Goal: Task Accomplishment & Management: Complete application form

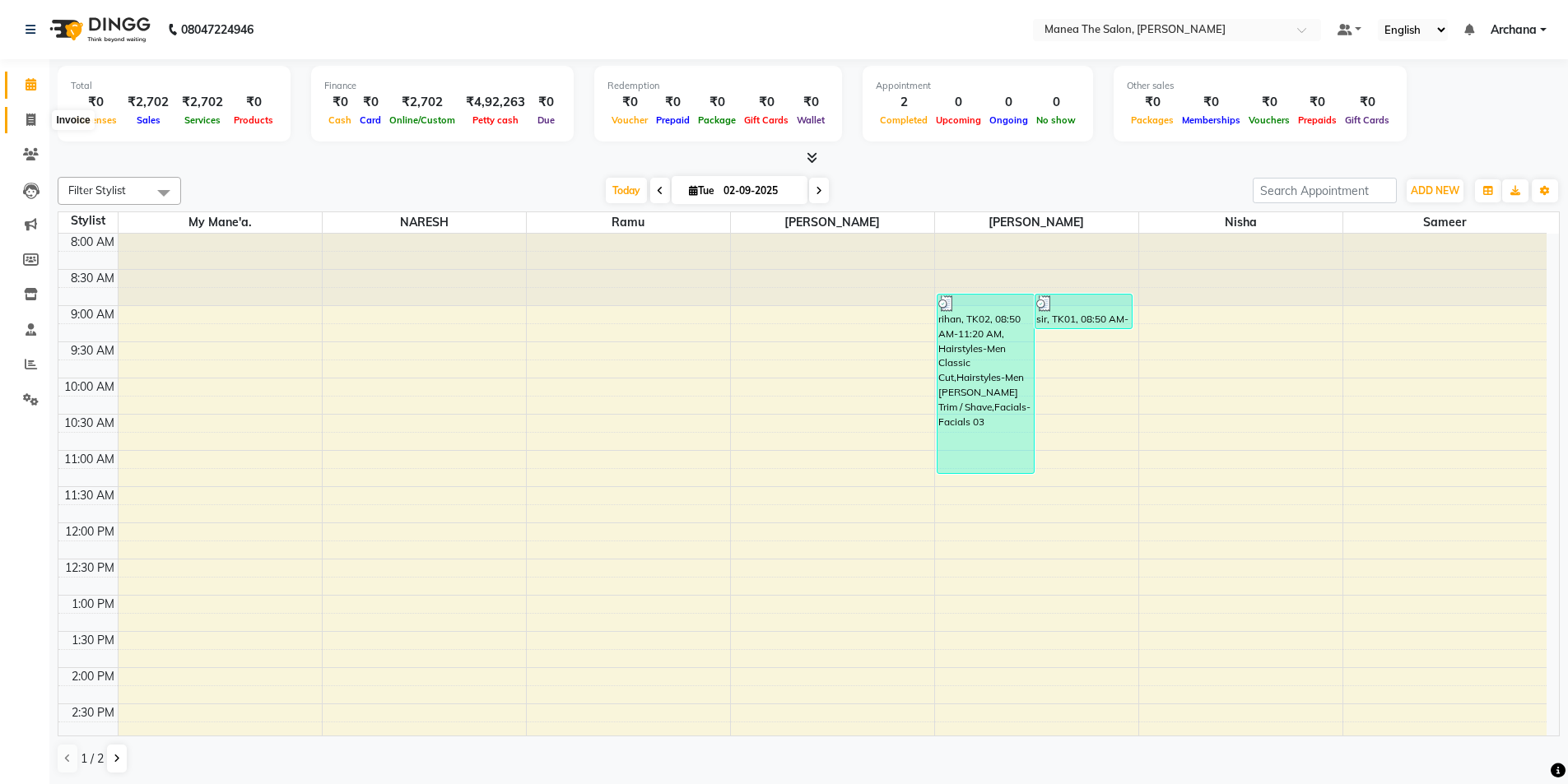
click at [33, 122] on icon at bounding box center [30, 119] width 9 height 13
select select "service"
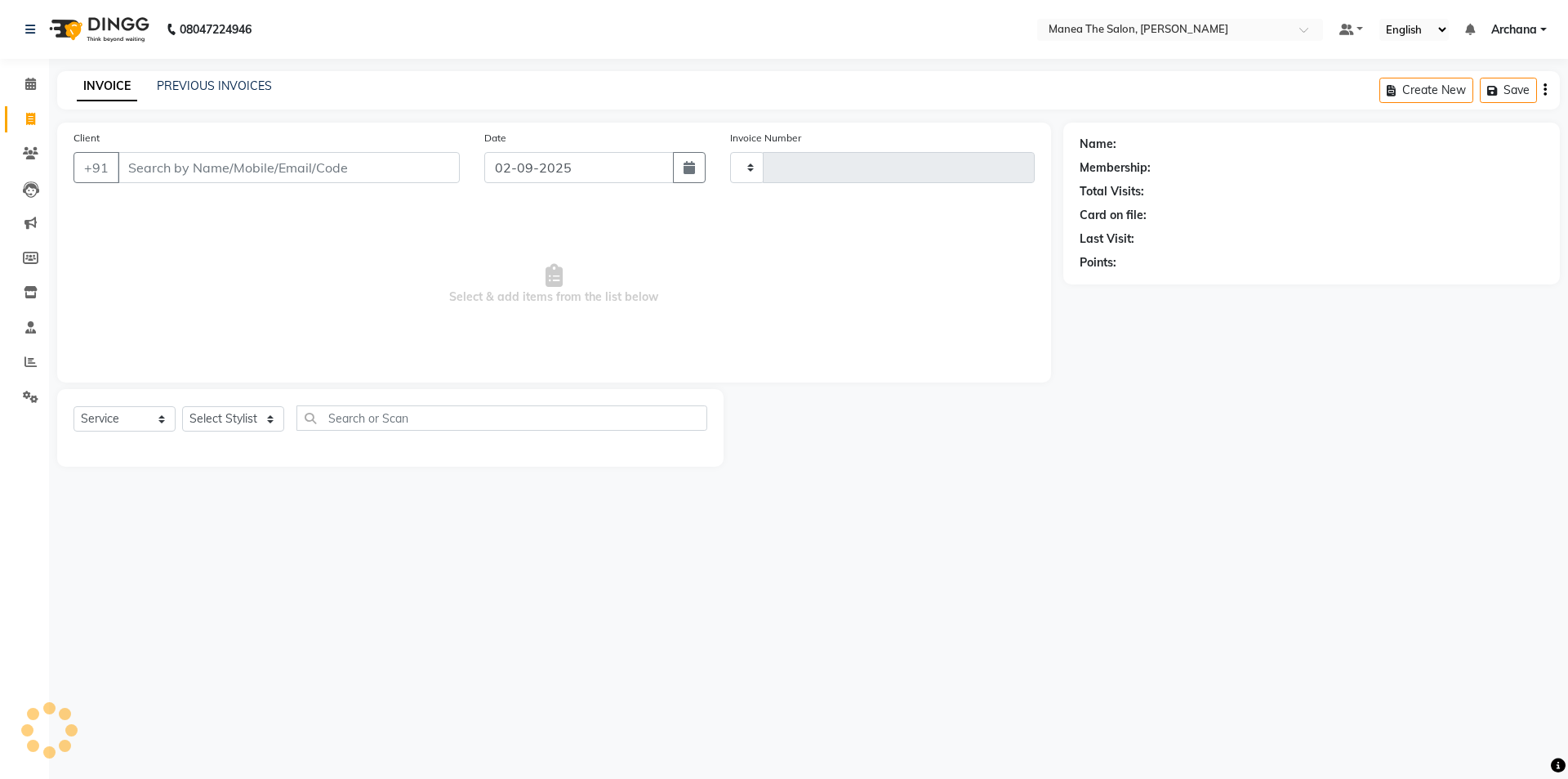
type input "1532"
select select "6846"
click at [239, 85] on link "PREVIOUS INVOICES" at bounding box center [214, 85] width 115 height 15
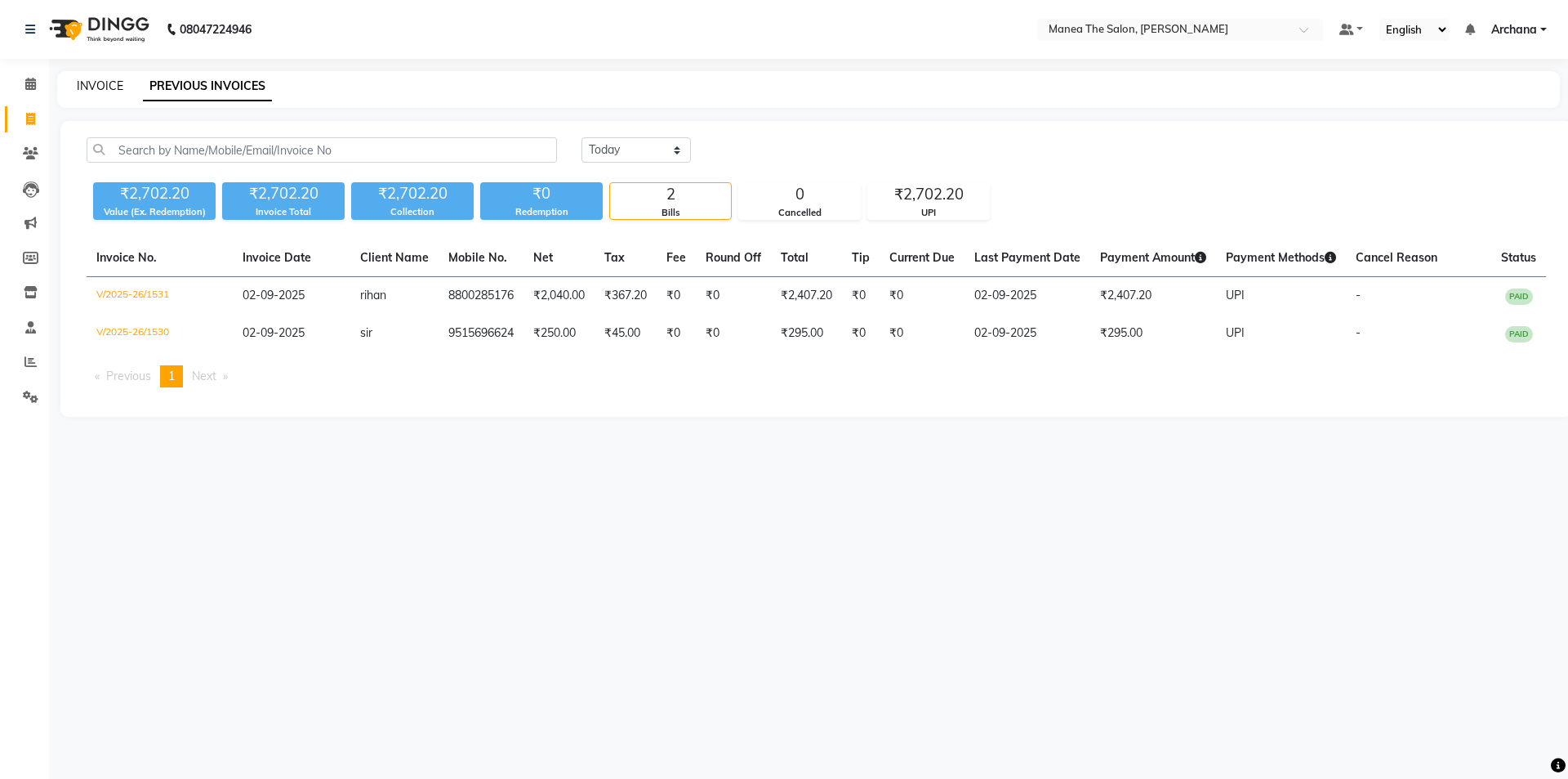
click at [86, 82] on link "INVOICE" at bounding box center [100, 85] width 46 height 15
select select "service"
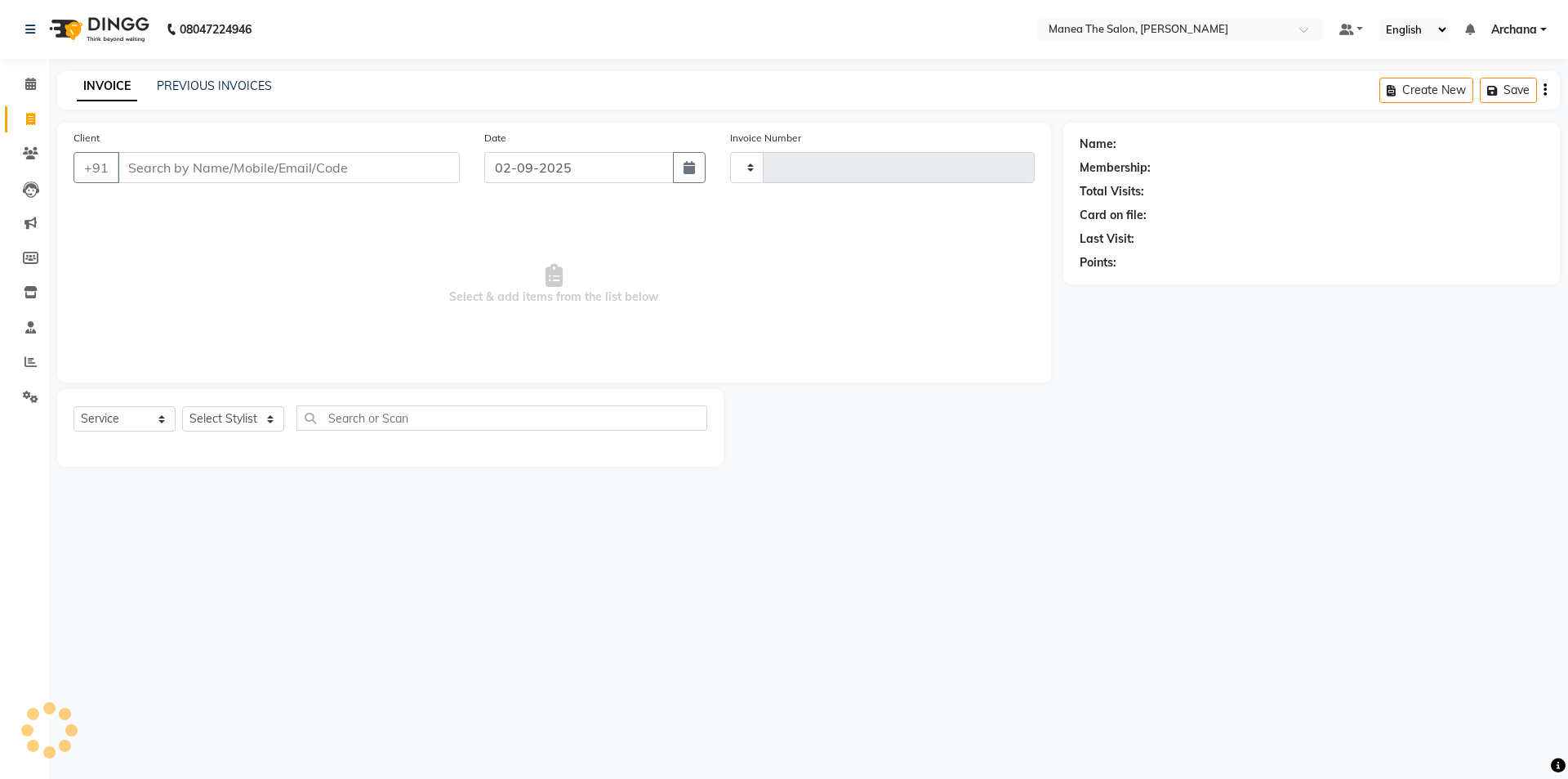
type input "1532"
select select "6846"
click at [263, 414] on select "Select Stylist ANVESH My Mane'a. NARESH nisha Ramu SAHITHI Sameer VIASHNAVI" at bounding box center [232, 419] width 102 height 25
select select "81465"
click at [182, 406] on select "Select Stylist ANVESH My Mane'a. NARESH nisha Ramu SAHITHI Sameer VIASHNAVI" at bounding box center [232, 419] width 102 height 25
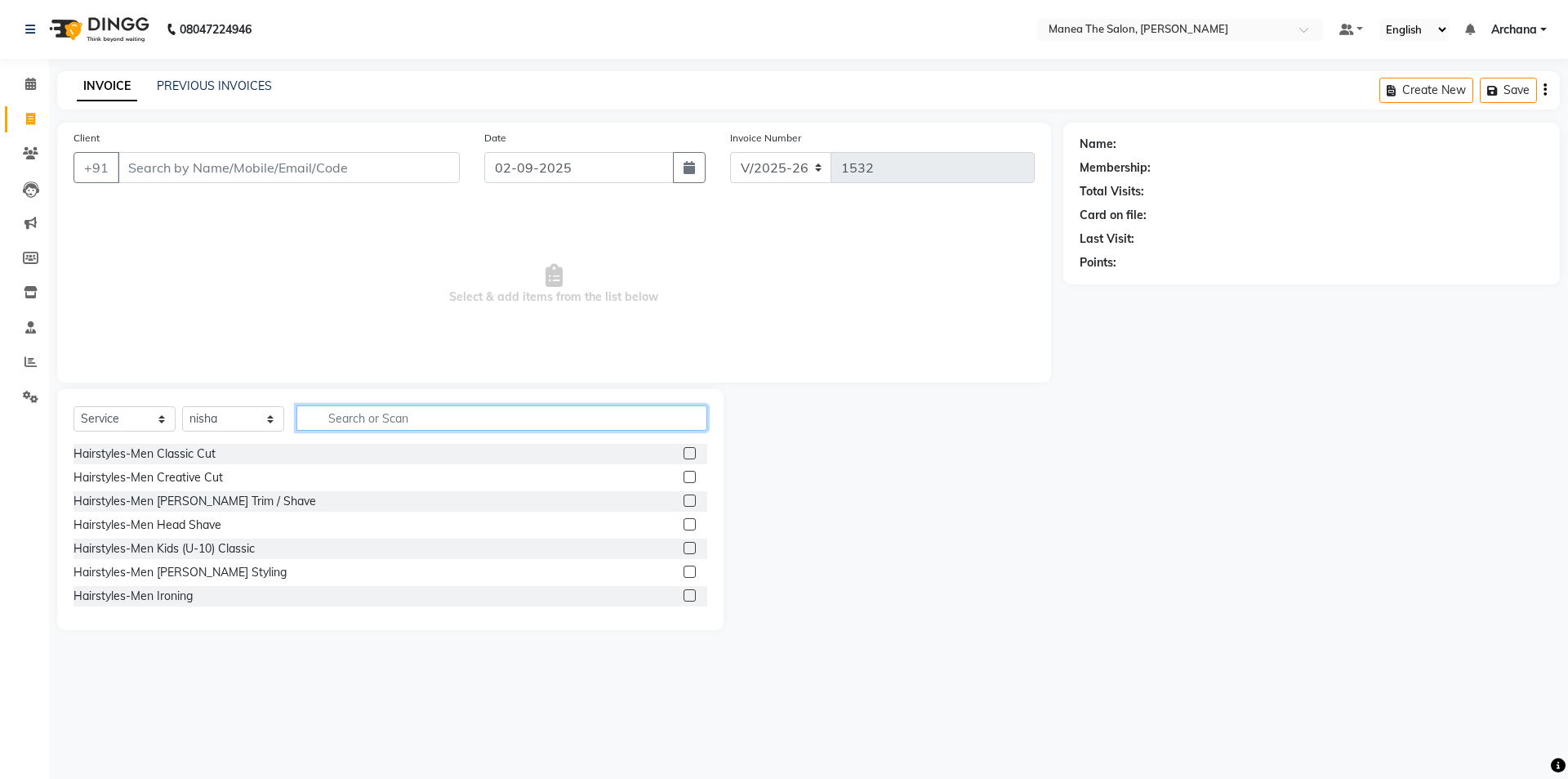
click at [421, 423] on input "text" at bounding box center [502, 418] width 411 height 25
type input "FULL"
click at [684, 572] on label at bounding box center [690, 572] width 13 height 13
click at [684, 572] on input "checkbox" at bounding box center [689, 572] width 11 height 11
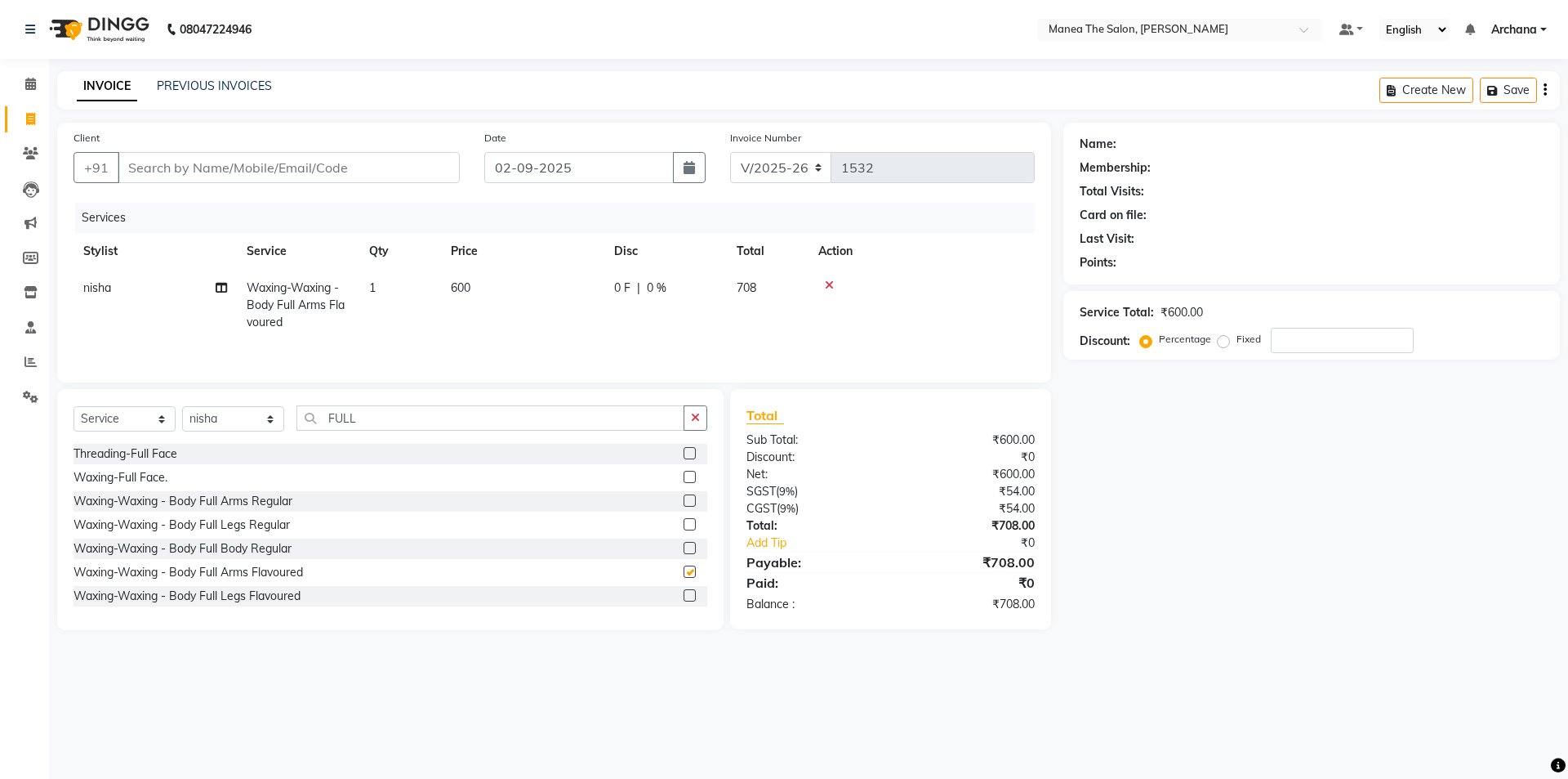
checkbox input "false"
click at [696, 415] on icon "button" at bounding box center [695, 418] width 9 height 12
click at [514, 422] on input "text" at bounding box center [502, 418] width 411 height 25
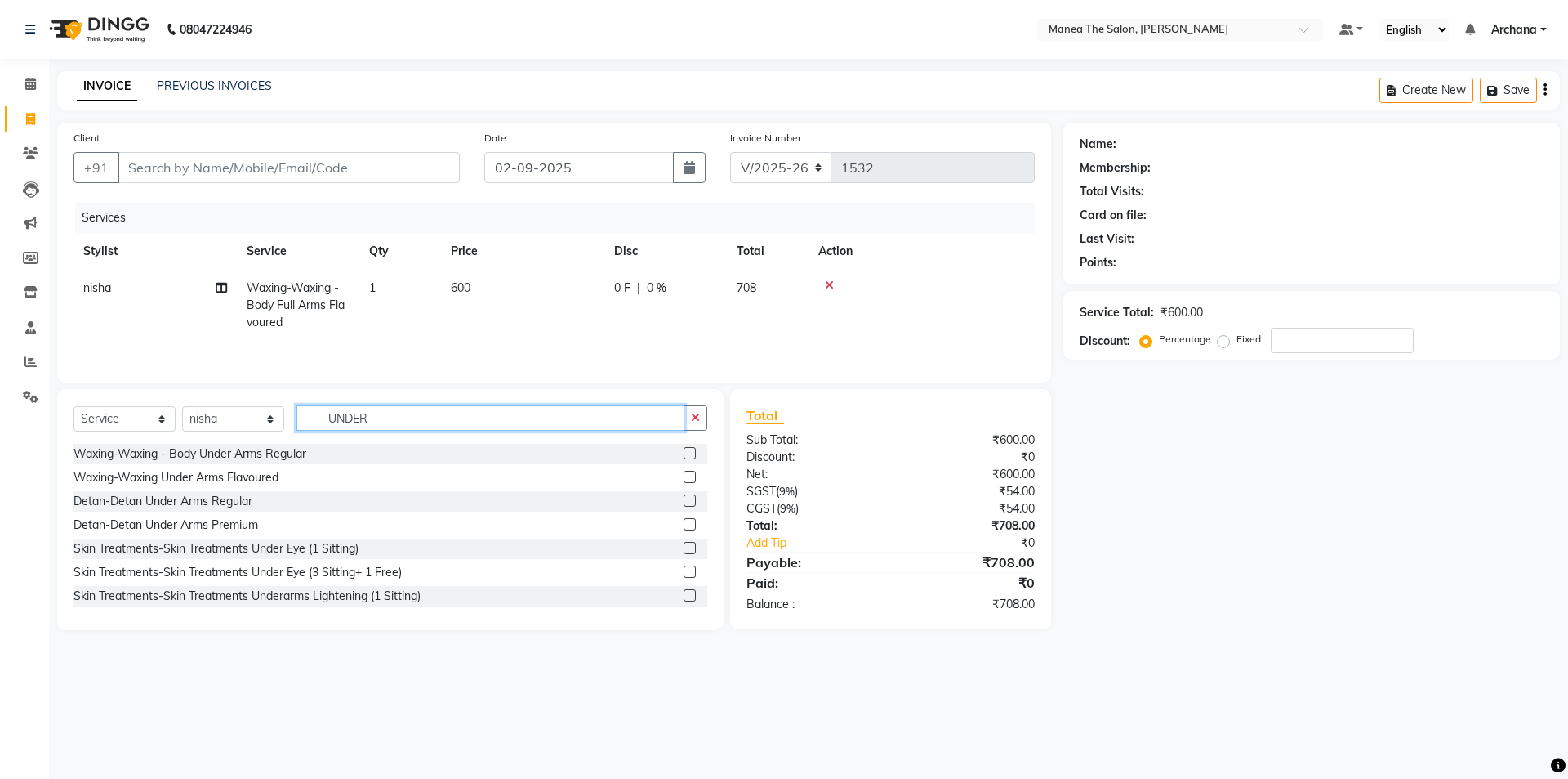
type input "UNDER"
click at [684, 477] on label at bounding box center [690, 477] width 13 height 13
click at [684, 477] on input "checkbox" at bounding box center [689, 478] width 11 height 11
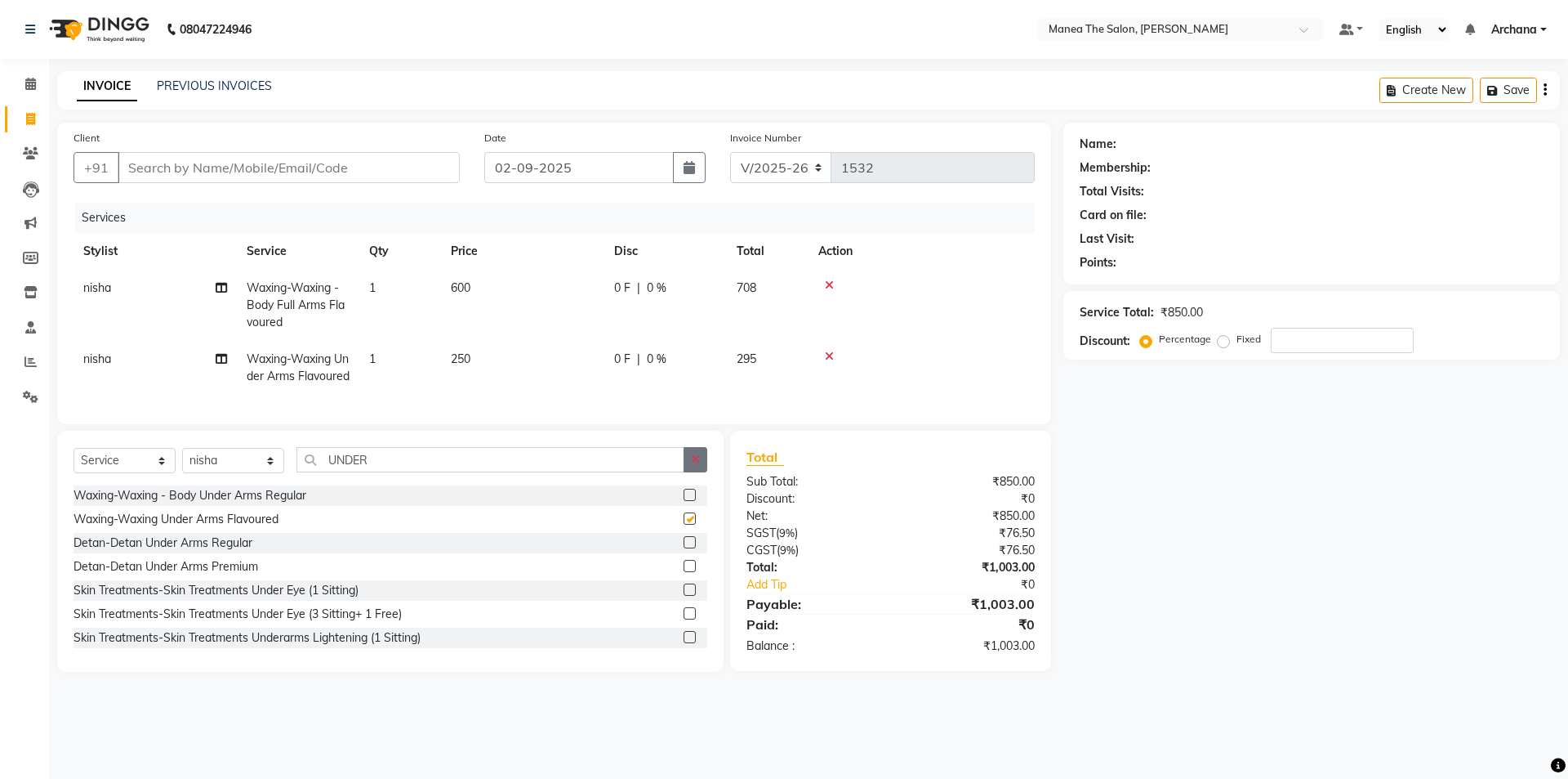
checkbox input "false"
click at [704, 473] on button "button" at bounding box center [695, 459] width 23 height 25
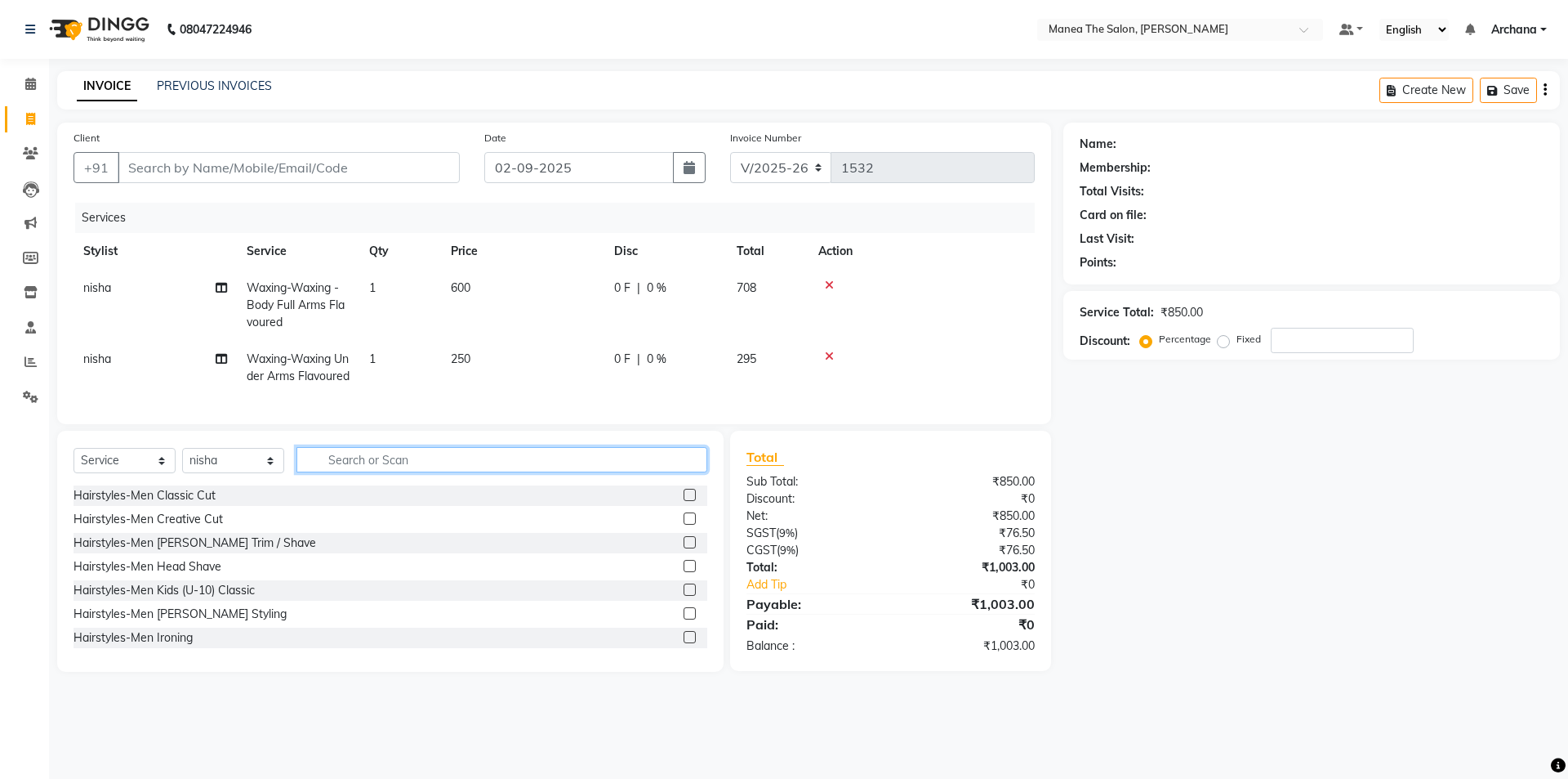
click at [648, 473] on input "text" at bounding box center [502, 459] width 411 height 25
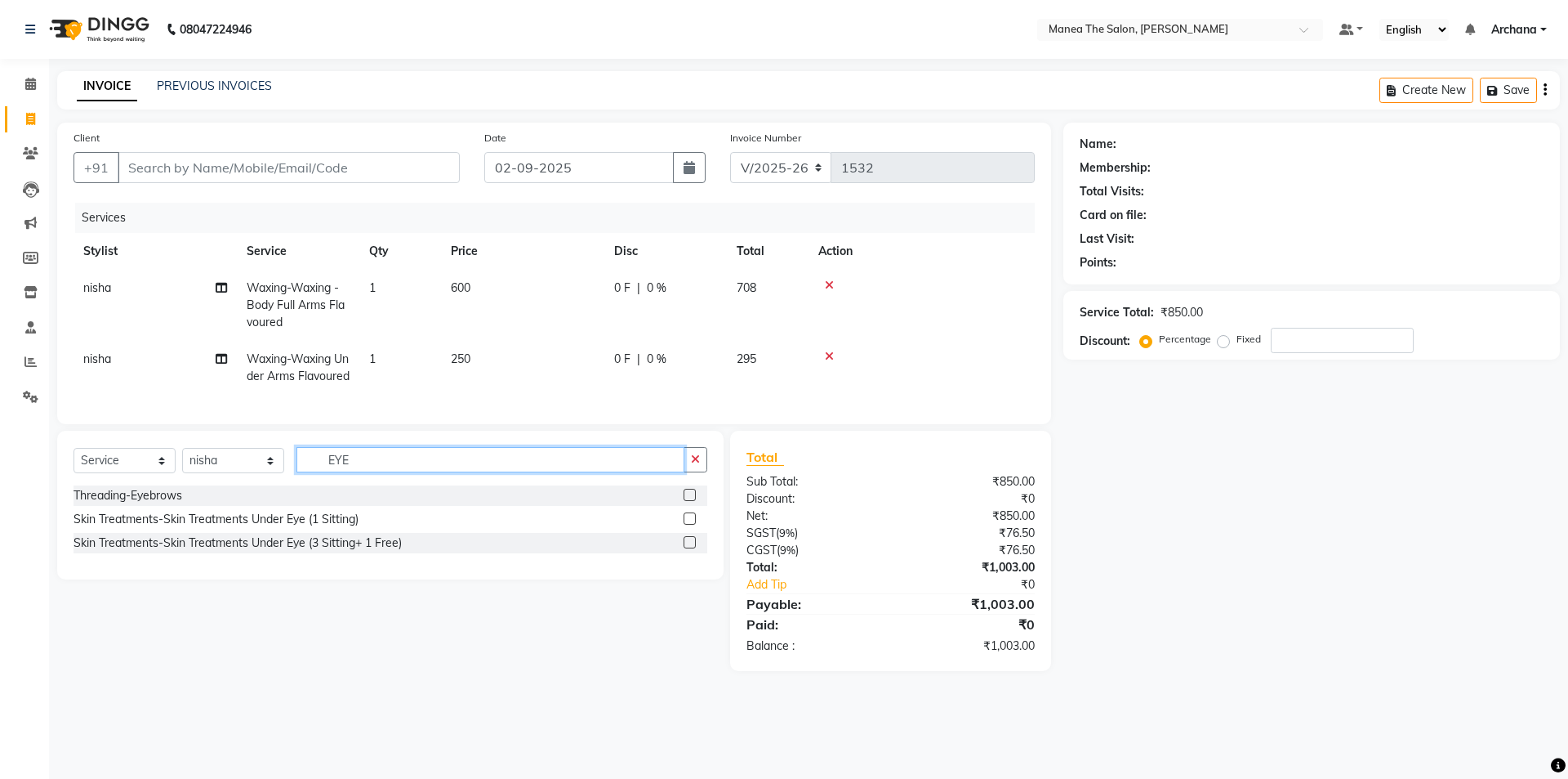
type input "EYE"
click at [692, 501] on label at bounding box center [690, 494] width 13 height 13
click at [692, 501] on input "checkbox" at bounding box center [689, 495] width 11 height 11
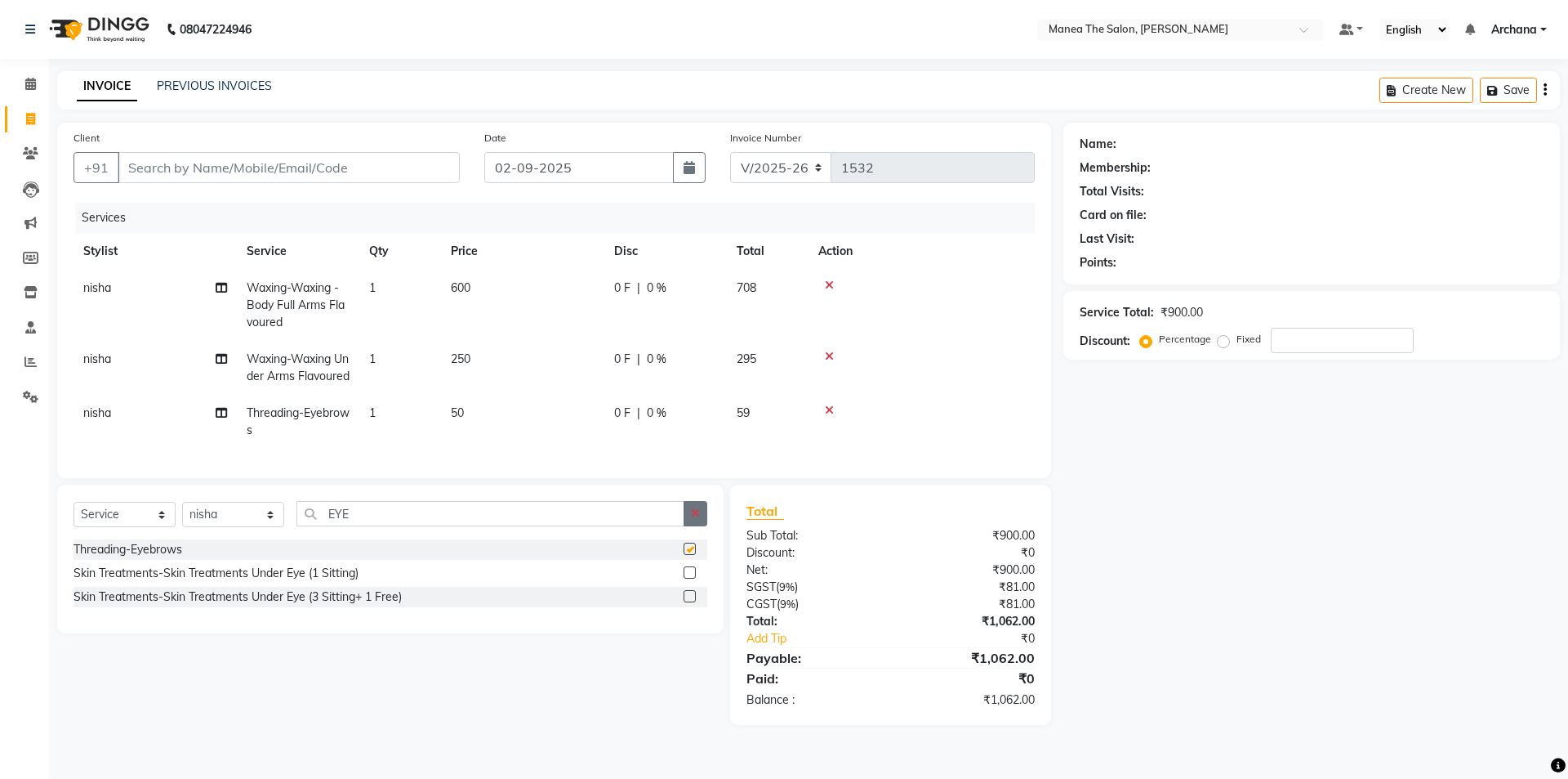
checkbox input "false"
click at [697, 526] on button "button" at bounding box center [695, 514] width 23 height 25
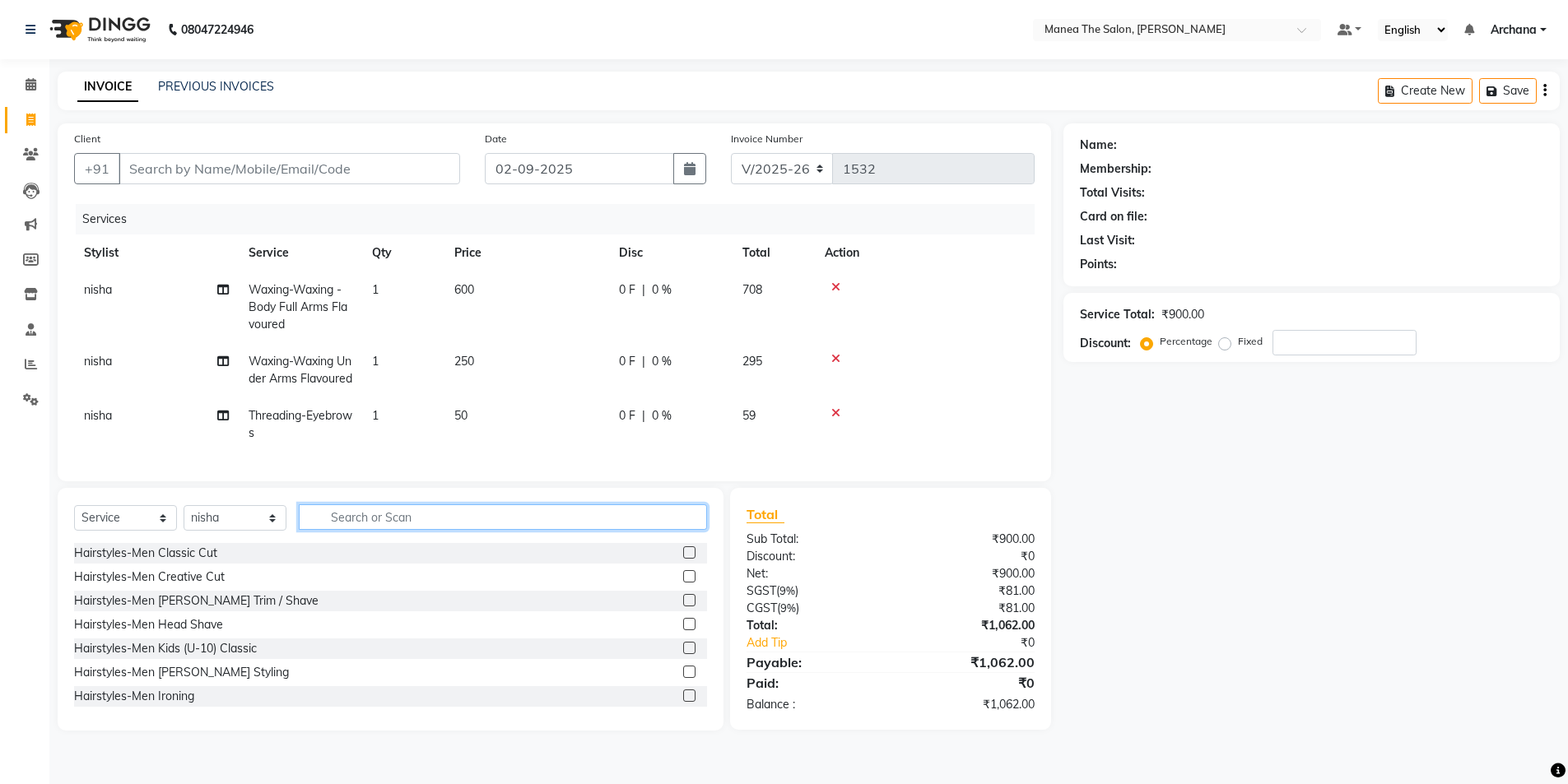
click at [662, 529] on input "text" at bounding box center [503, 517] width 408 height 25
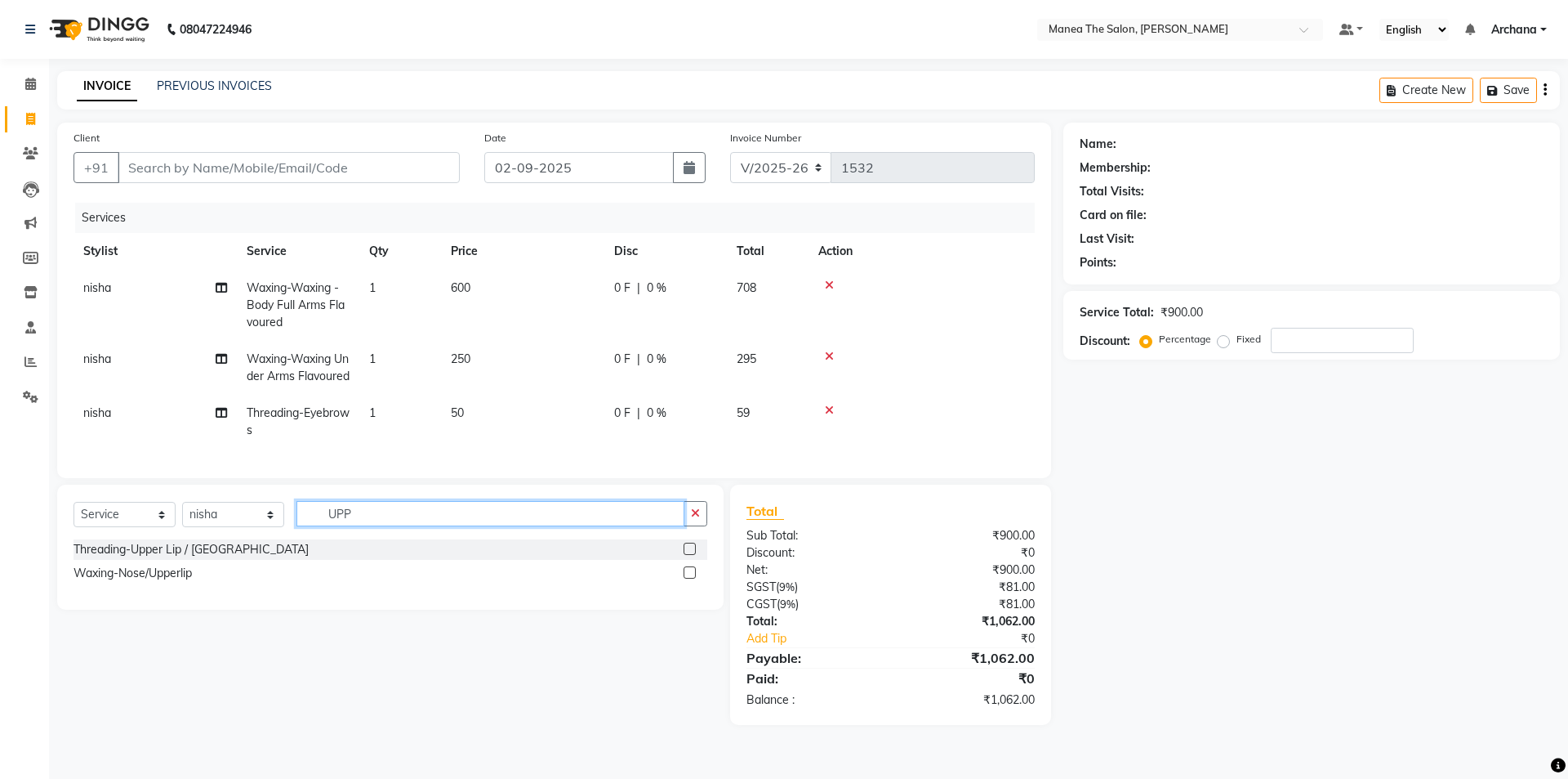
type input "UPP"
click at [692, 555] on label at bounding box center [690, 548] width 13 height 13
click at [692, 555] on input "checkbox" at bounding box center [689, 549] width 11 height 11
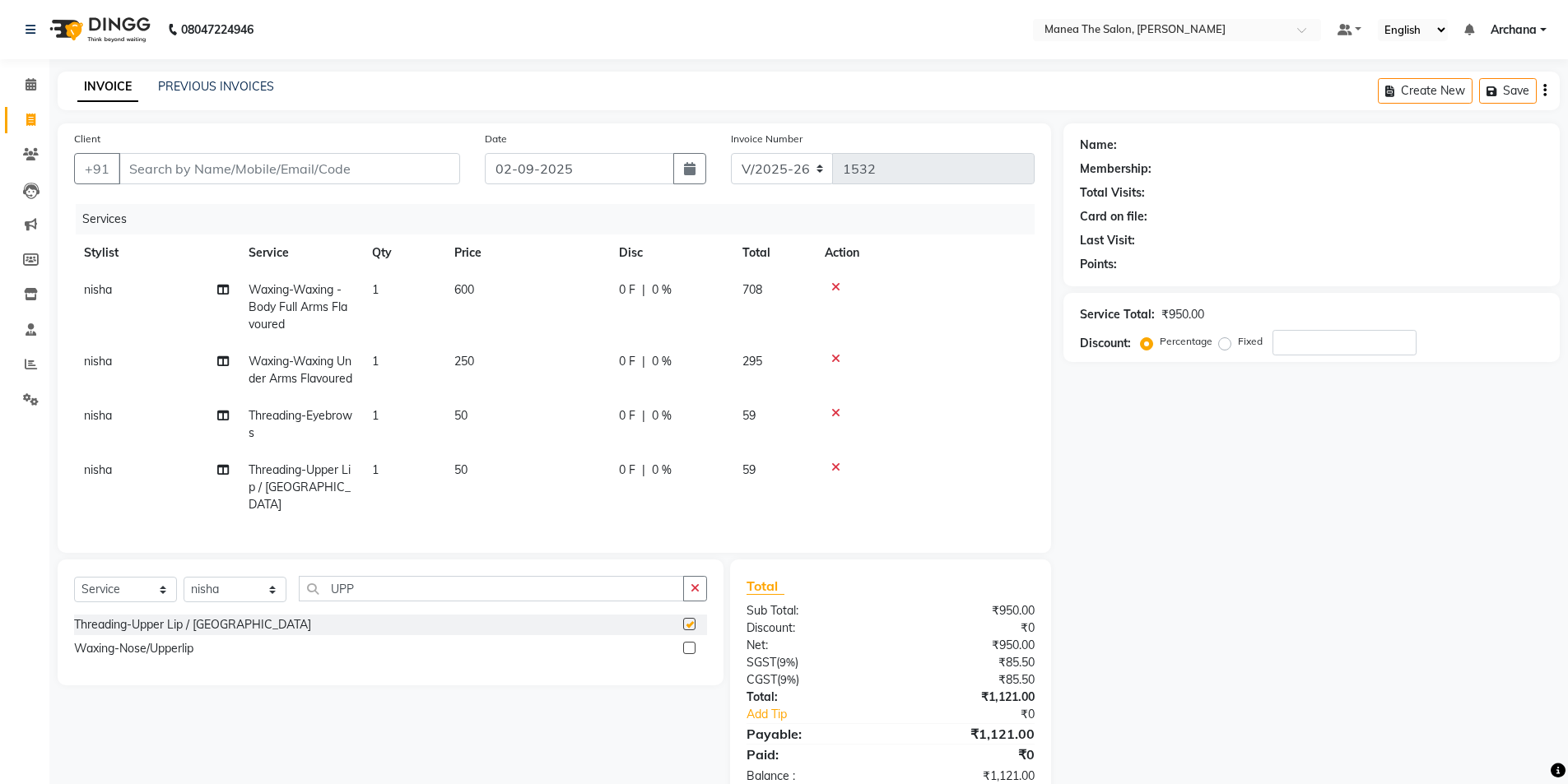
checkbox input "false"
click at [702, 593] on button "button" at bounding box center [695, 588] width 23 height 25
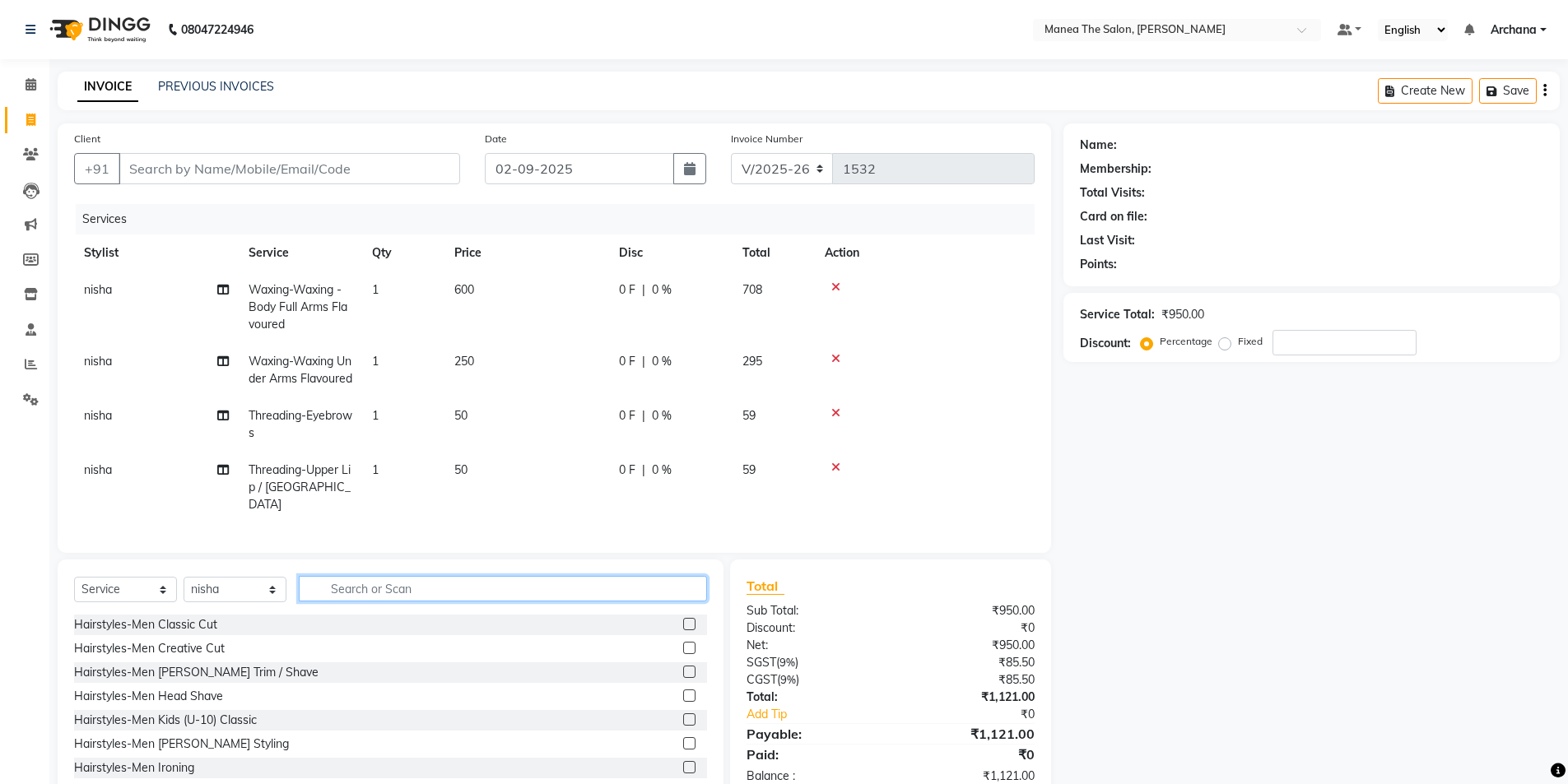
click at [672, 601] on input "text" at bounding box center [503, 588] width 408 height 25
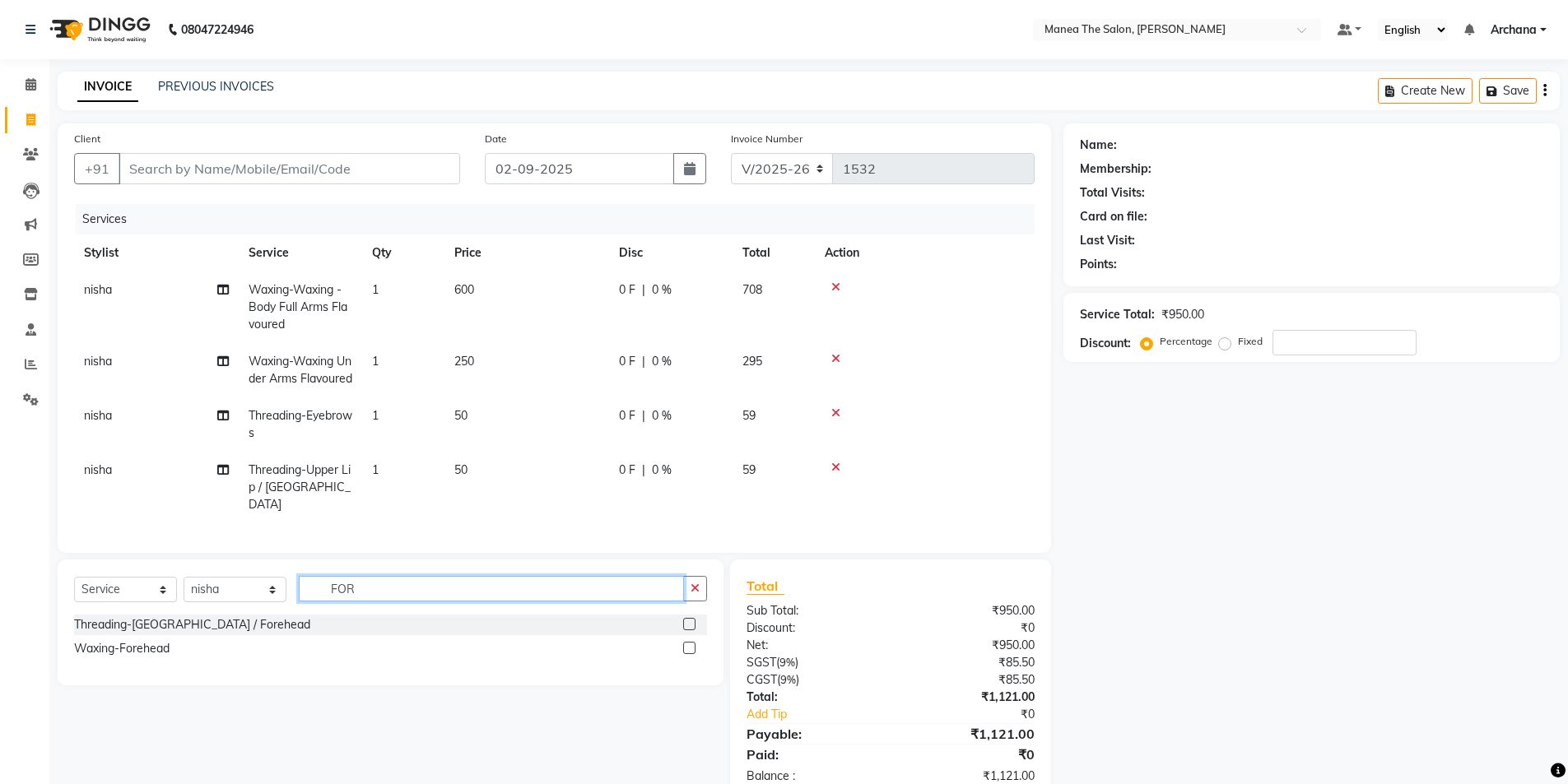
type input "FOR"
click at [690, 630] on label at bounding box center [689, 623] width 13 height 13
click at [690, 630] on input "checkbox" at bounding box center [688, 624] width 11 height 11
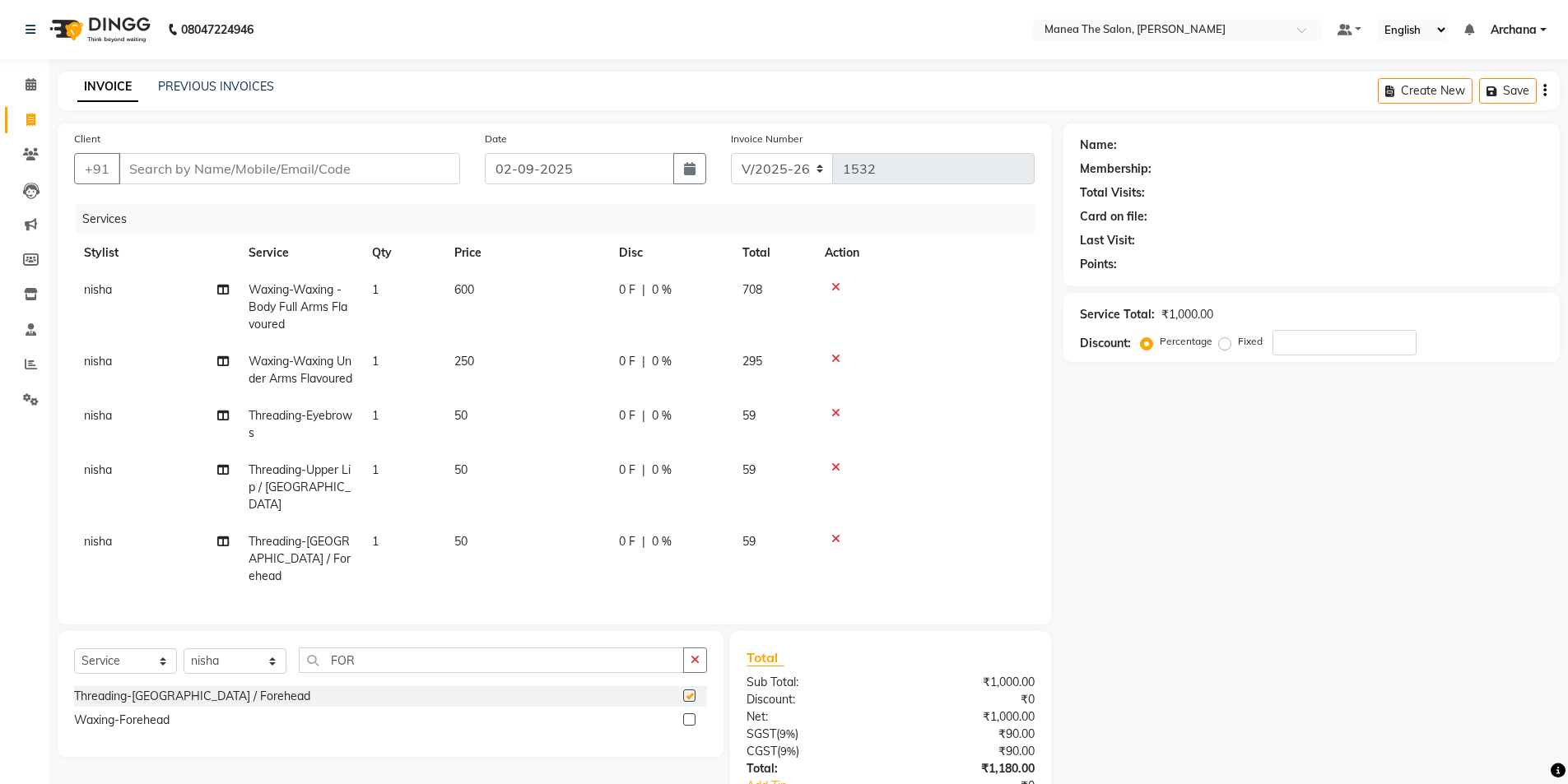
checkbox input "false"
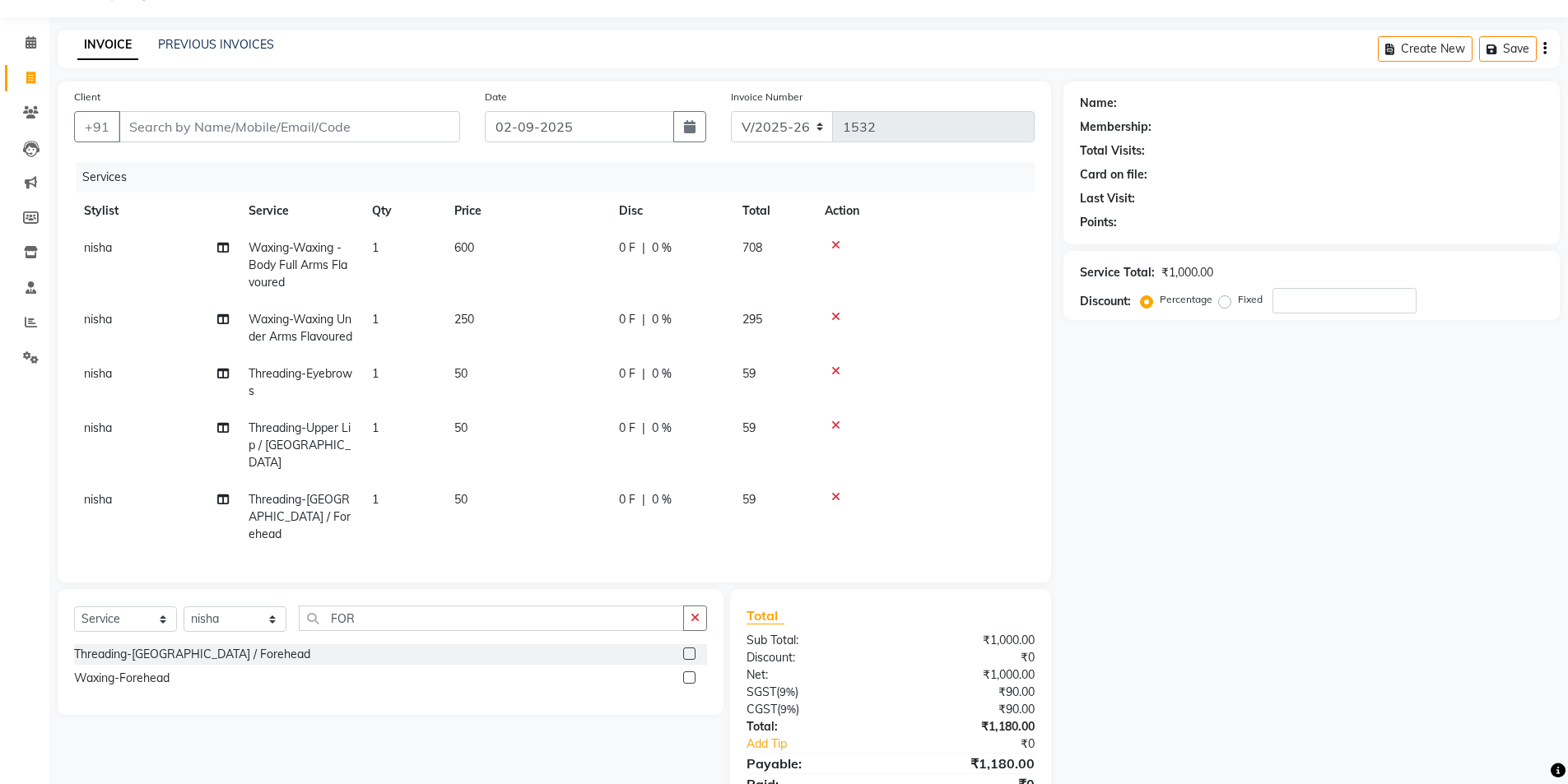
scroll to position [82, 0]
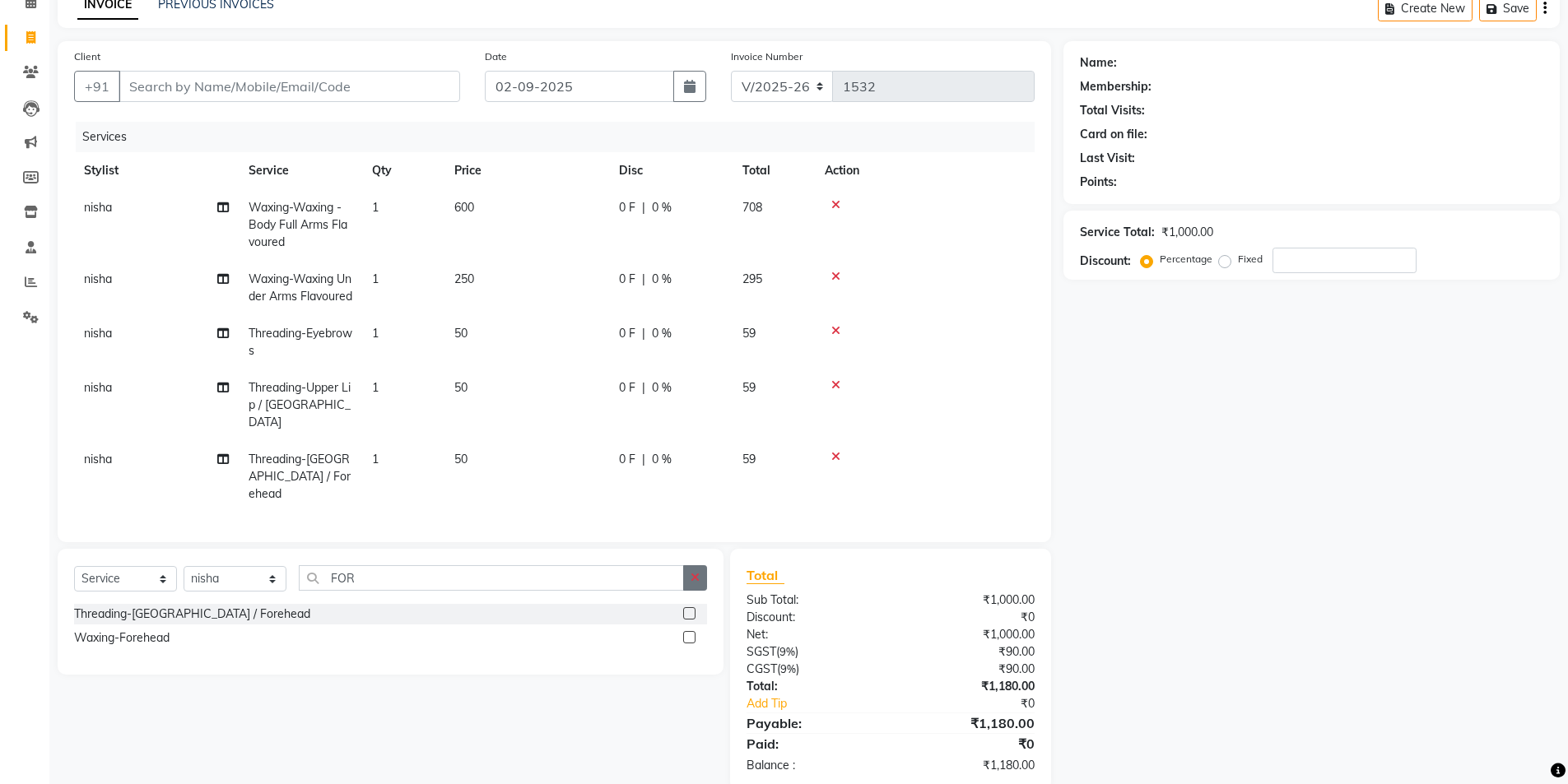
click at [694, 571] on icon "button" at bounding box center [695, 577] width 9 height 12
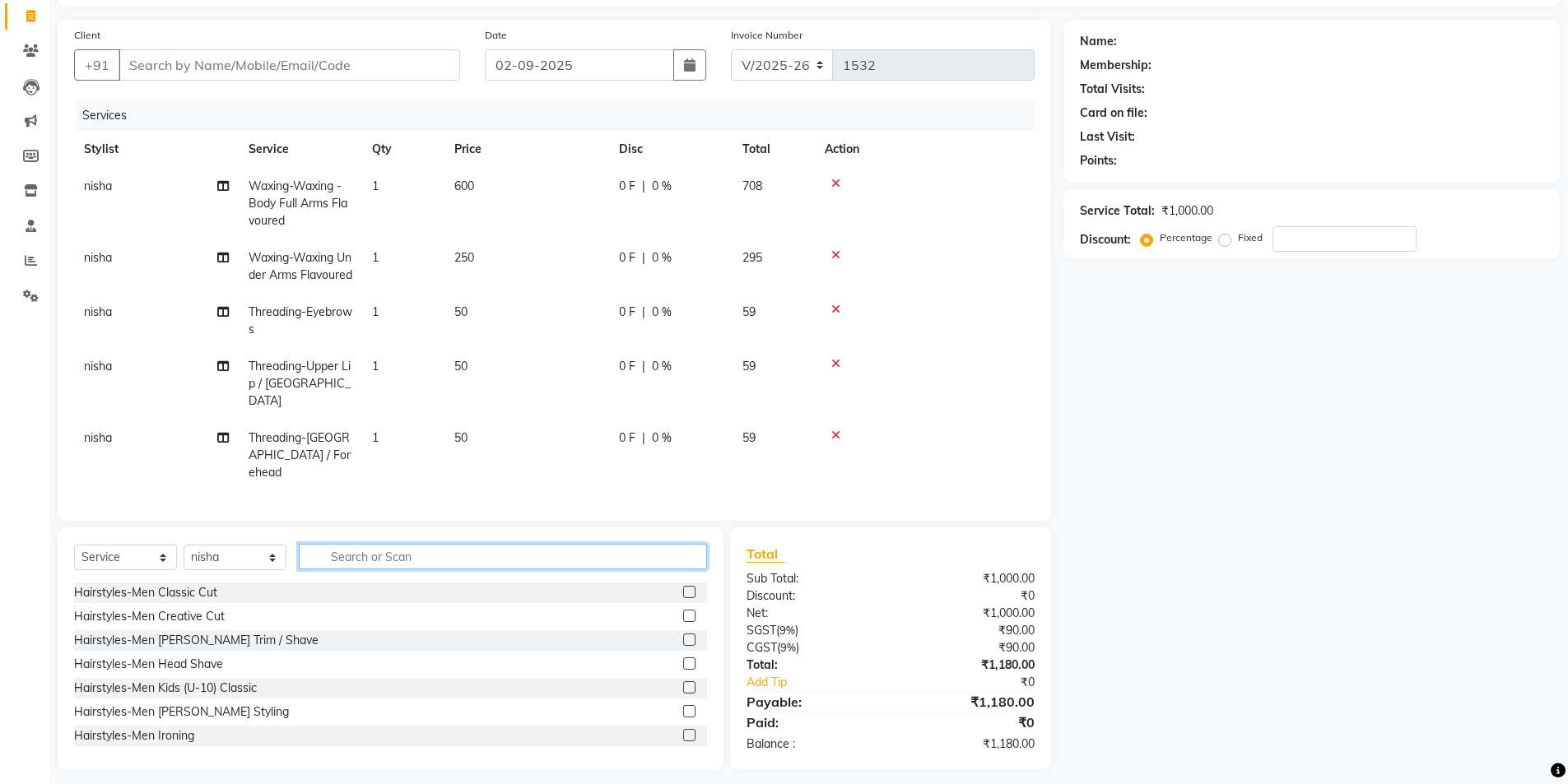
scroll to position [109, 0]
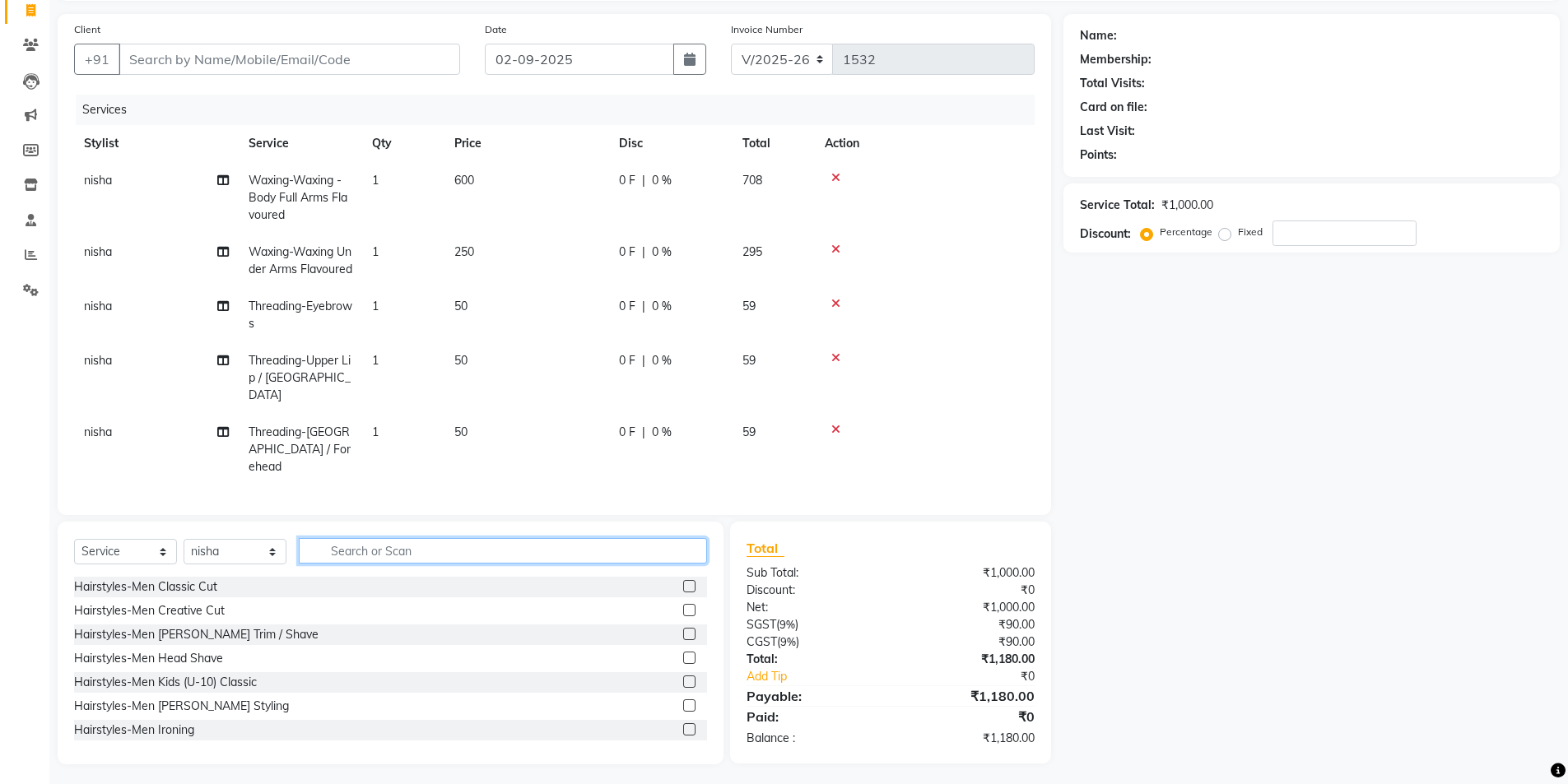
click at [381, 549] on input "text" at bounding box center [503, 551] width 408 height 25
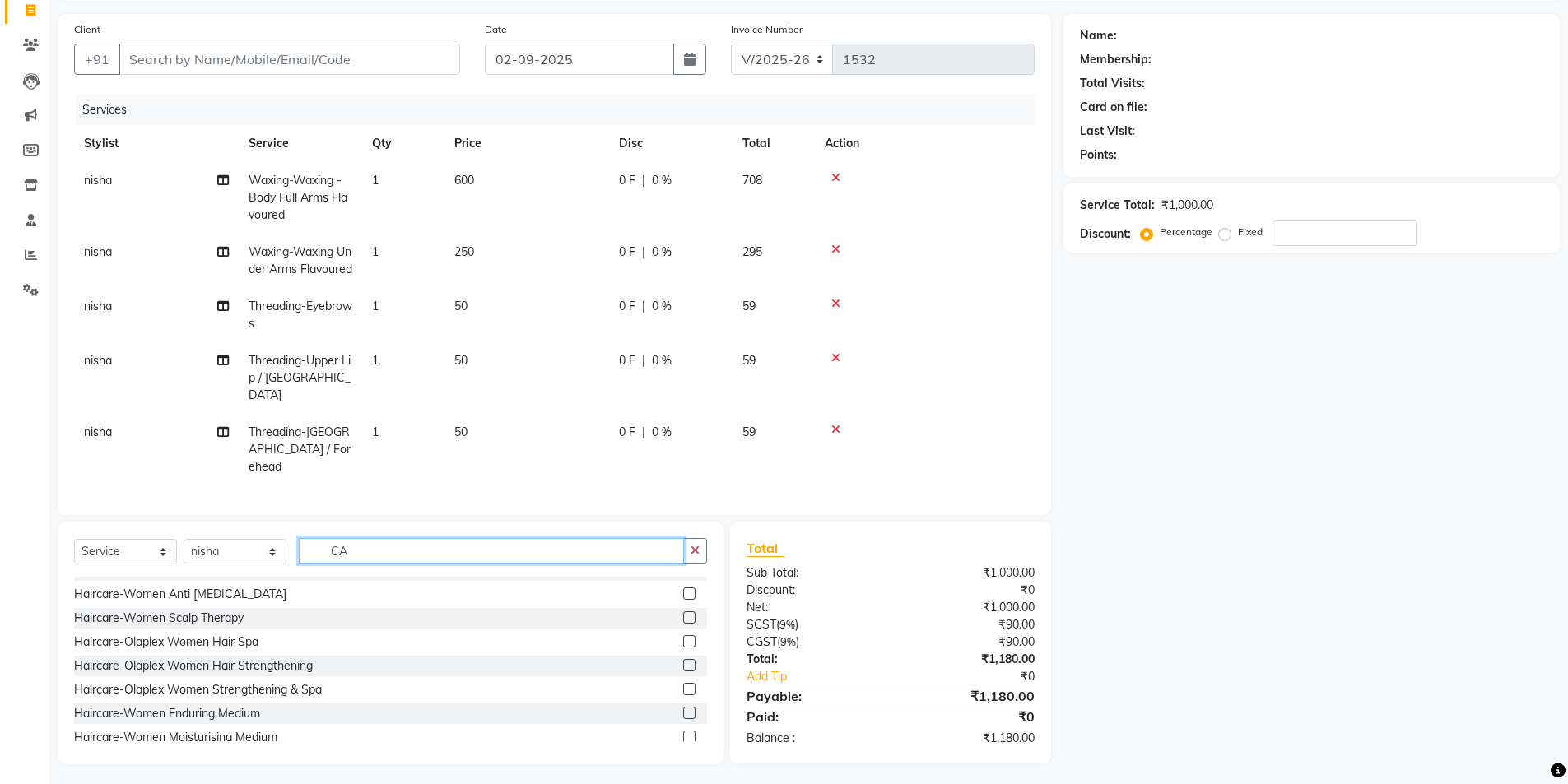
scroll to position [575, 0]
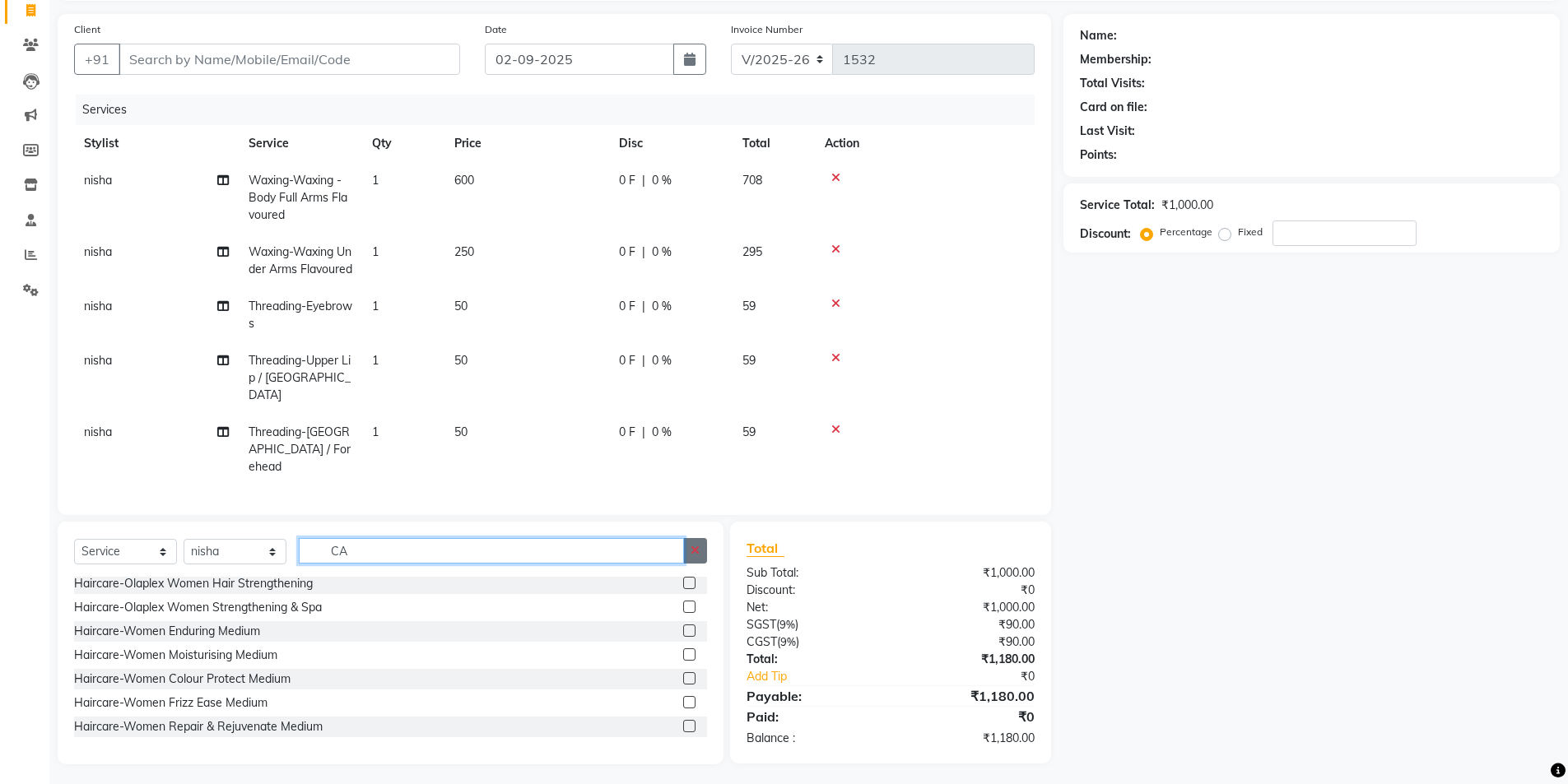
type input "CA"
click at [697, 545] on icon "button" at bounding box center [695, 550] width 9 height 12
click at [657, 546] on input "text" at bounding box center [503, 551] width 408 height 25
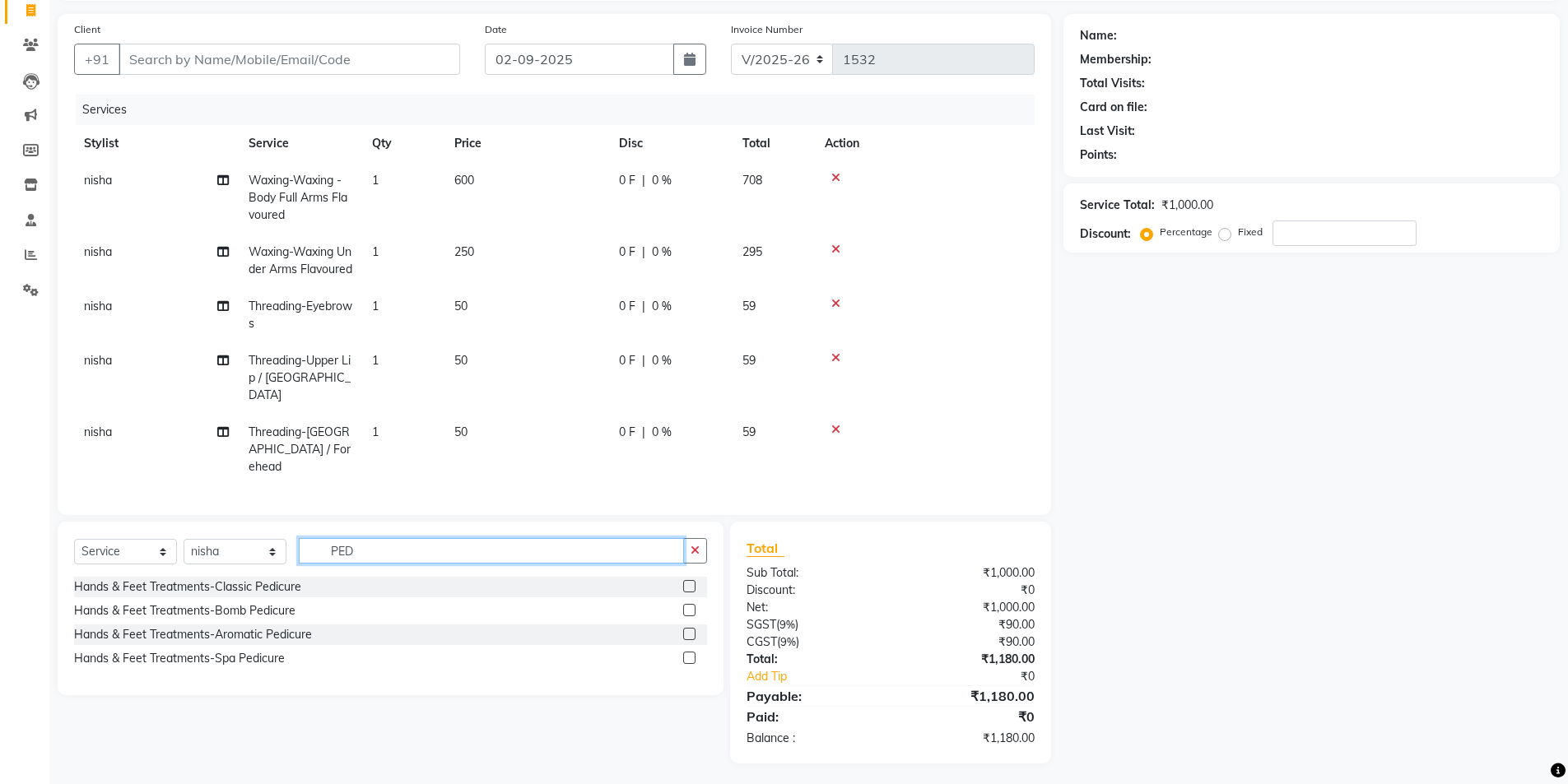
scroll to position [108, 0]
type input "PED"
click at [692, 583] on label at bounding box center [689, 586] width 13 height 13
click at [692, 583] on input "checkbox" at bounding box center [688, 587] width 11 height 11
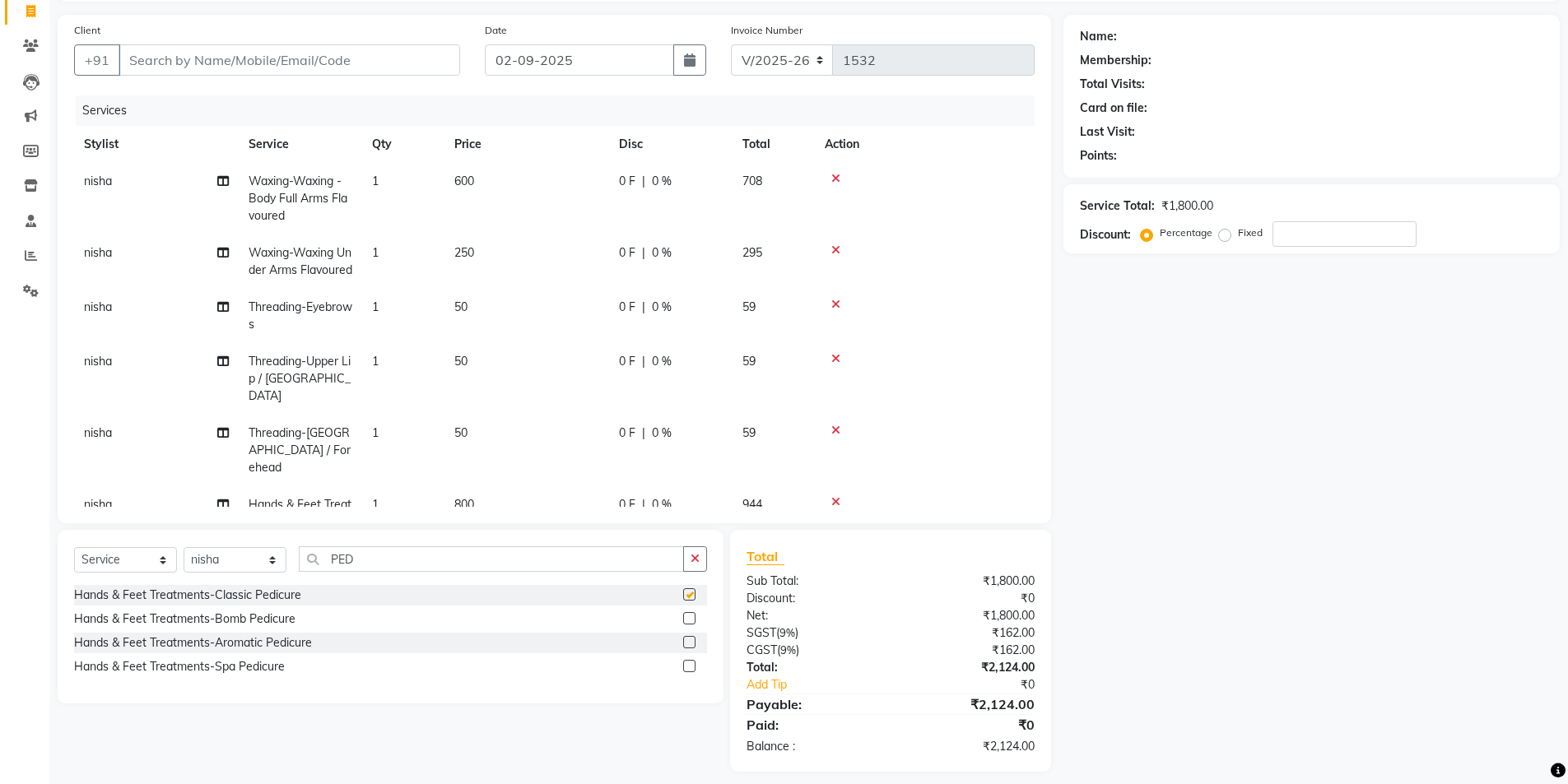
checkbox input "false"
click at [696, 560] on icon "button" at bounding box center [695, 559] width 9 height 12
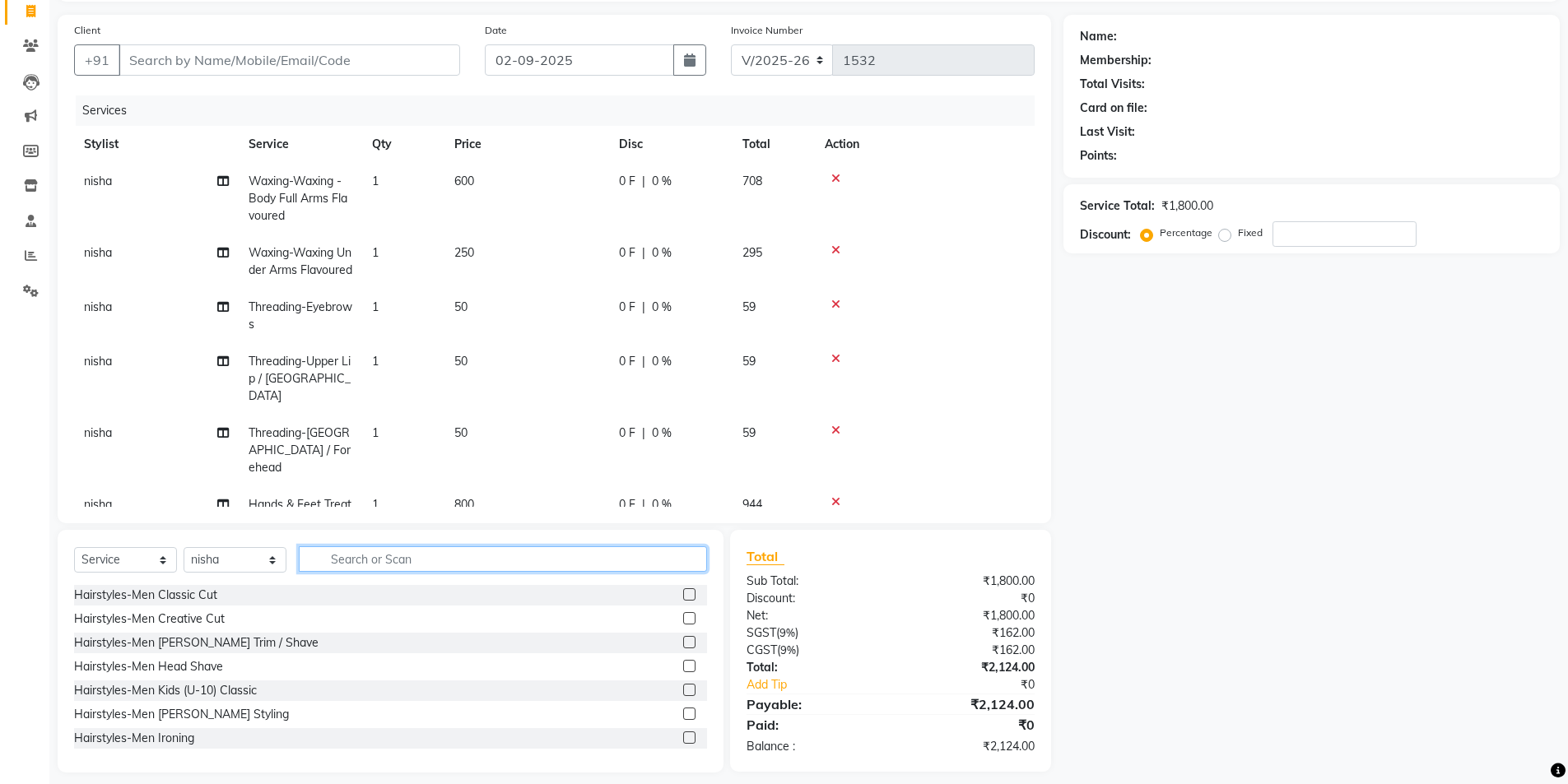
click at [672, 560] on input "text" at bounding box center [503, 559] width 408 height 25
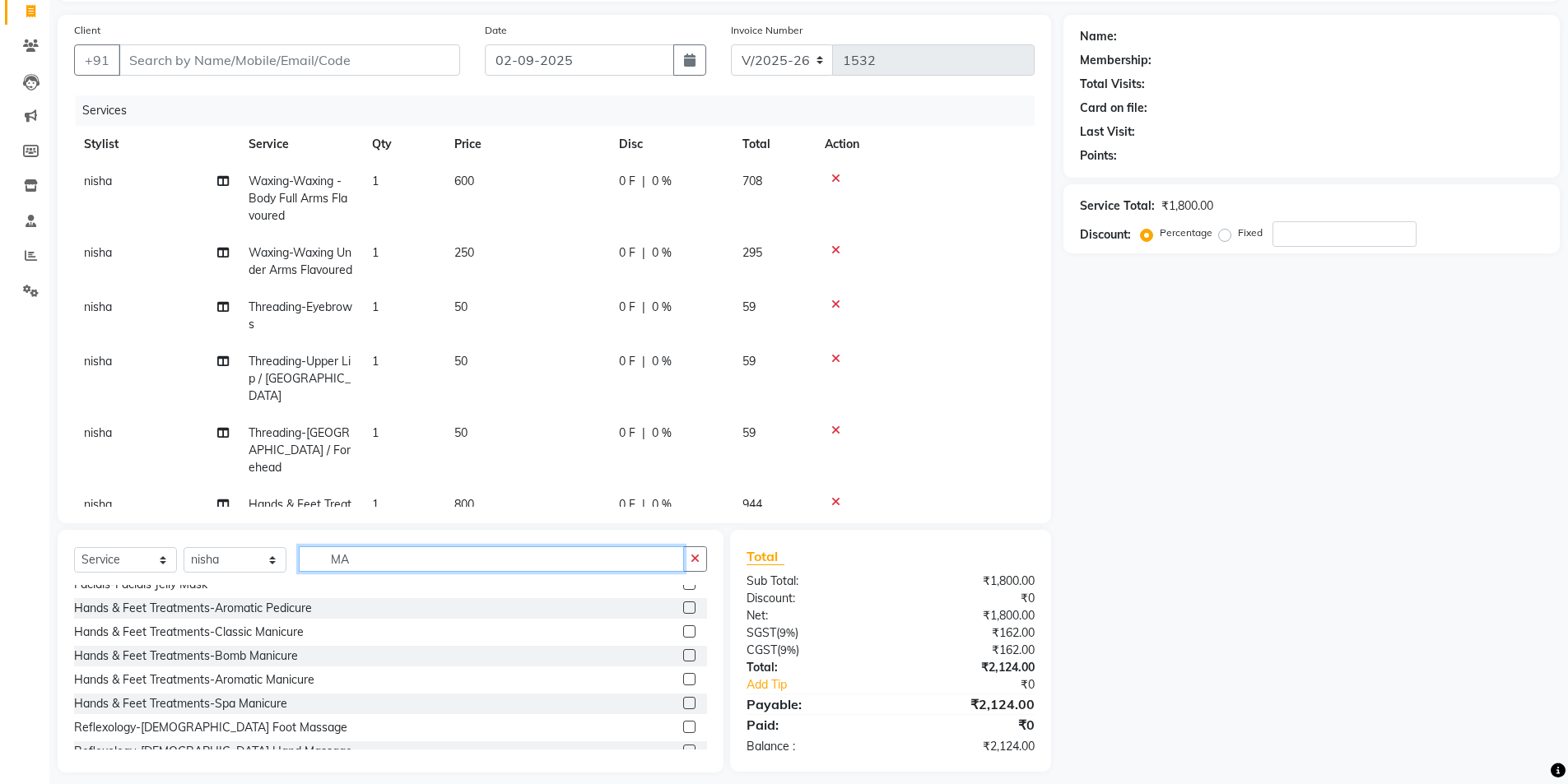
scroll to position [0, 0]
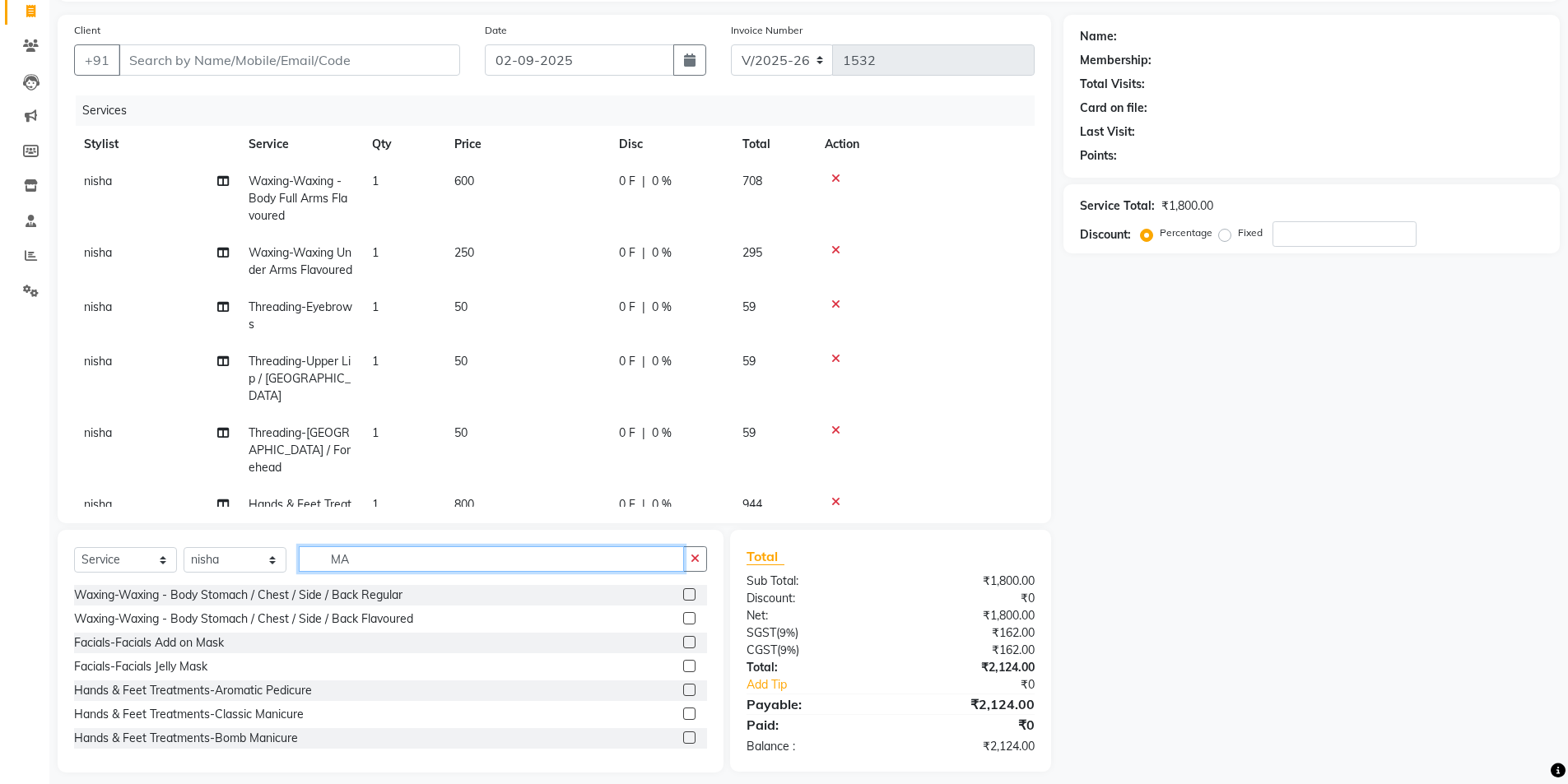
type input "MA"
click at [683, 714] on label at bounding box center [689, 713] width 13 height 13
click at [683, 714] on input "checkbox" at bounding box center [688, 714] width 11 height 11
checkbox input "false"
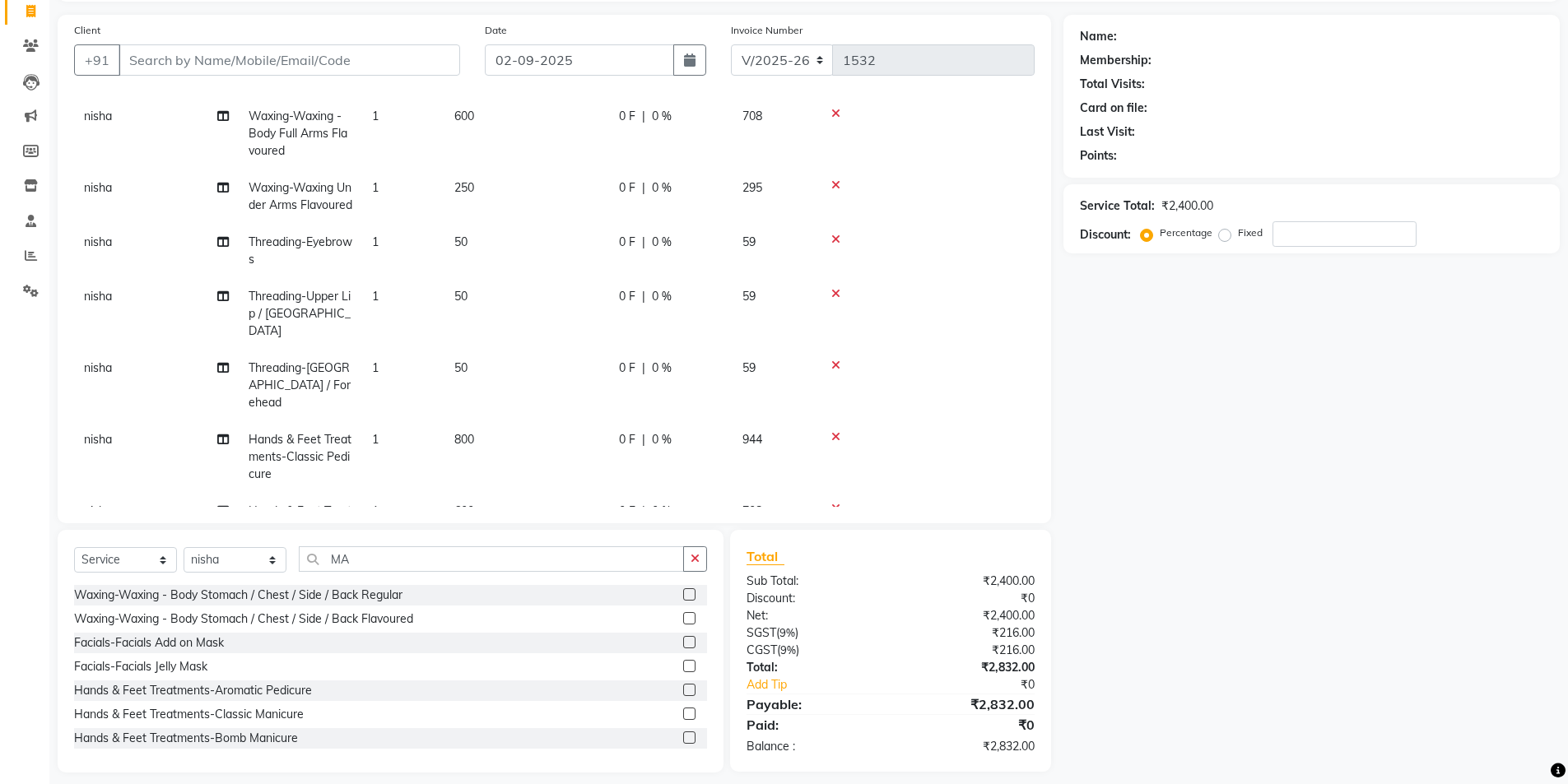
scroll to position [131, 0]
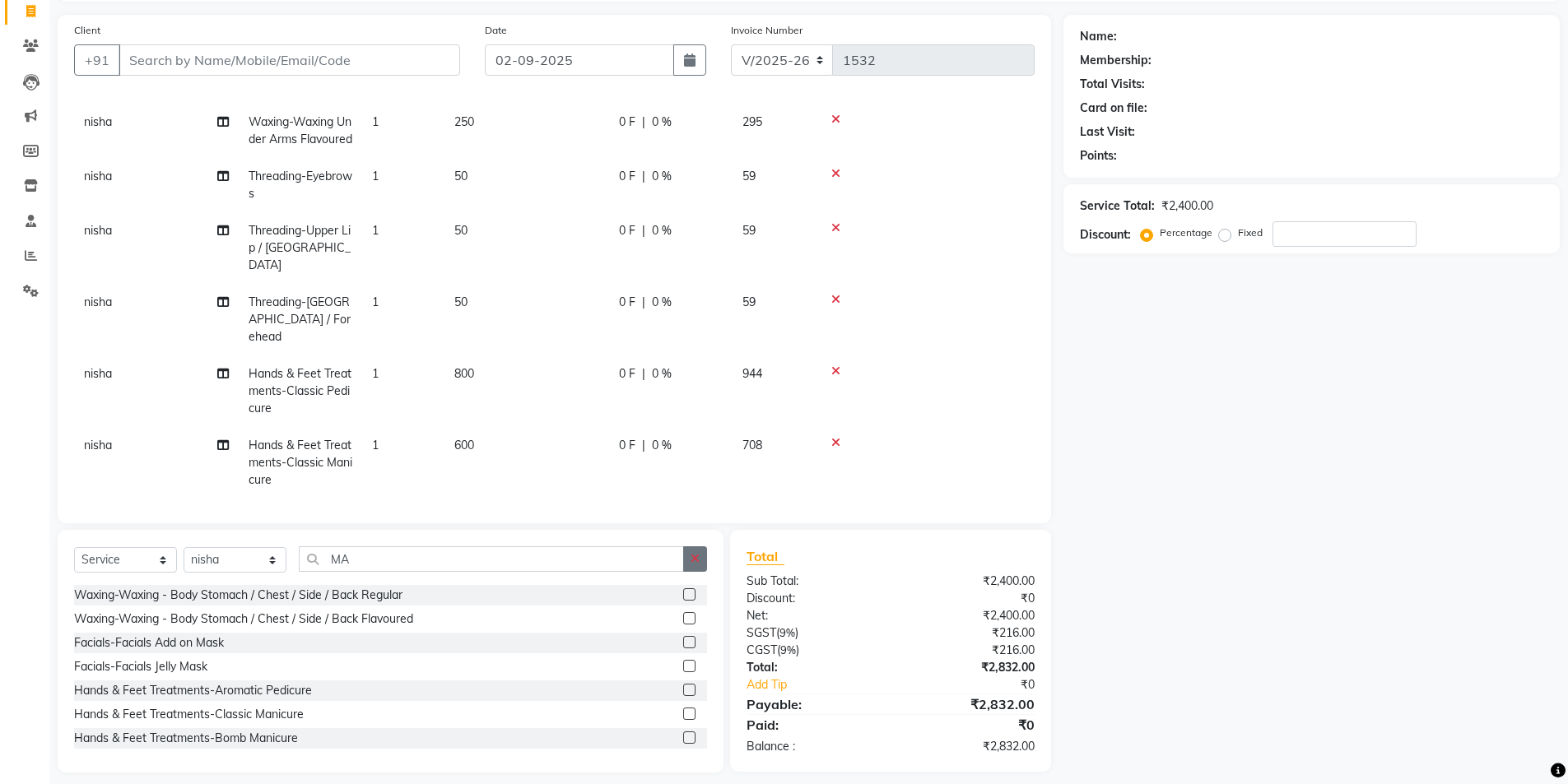
click at [695, 568] on button "button" at bounding box center [695, 559] width 23 height 25
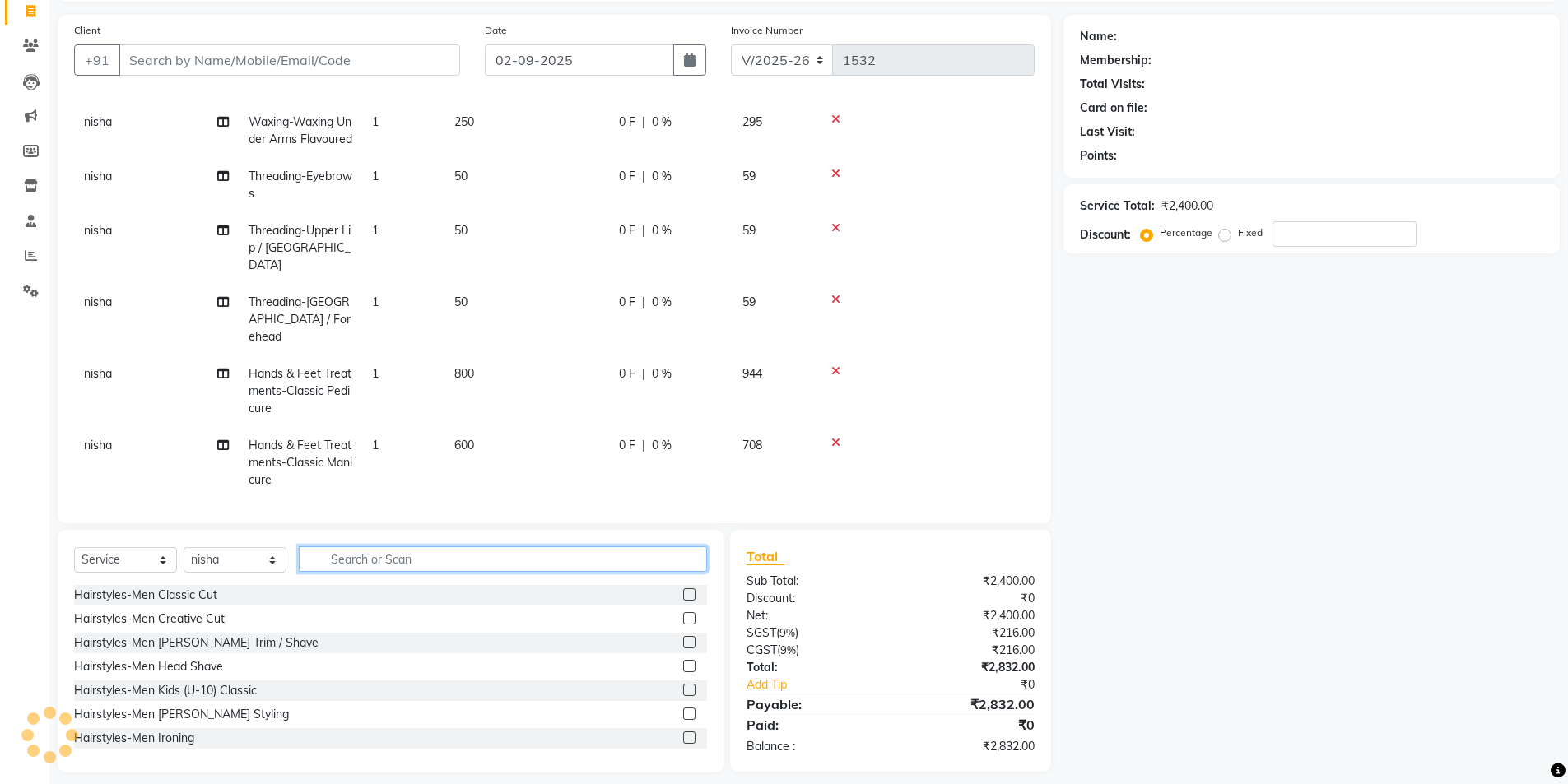
click at [676, 566] on input "text" at bounding box center [503, 559] width 408 height 25
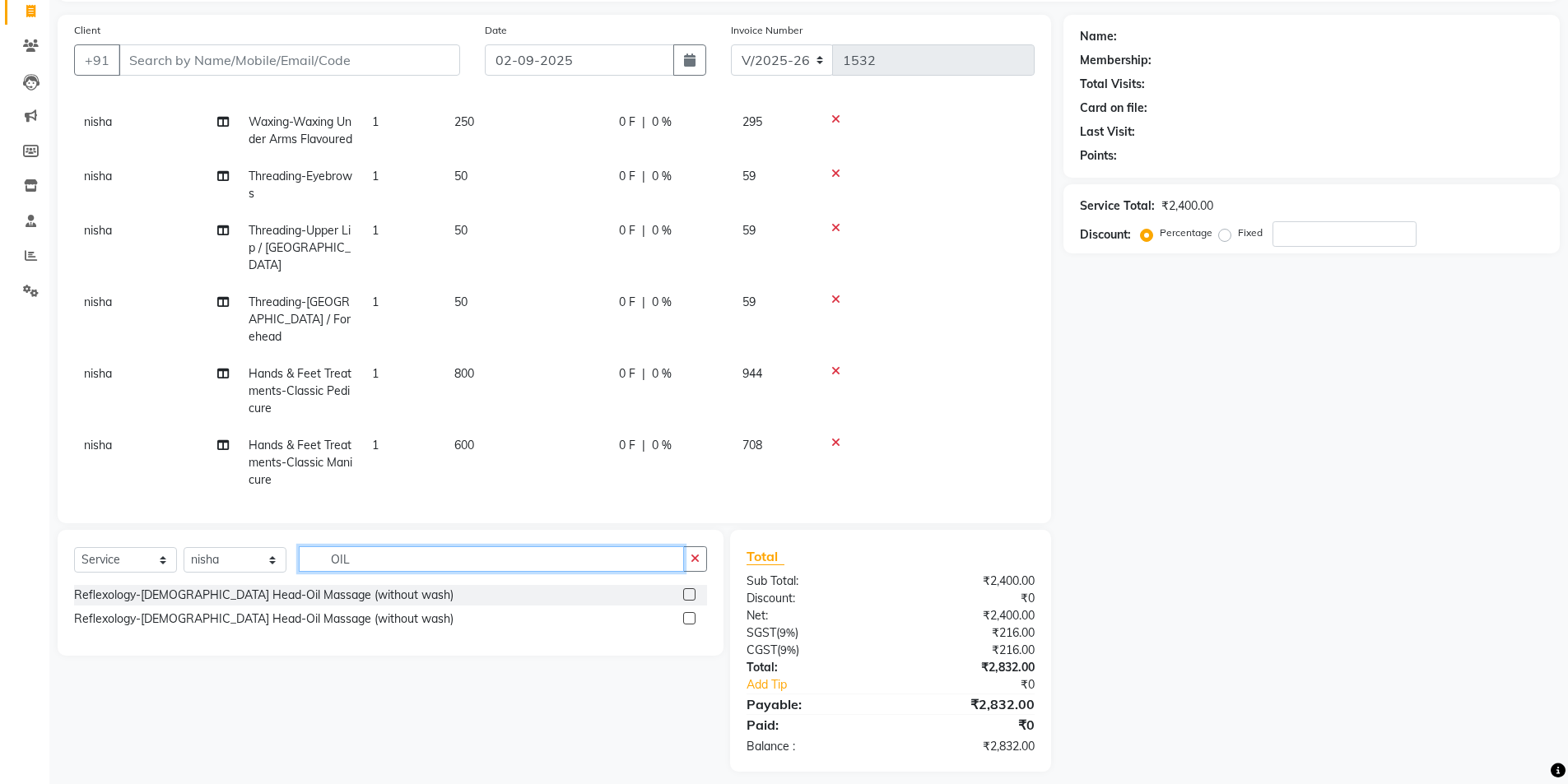
type input "OIL"
click at [691, 619] on label at bounding box center [689, 618] width 13 height 13
click at [691, 619] on input "checkbox" at bounding box center [688, 618] width 11 height 11
checkbox input "false"
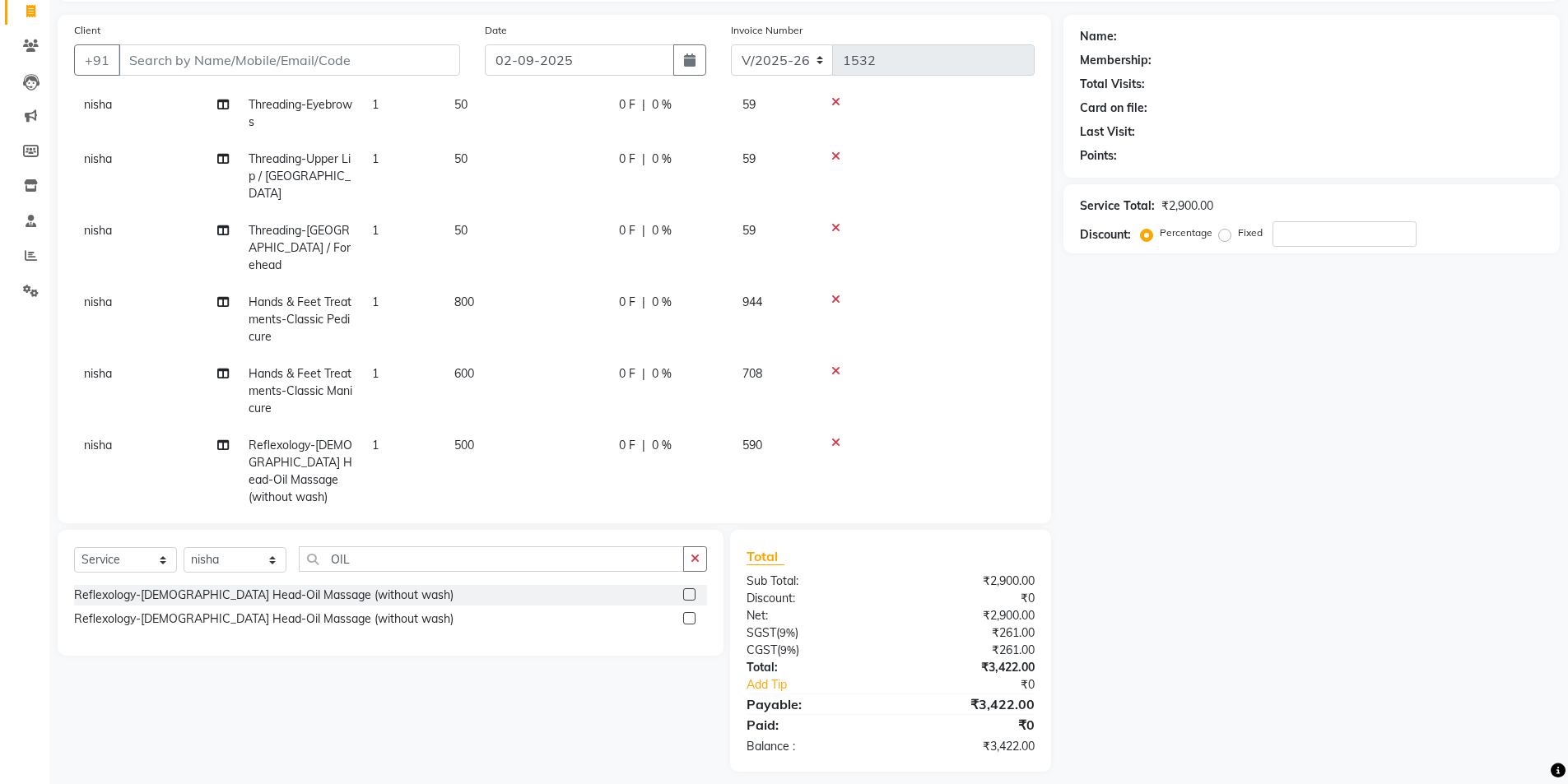
click at [459, 438] on span "500" at bounding box center [464, 445] width 20 height 15
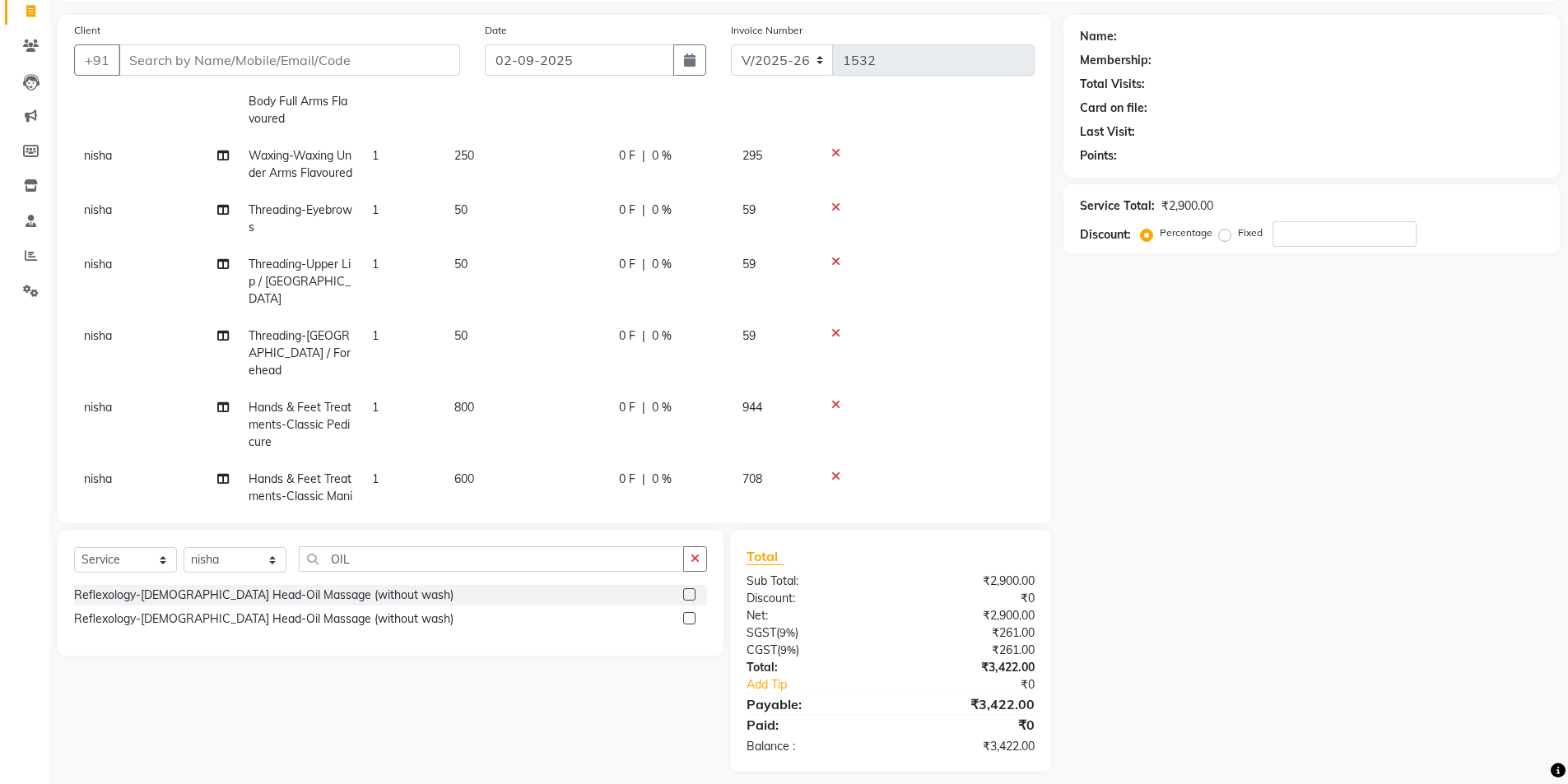
select select "81465"
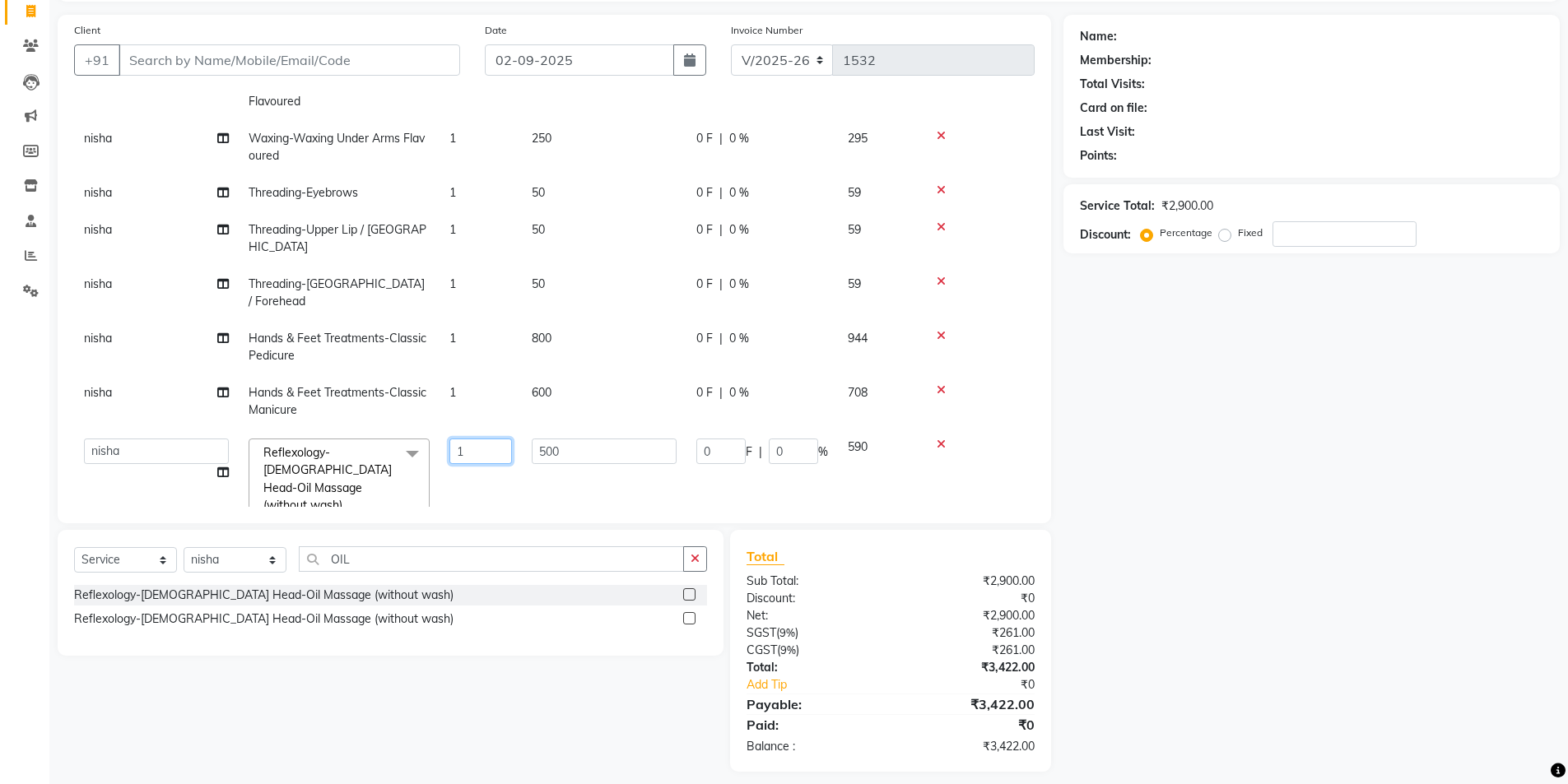
click at [458, 439] on input "1" at bounding box center [481, 451] width 62 height 25
click at [474, 439] on input "1" at bounding box center [481, 451] width 62 height 25
type input "2"
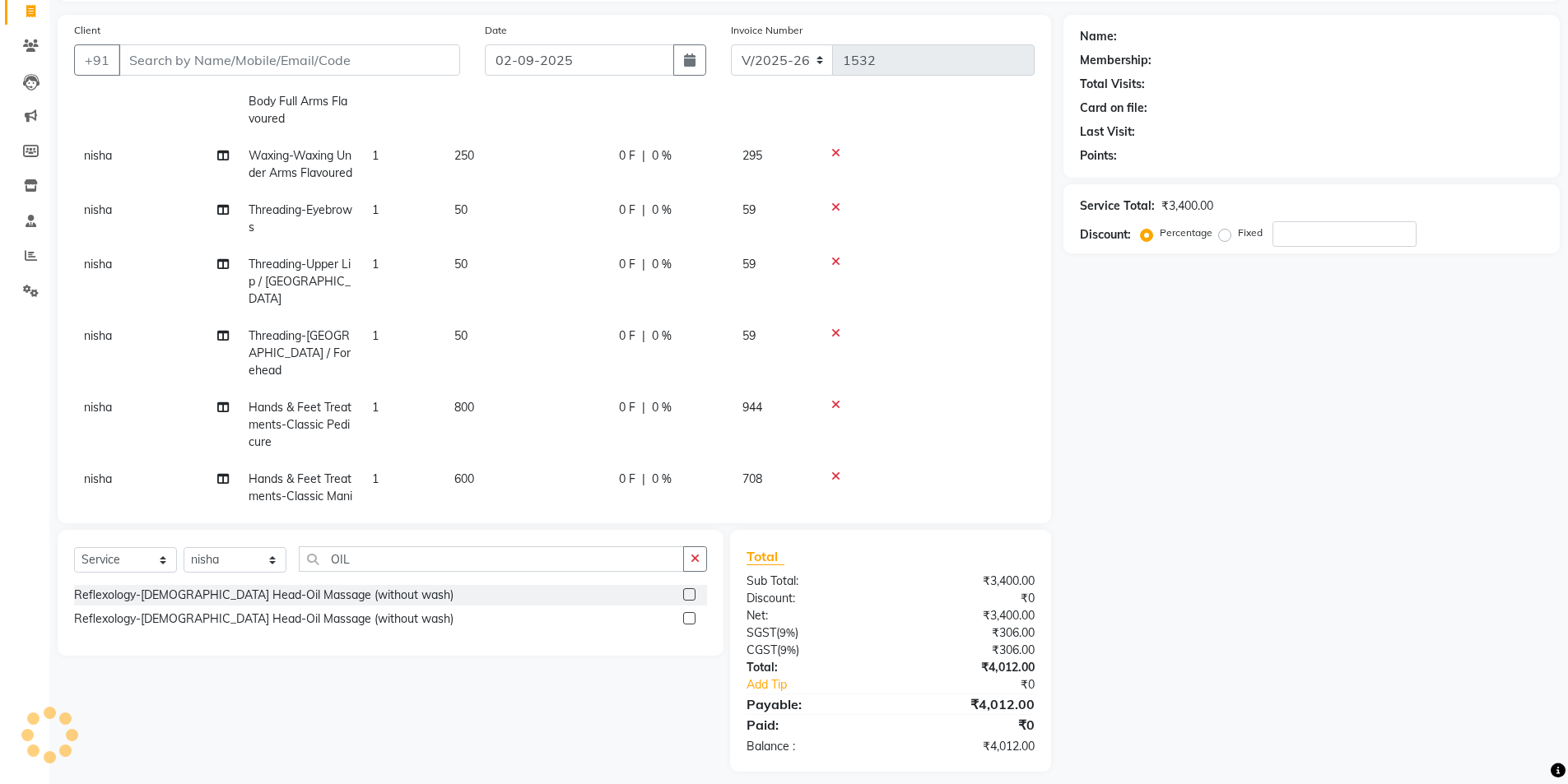
click at [1266, 501] on div "Name: Membership: Total Visits: Card on file: Last Visit: Points: Service Total…" at bounding box center [1317, 393] width 508 height 757
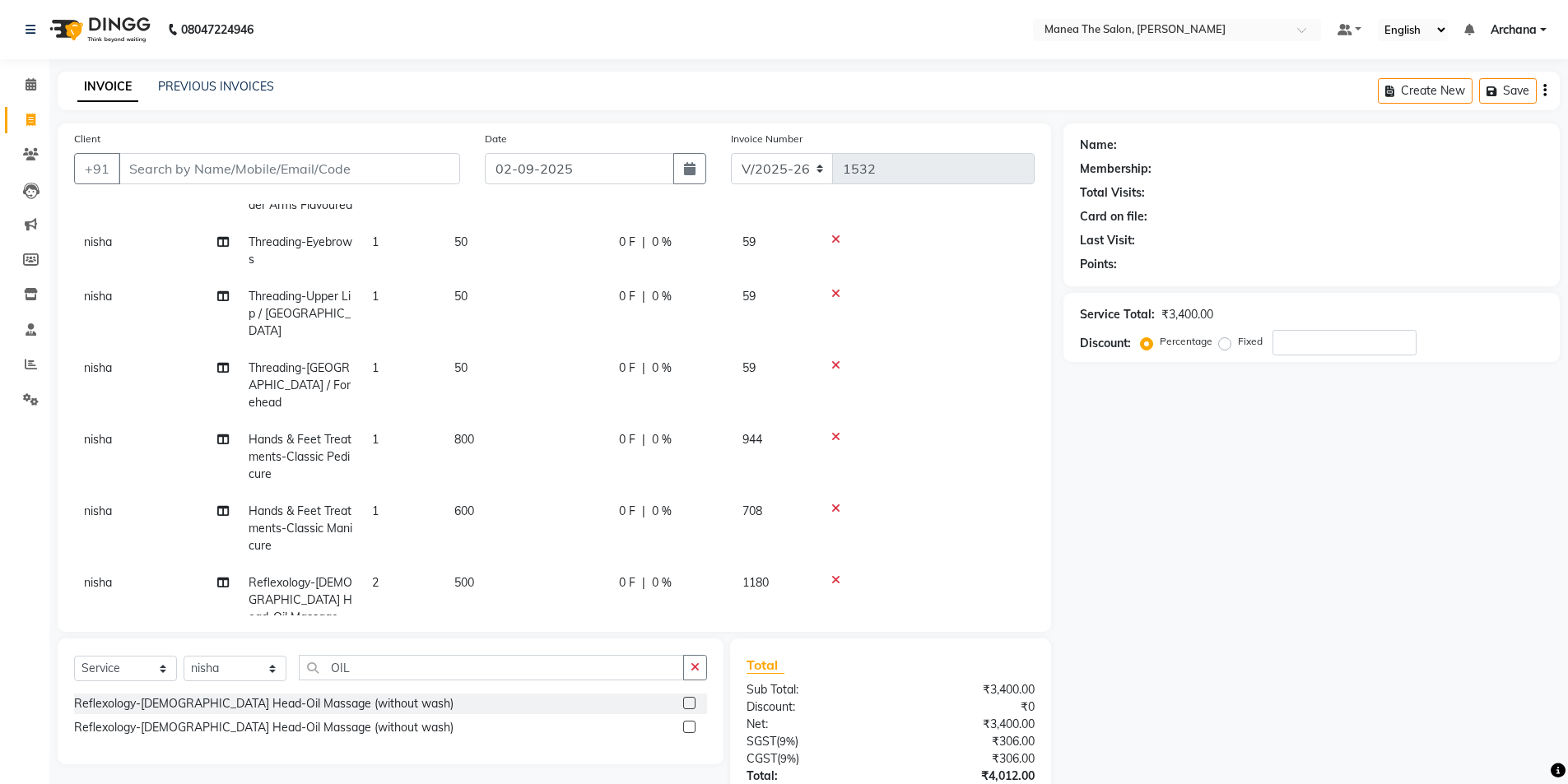
scroll to position [202, 0]
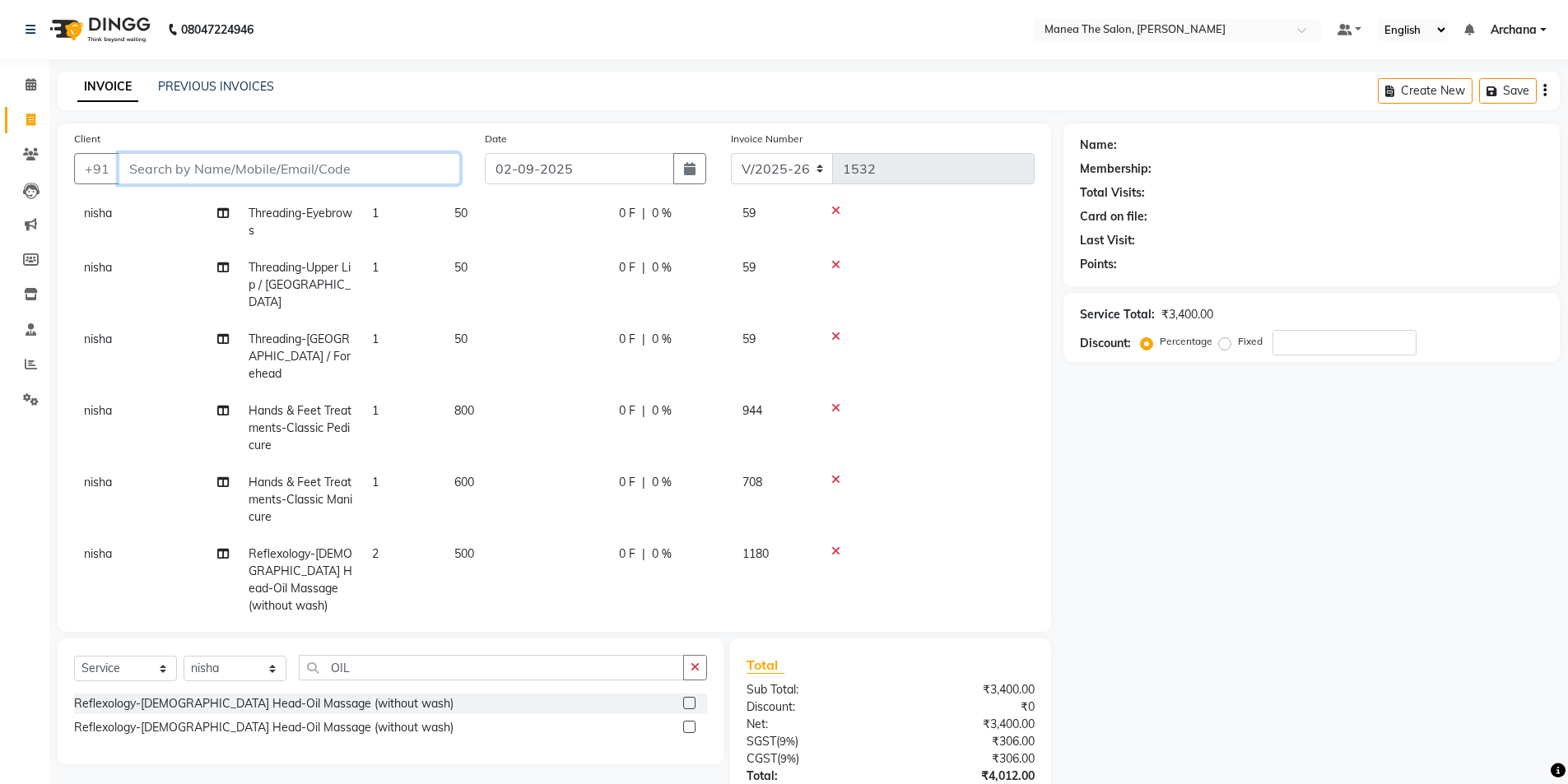
click at [428, 164] on input "Client" at bounding box center [289, 169] width 342 height 31
type input "7"
type input "0"
type input "7659852255"
click at [401, 177] on button "Add Client" at bounding box center [418, 169] width 85 height 31
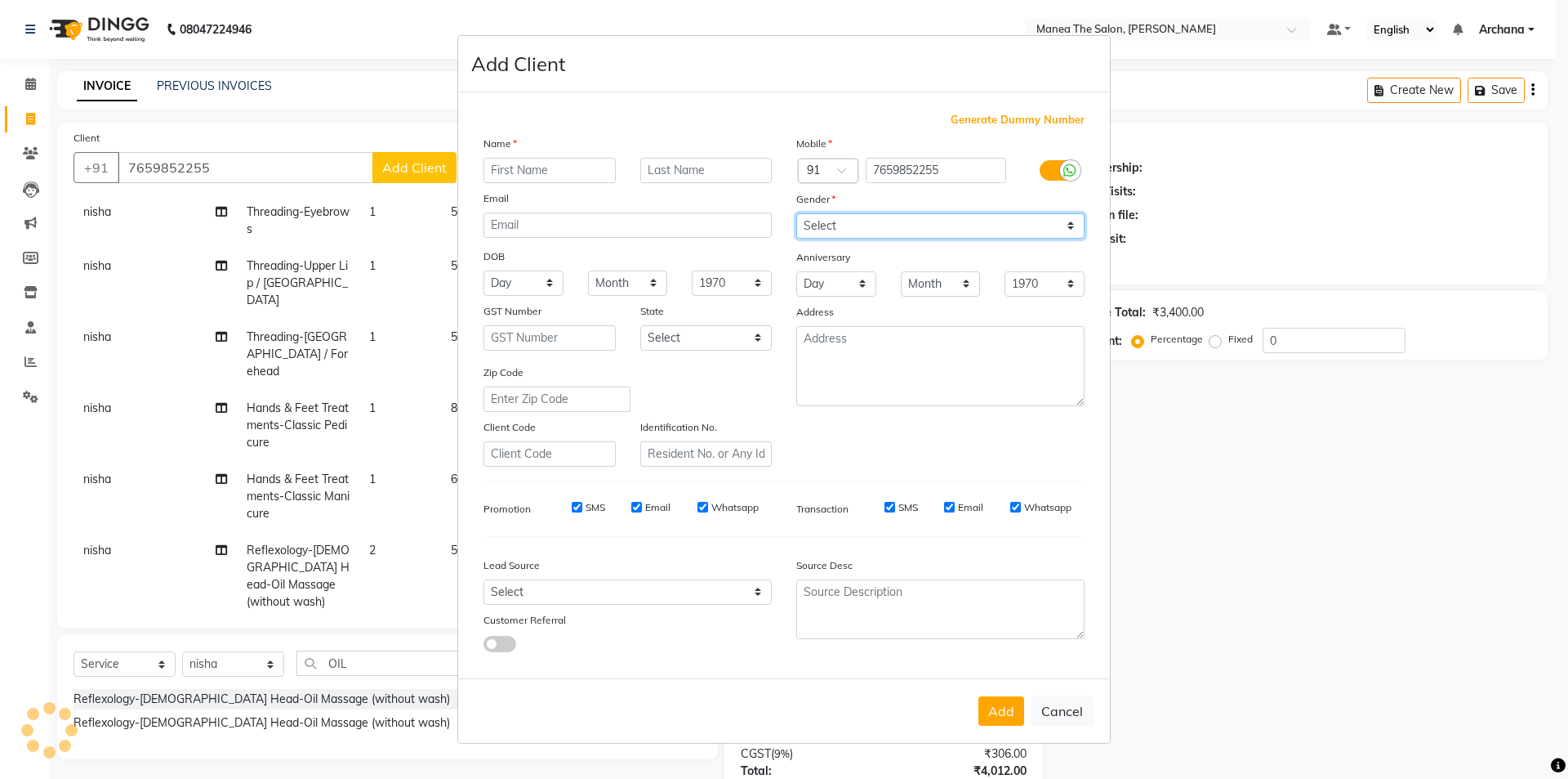
click at [919, 217] on select "Select Male Female Other Prefer Not To Say" at bounding box center [940, 226] width 289 height 25
select select "female"
click at [796, 213] on select "Select Male Female Other Prefer Not To Say" at bounding box center [940, 226] width 289 height 25
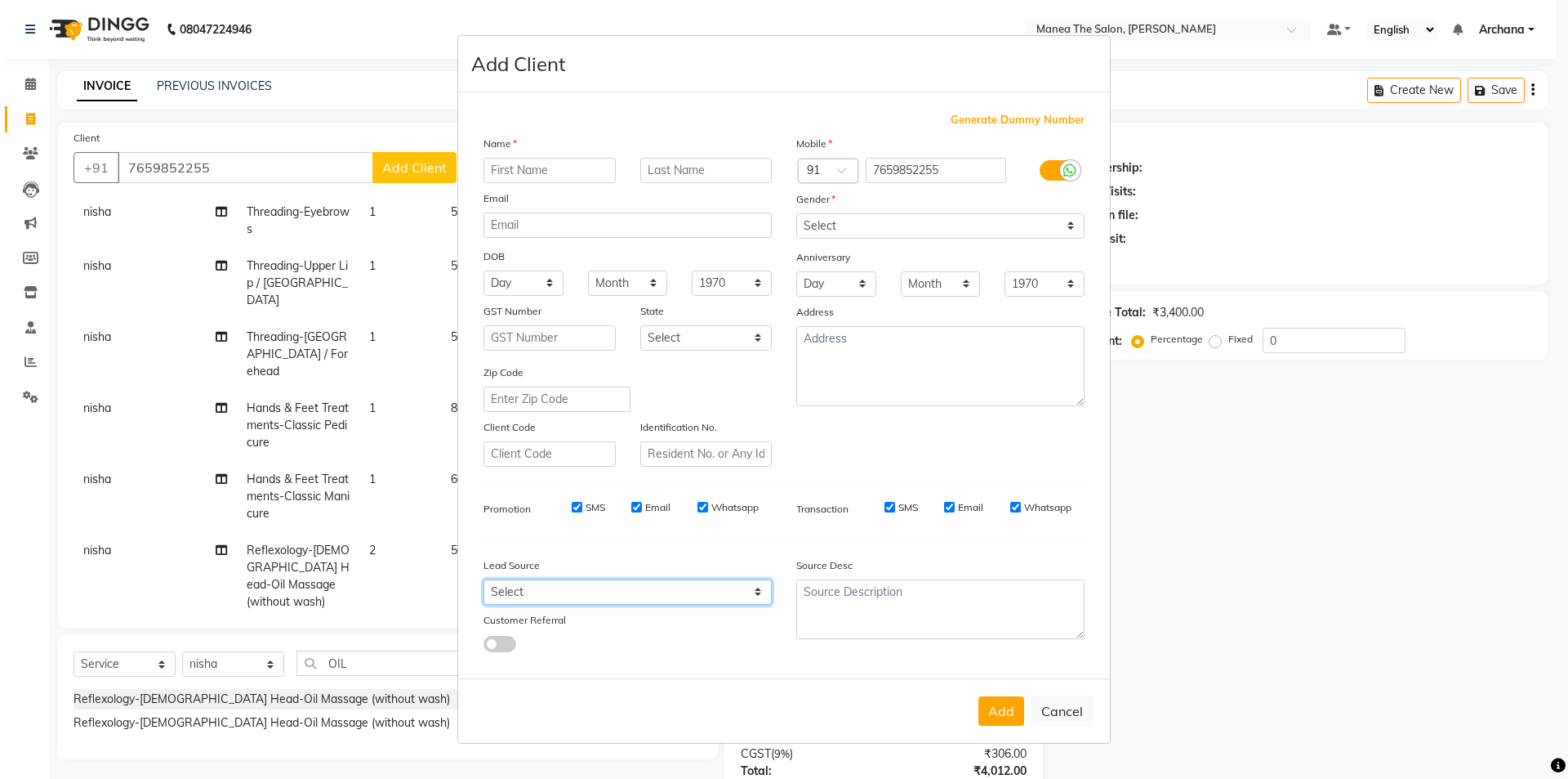
click at [631, 587] on select "Select Walk-in Referral Internet Friend Word of Mouth Advertisement Facebook Ju…" at bounding box center [628, 592] width 289 height 25
select select "47942"
click at [483, 579] on select "Select Walk-in Referral Internet Friend Word of Mouth Advertisement Facebook Ju…" at bounding box center [628, 592] width 289 height 25
click at [590, 172] on input "text" at bounding box center [549, 171] width 133 height 25
type input "S"
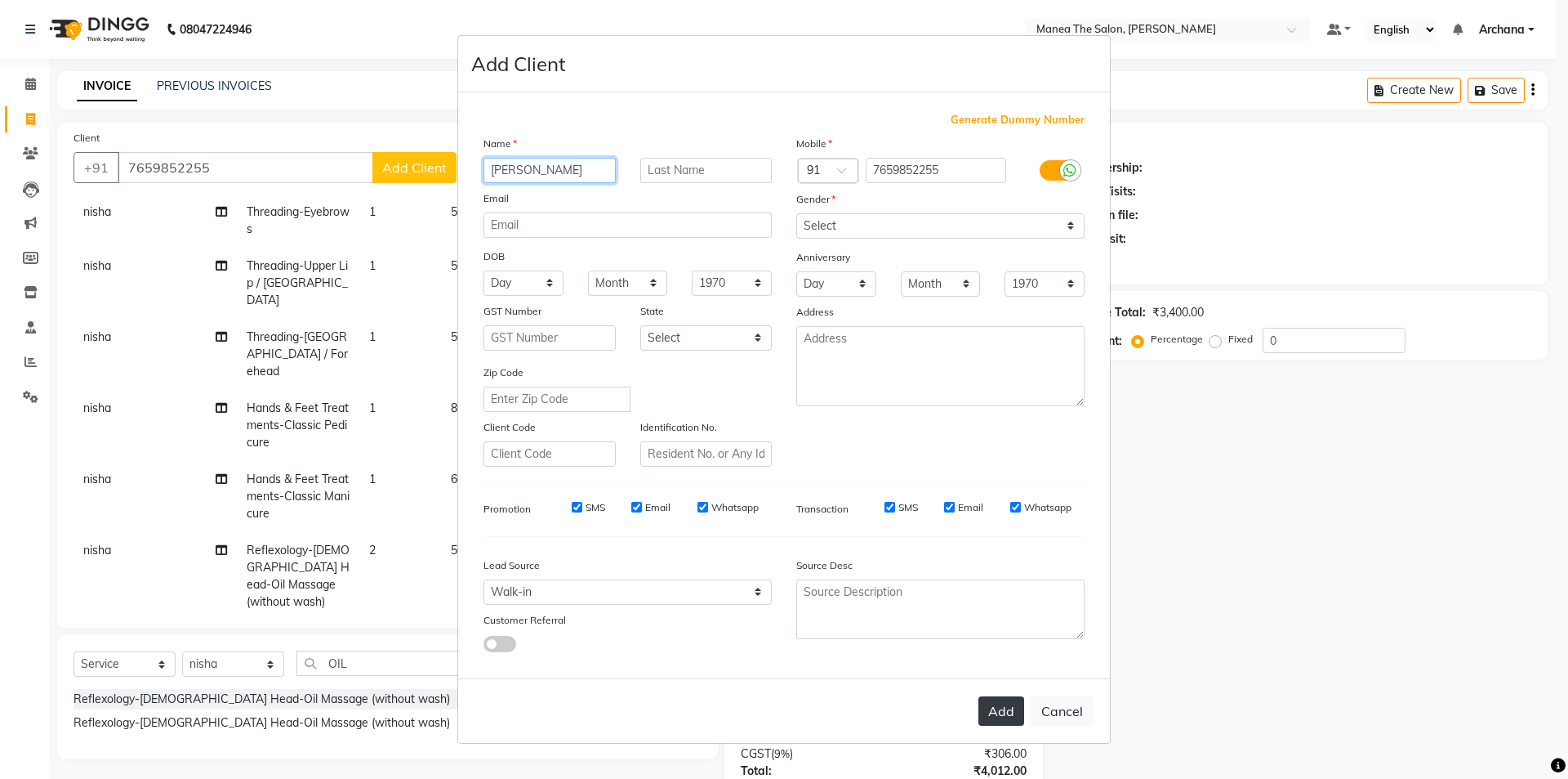
type input "SUSHMA"
click at [999, 717] on button "Add" at bounding box center [1000, 711] width 46 height 29
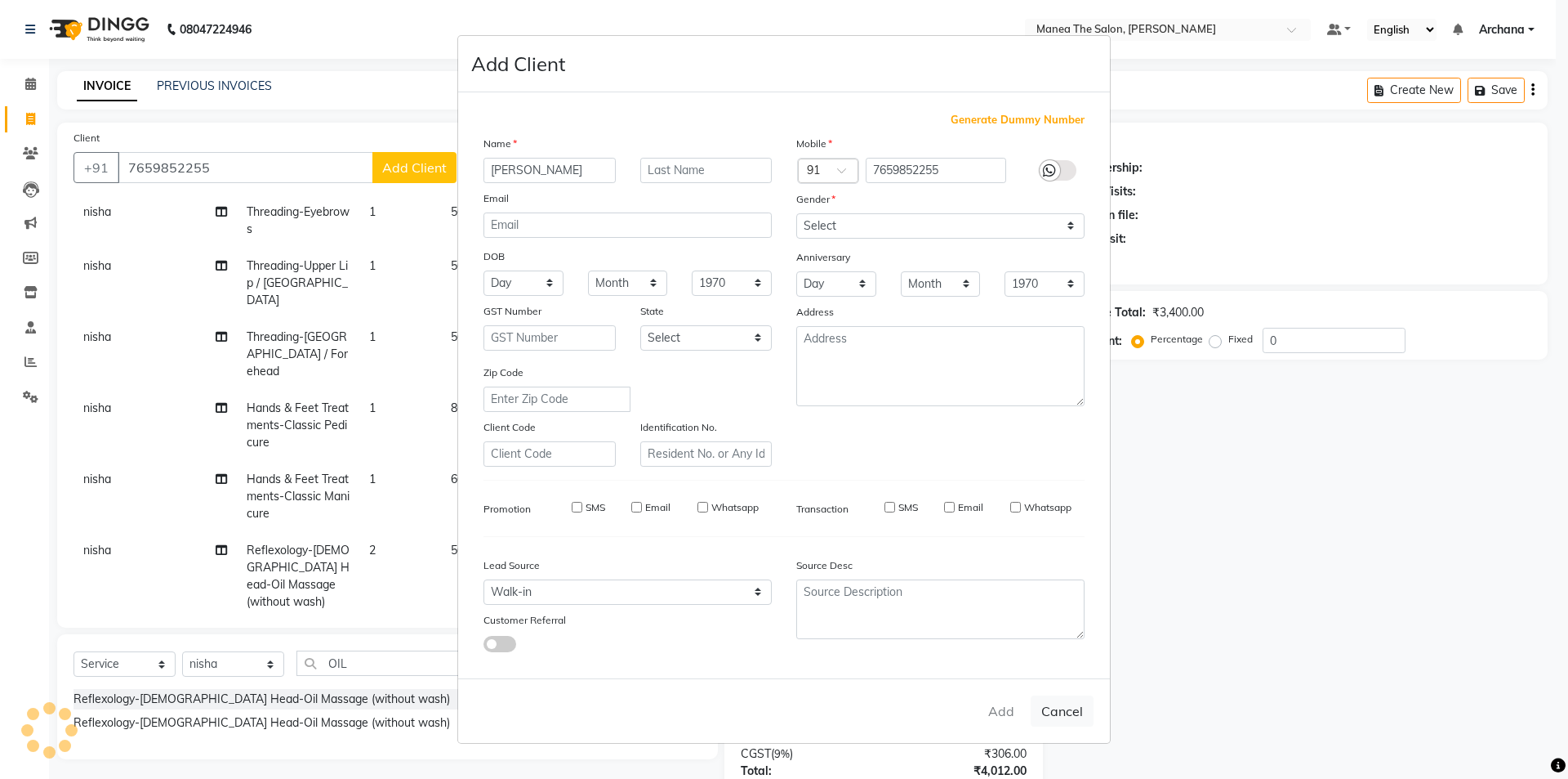
select select
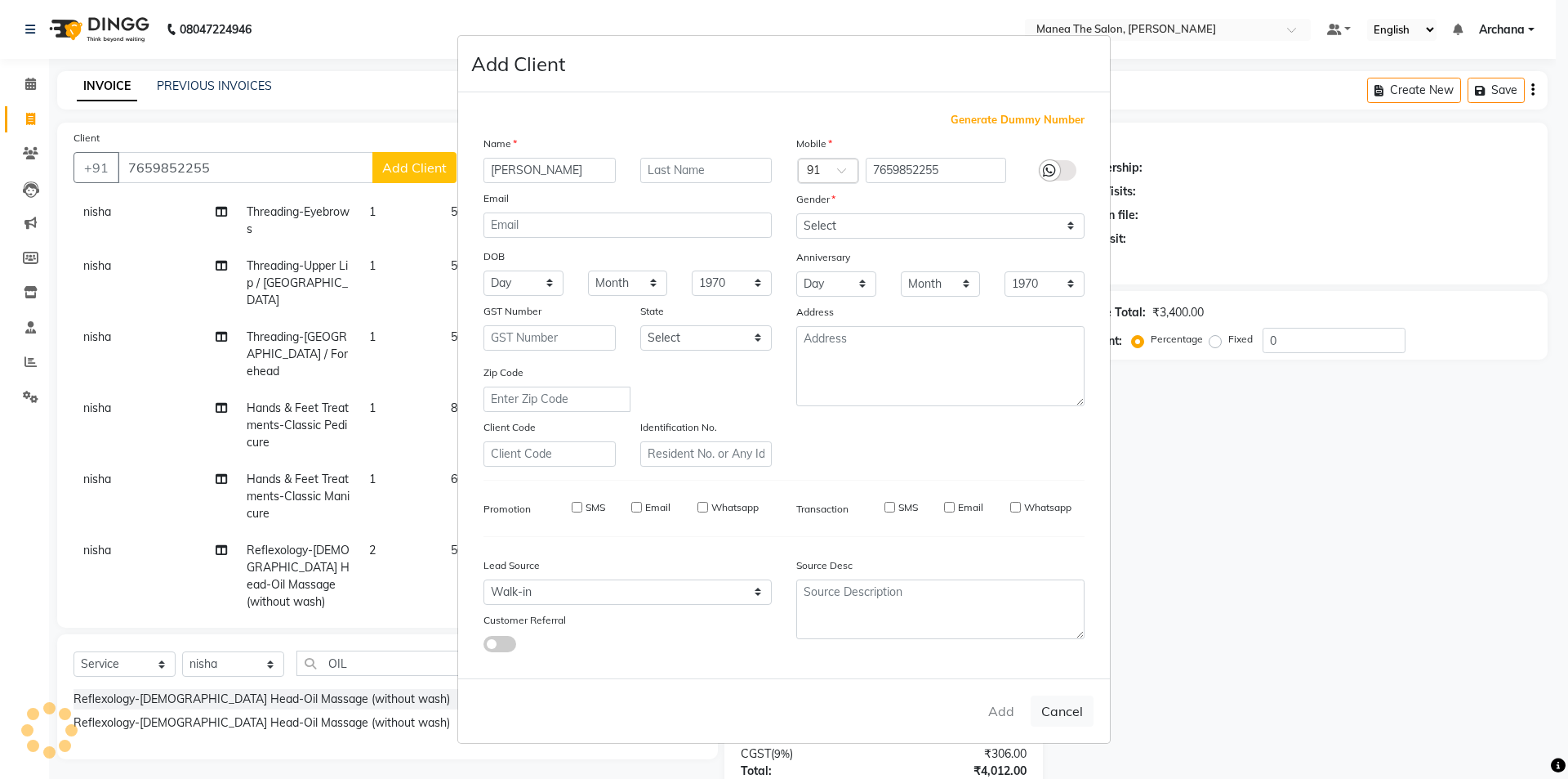
select select
checkbox input "false"
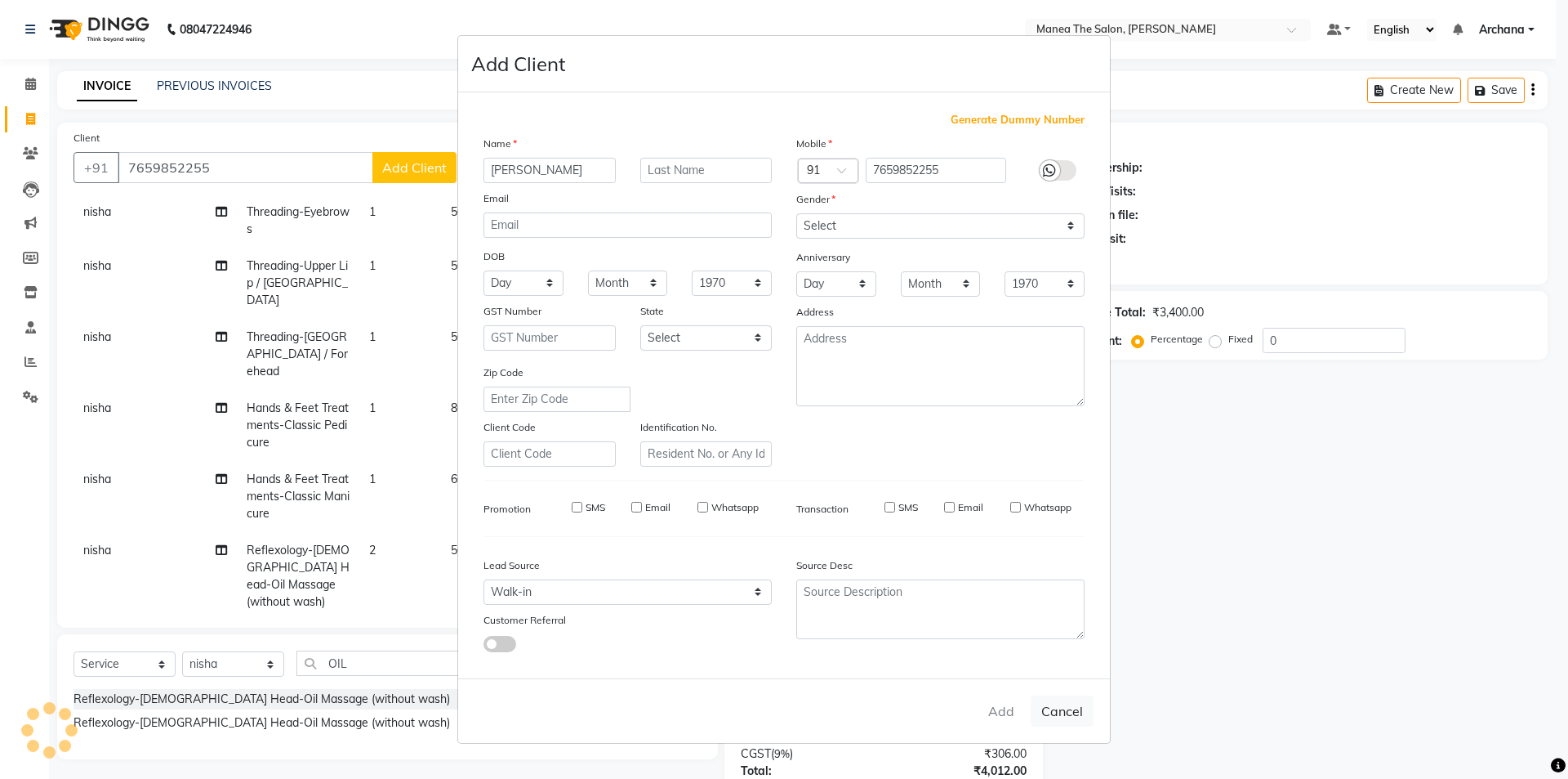
checkbox input "false"
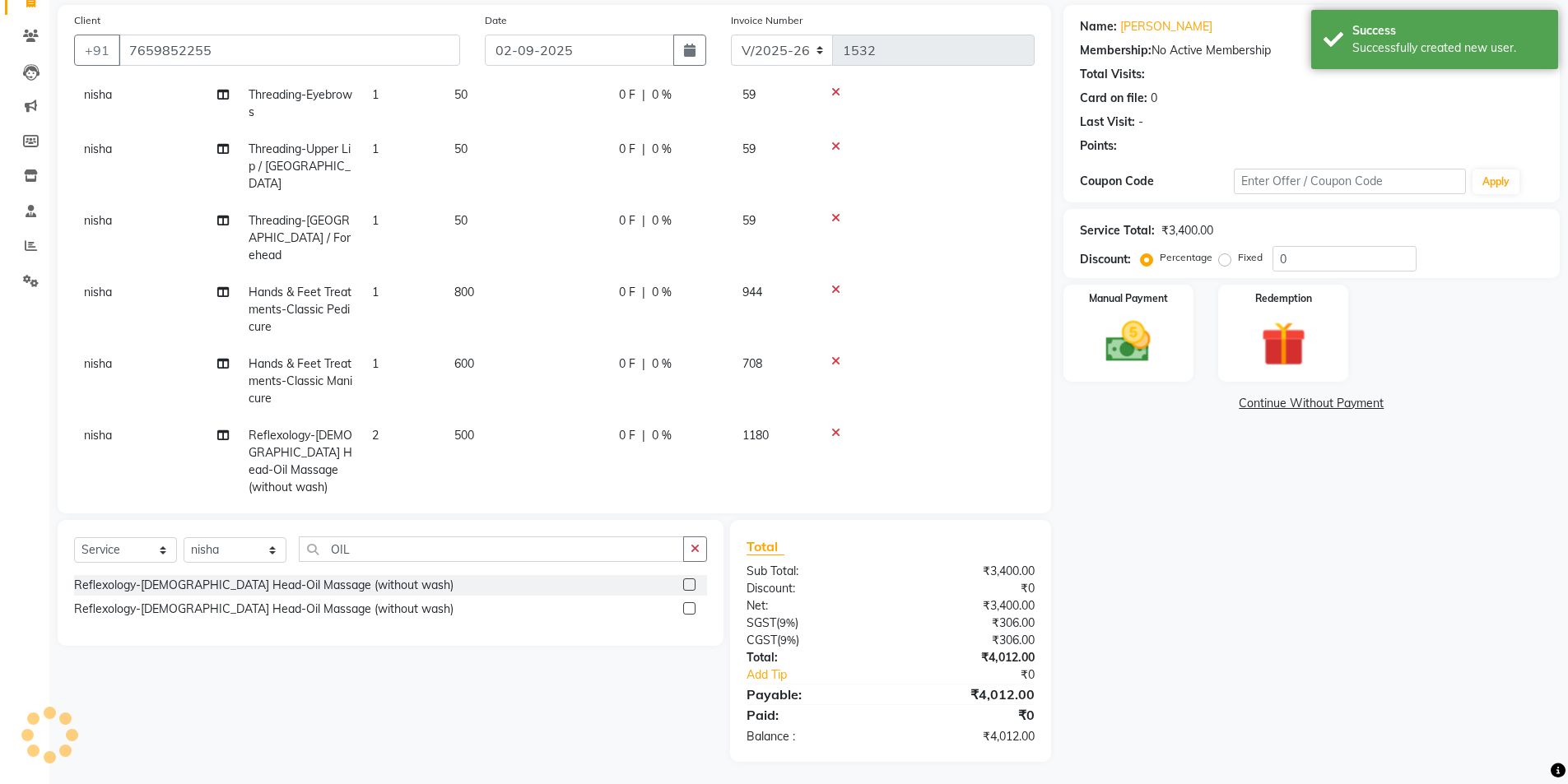
scroll to position [121, 0]
click at [1156, 353] on img at bounding box center [1129, 339] width 76 height 54
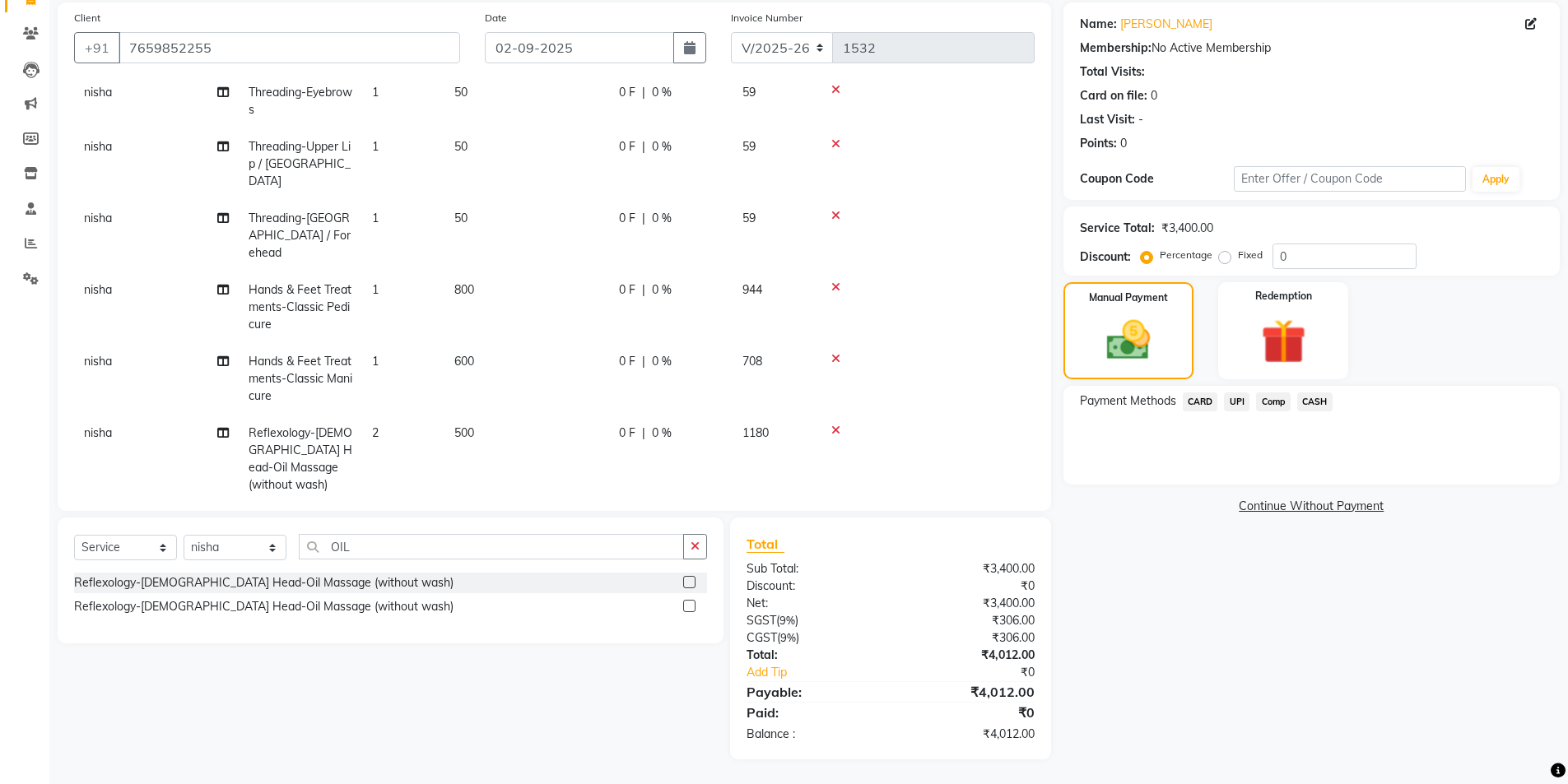
click at [1238, 404] on span "UPI" at bounding box center [1236, 401] width 25 height 19
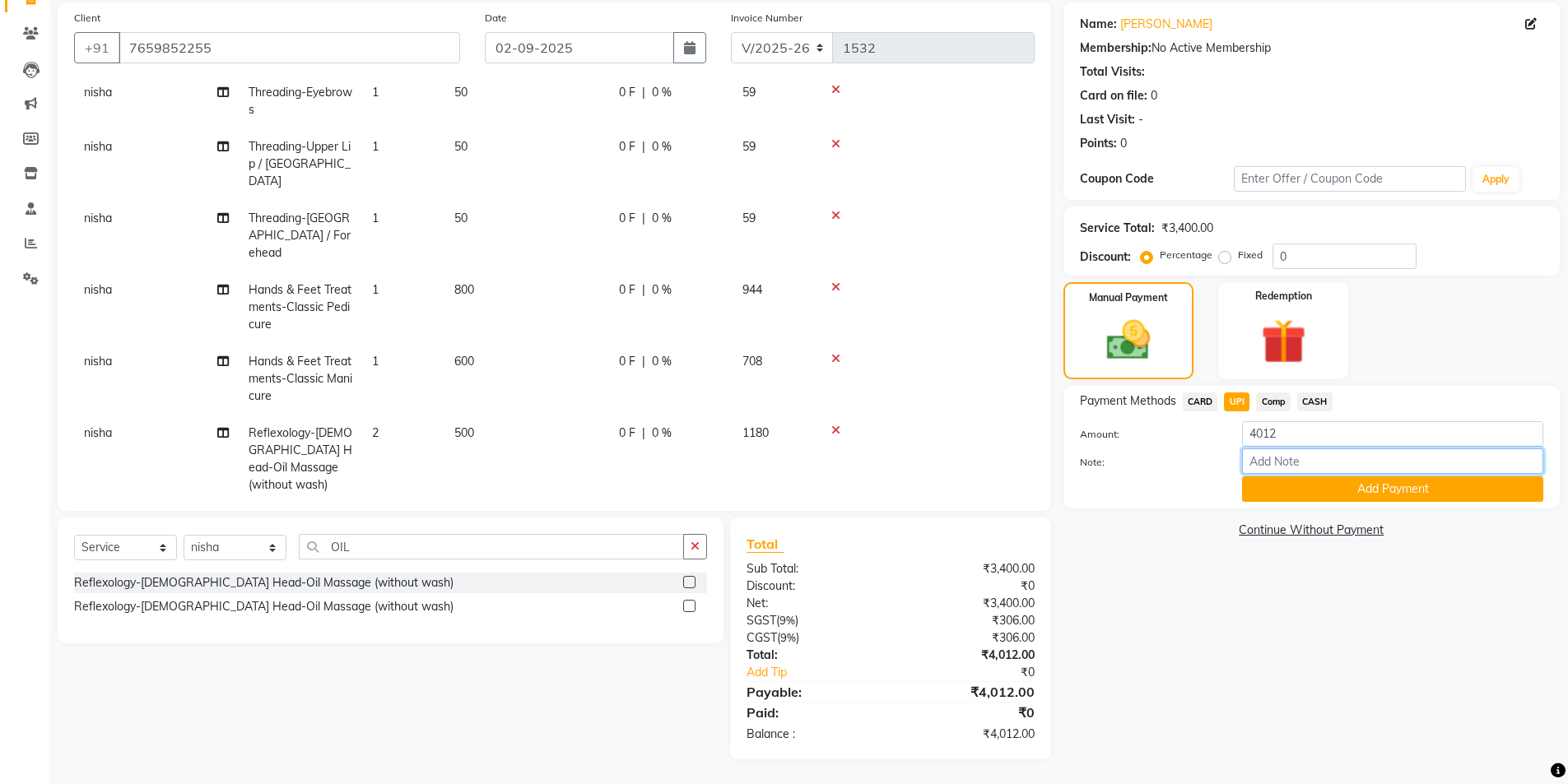
click at [1273, 460] on input "Note:" at bounding box center [1392, 461] width 302 height 25
type input "UPI"
click at [1317, 490] on button "Add Payment" at bounding box center [1392, 489] width 302 height 25
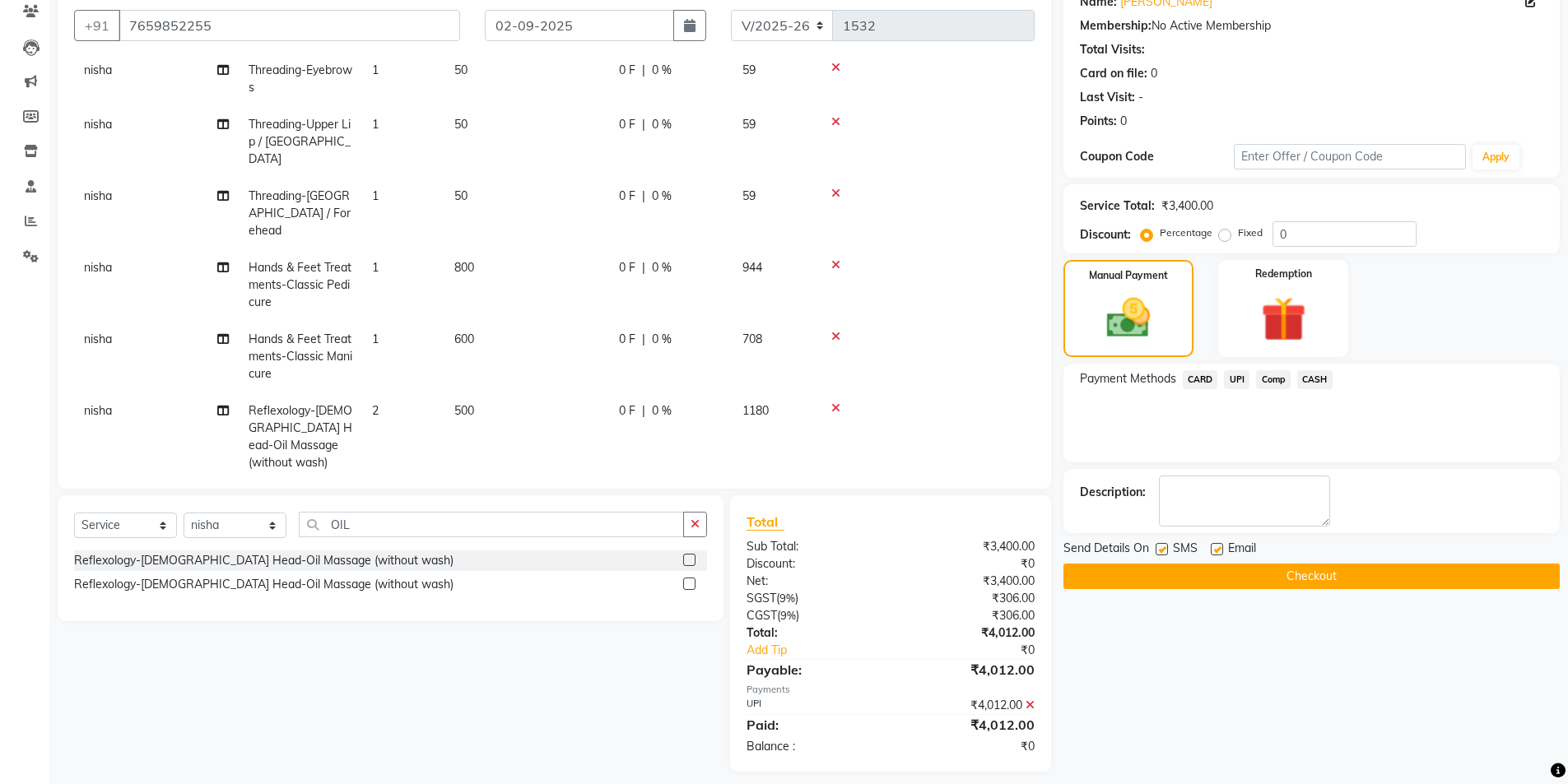
scroll to position [155, 0]
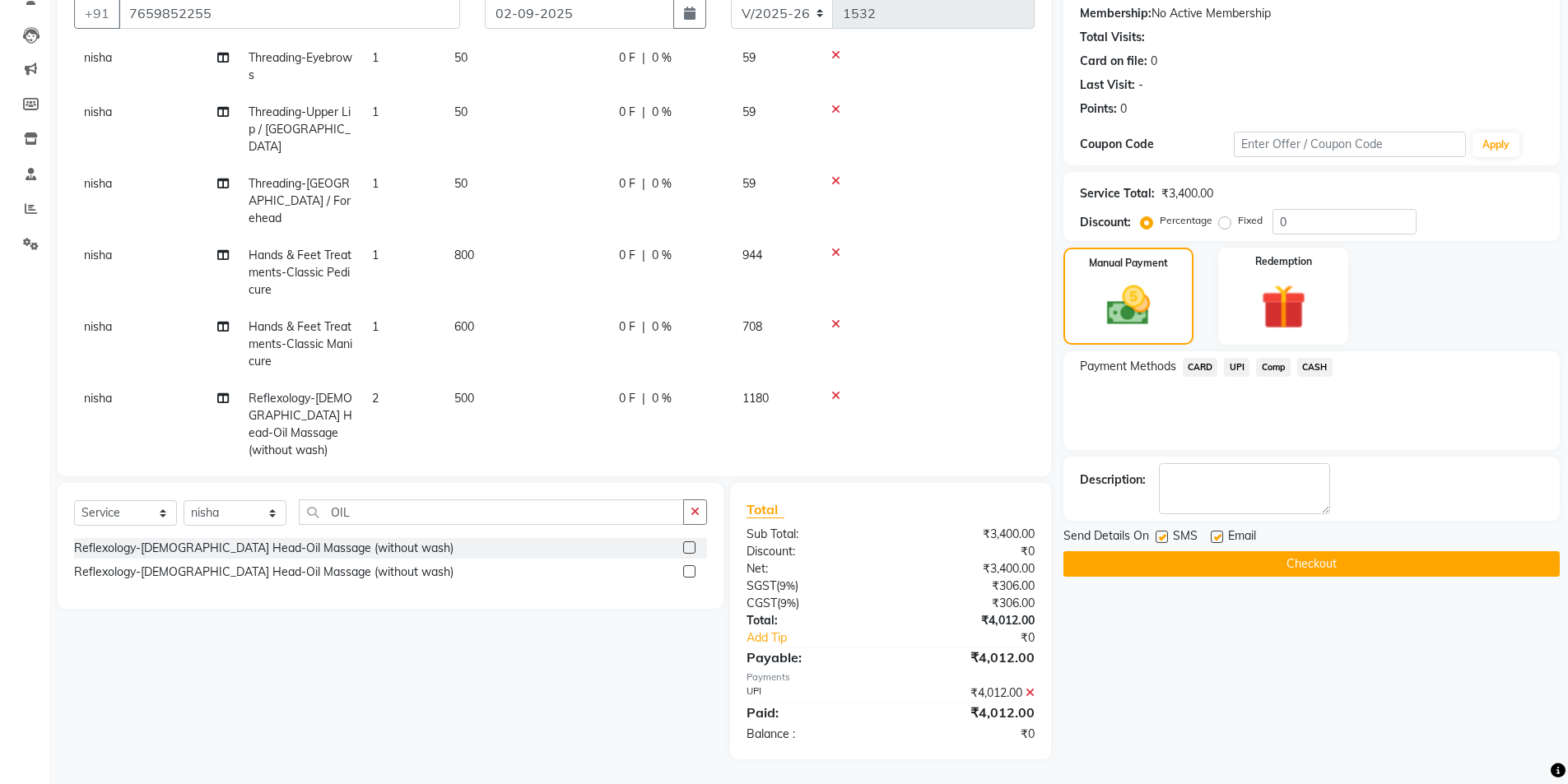
click at [1295, 563] on button "Checkout" at bounding box center [1311, 564] width 497 height 25
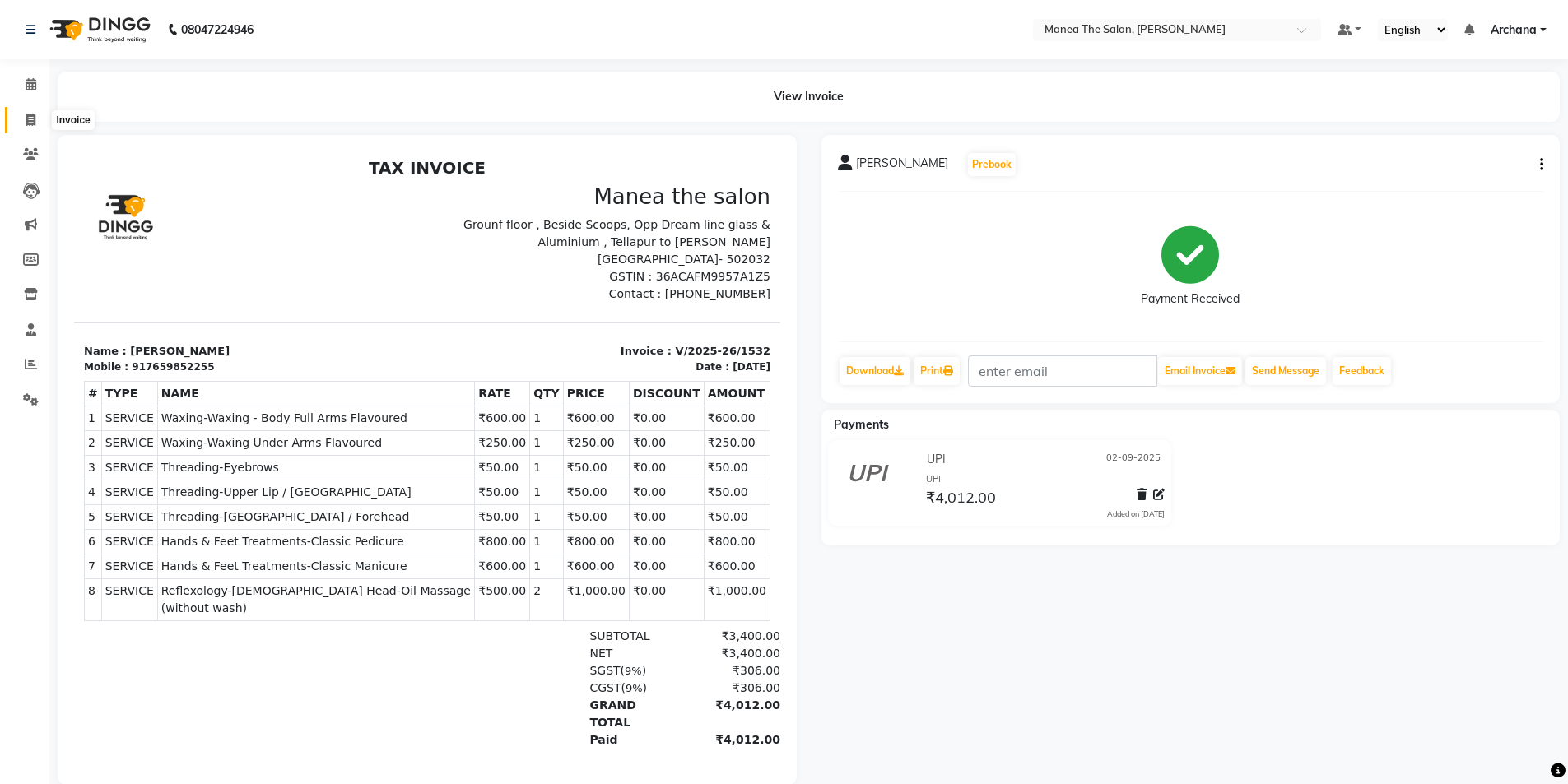
click at [35, 123] on icon at bounding box center [30, 119] width 9 height 13
select select "service"
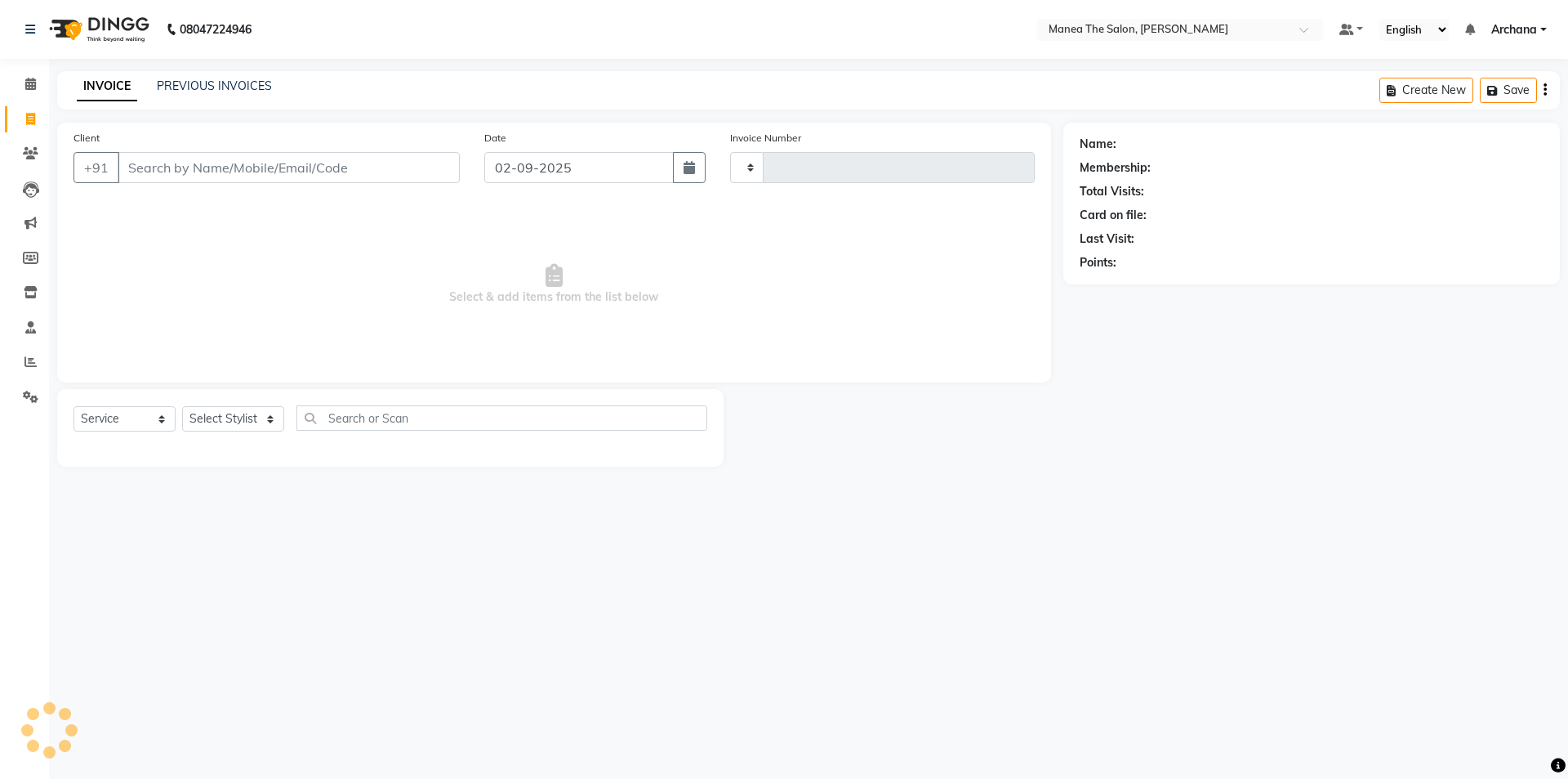
type input "1533"
select select "6846"
click at [226, 86] on link "PREVIOUS INVOICES" at bounding box center [214, 85] width 115 height 15
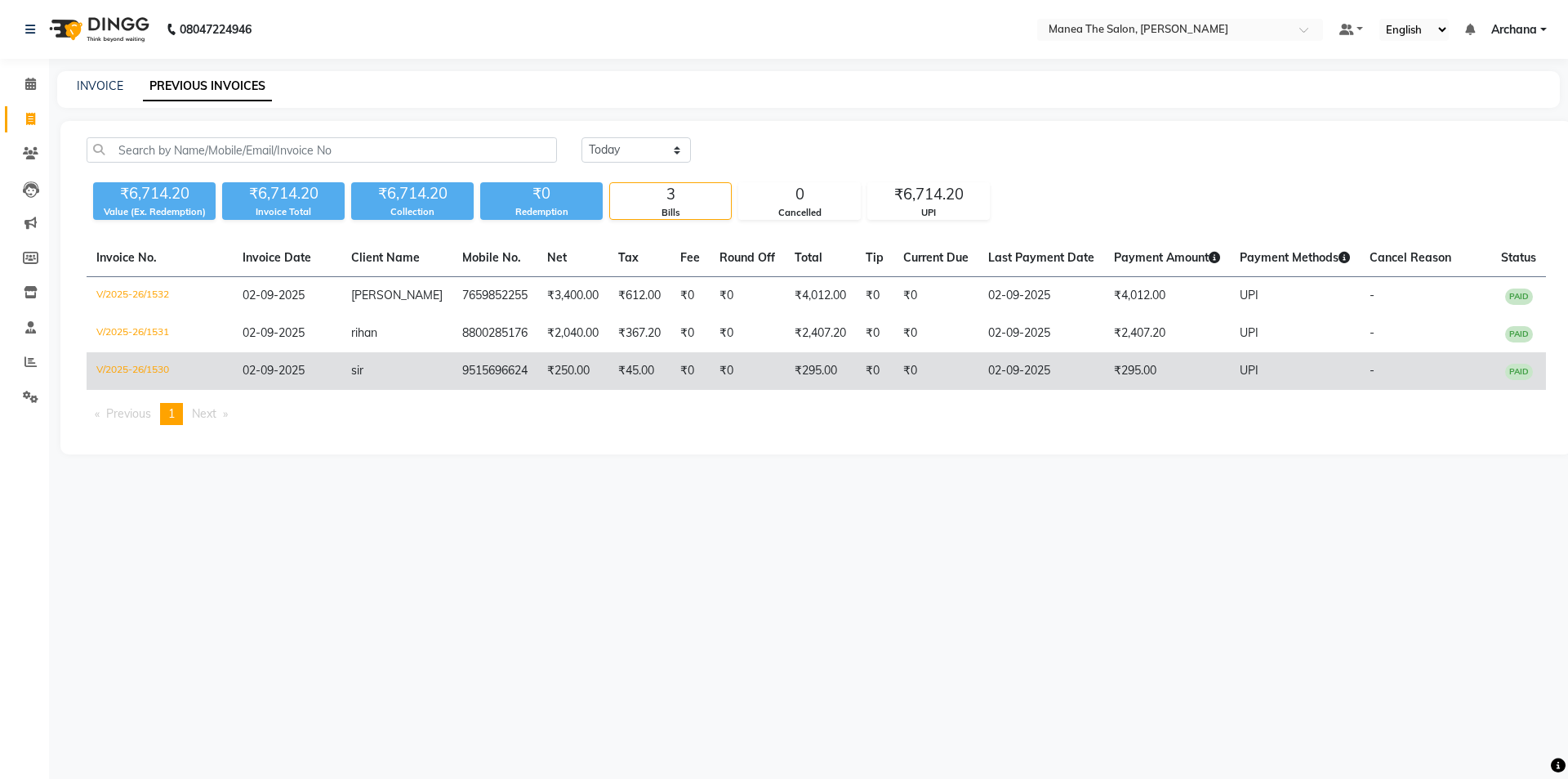
click at [482, 373] on td "9515696624" at bounding box center [495, 371] width 85 height 38
click at [454, 368] on td "9515696624" at bounding box center [495, 371] width 85 height 38
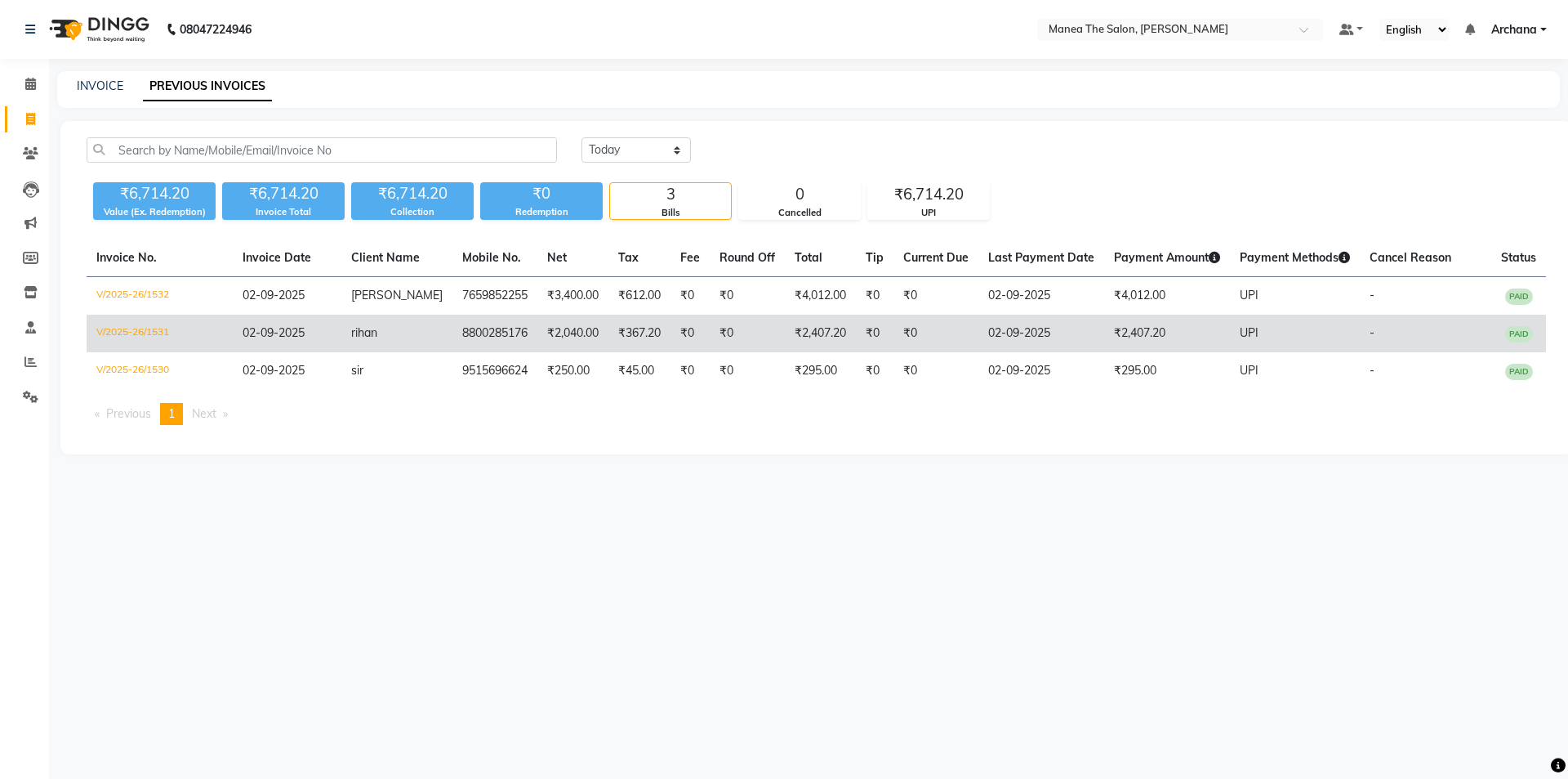
click at [502, 337] on td "8800285176" at bounding box center [495, 333] width 85 height 38
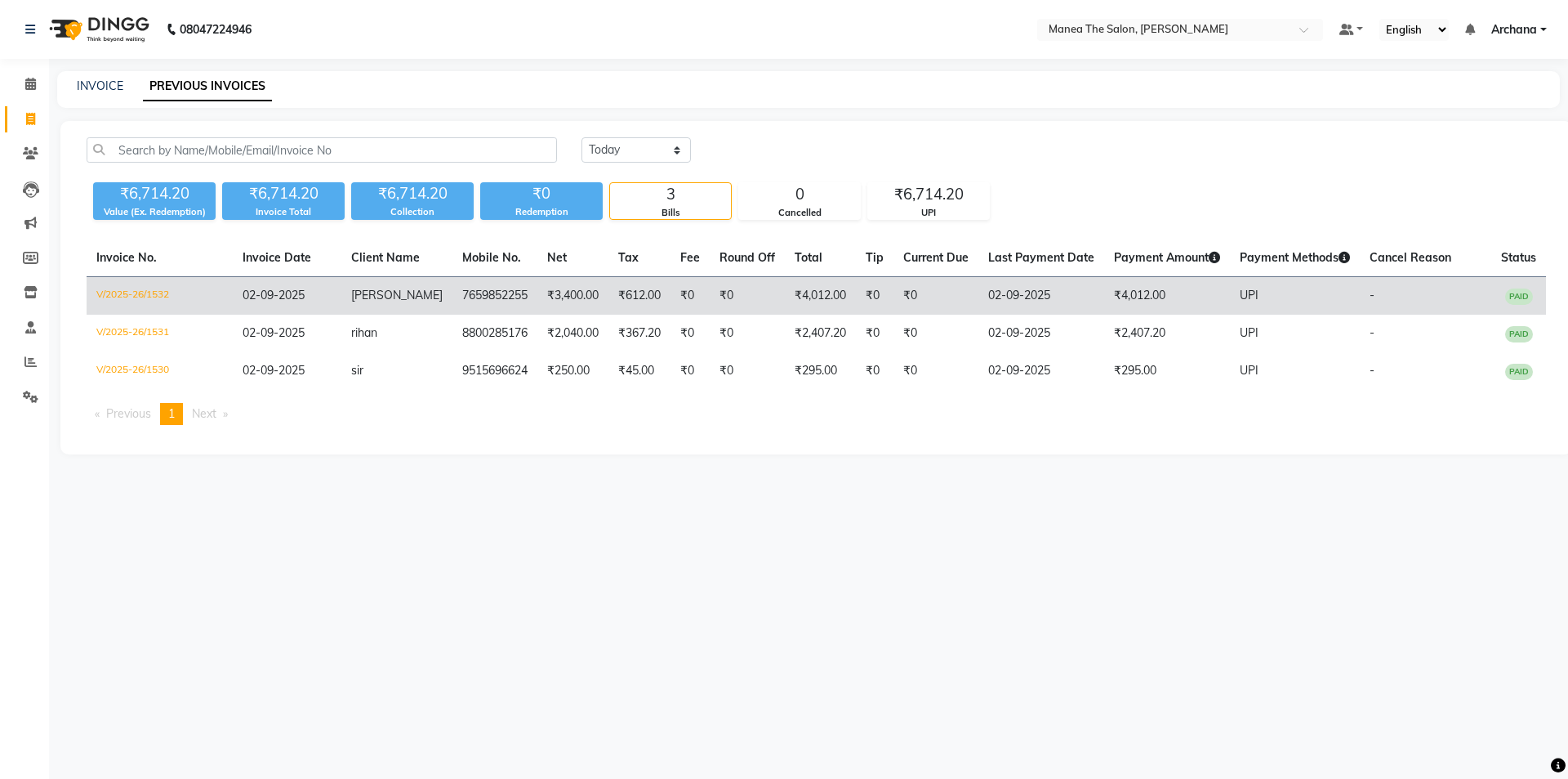
click at [497, 295] on td "7659852255" at bounding box center [495, 296] width 85 height 39
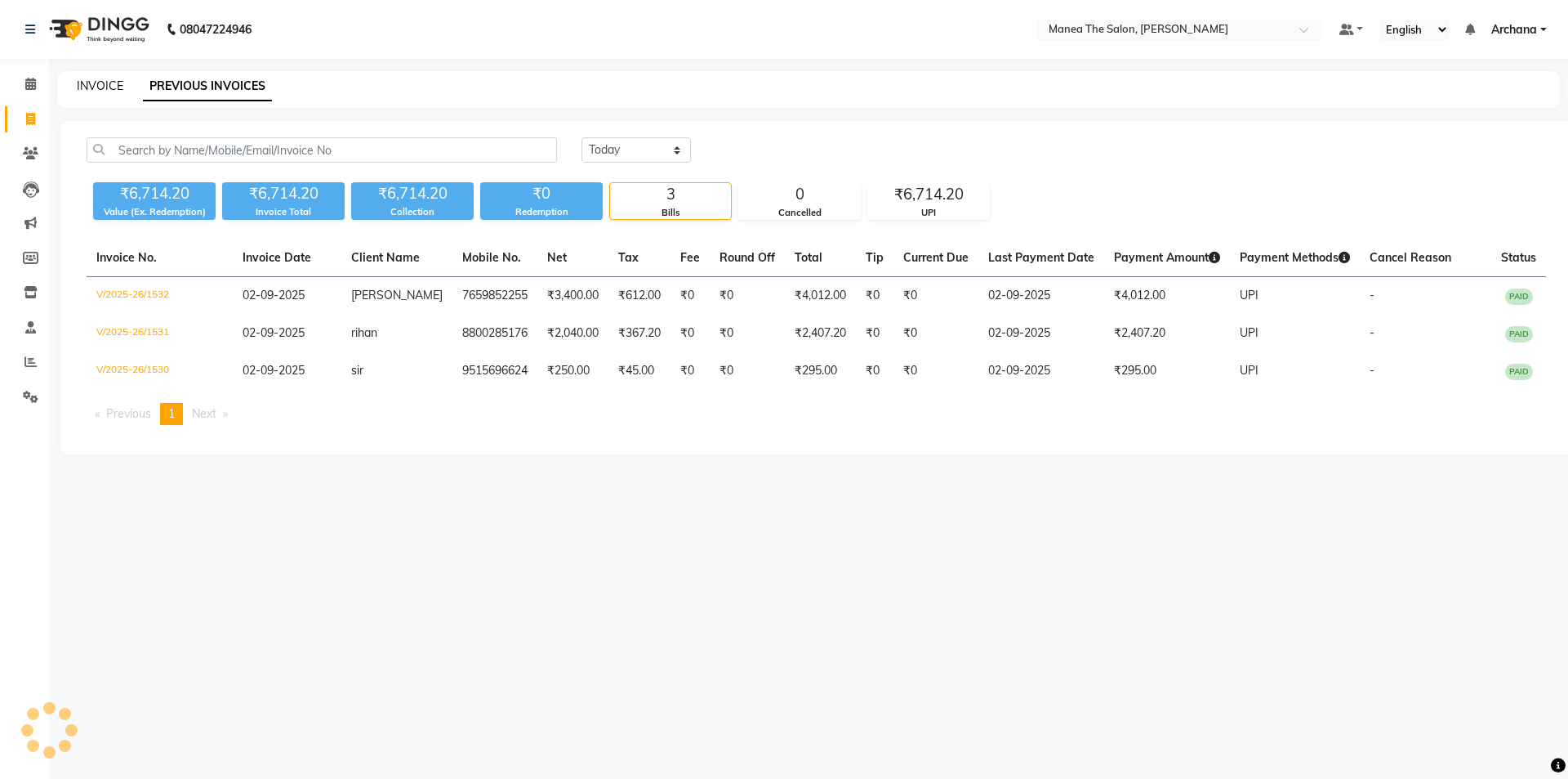
click at [105, 83] on link "INVOICE" at bounding box center [100, 85] width 46 height 15
select select "service"
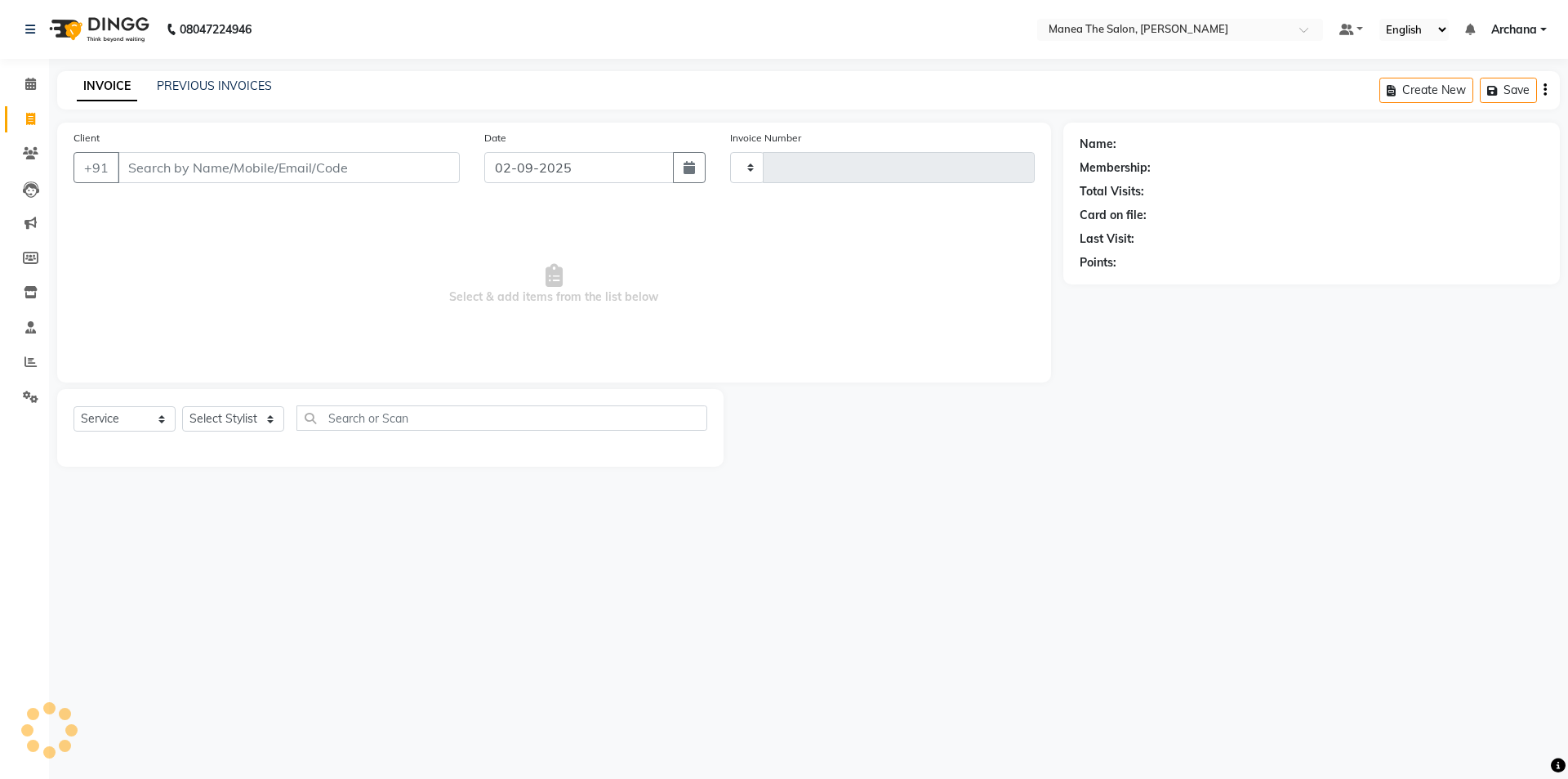
type input "1533"
select select "6846"
click at [195, 88] on link "PREVIOUS INVOICES" at bounding box center [214, 85] width 115 height 15
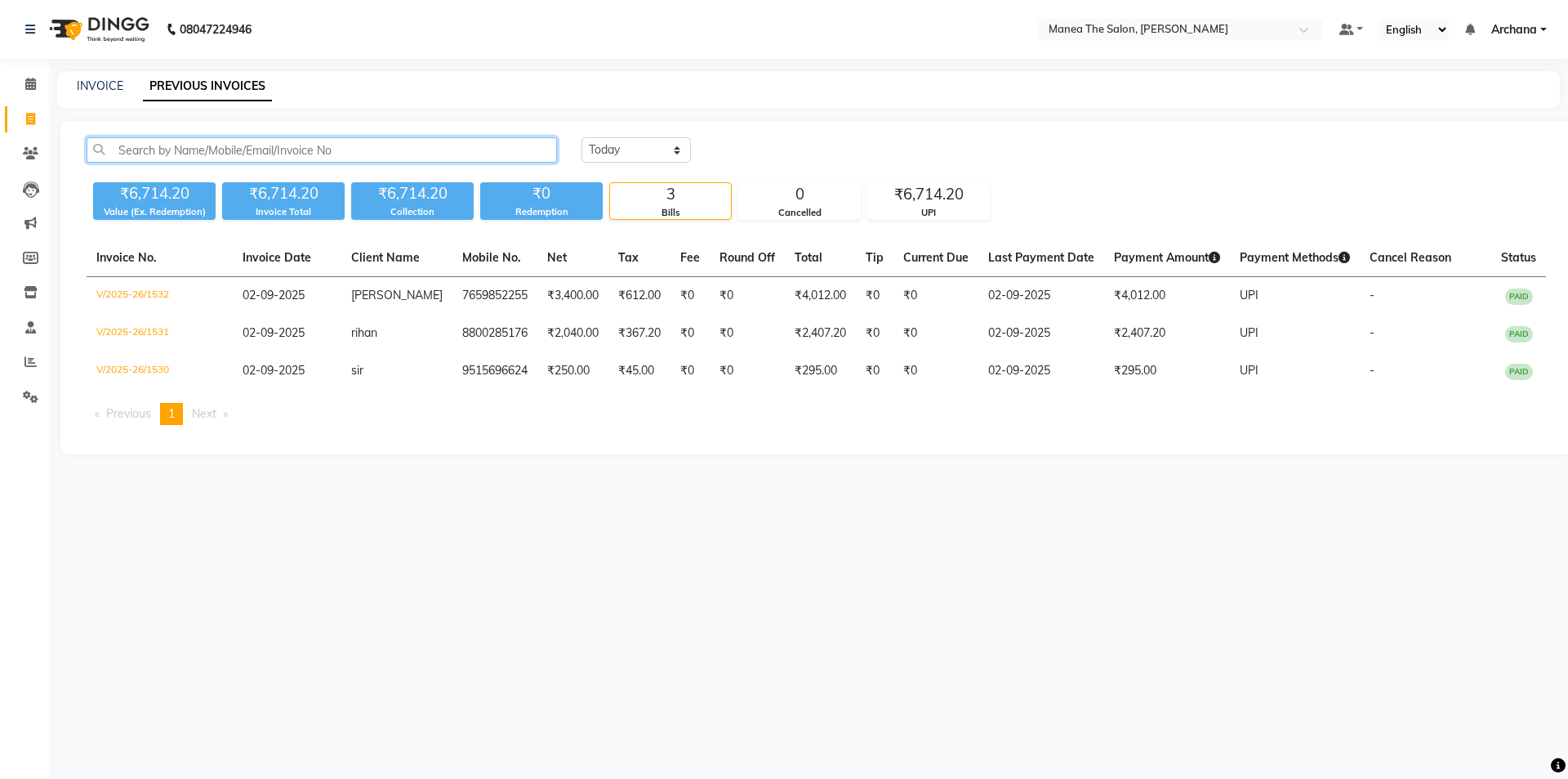
click at [255, 143] on input "text" at bounding box center [322, 150] width 471 height 25
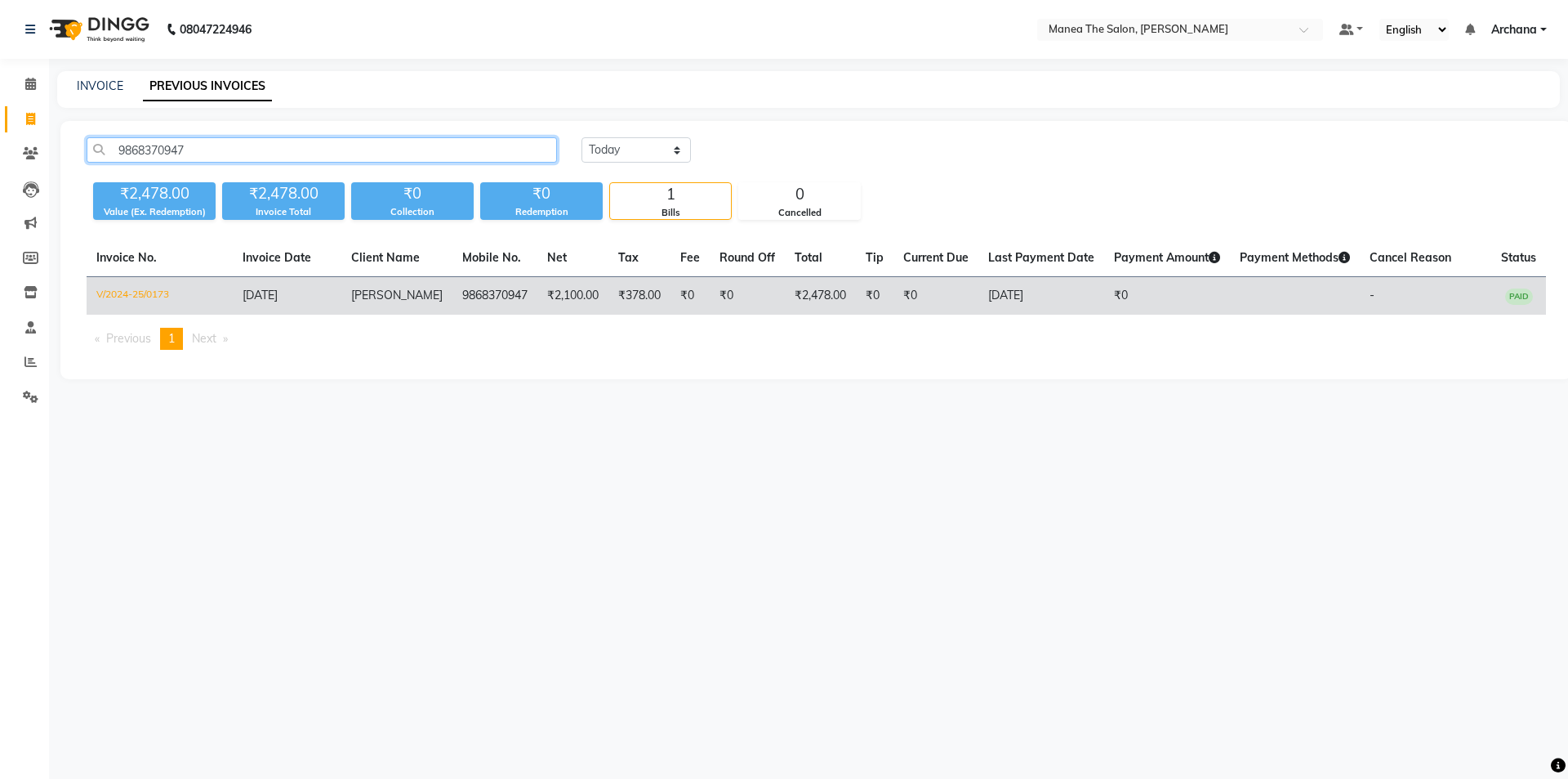
type input "9868370947"
click at [505, 300] on td "9868370947" at bounding box center [495, 296] width 85 height 39
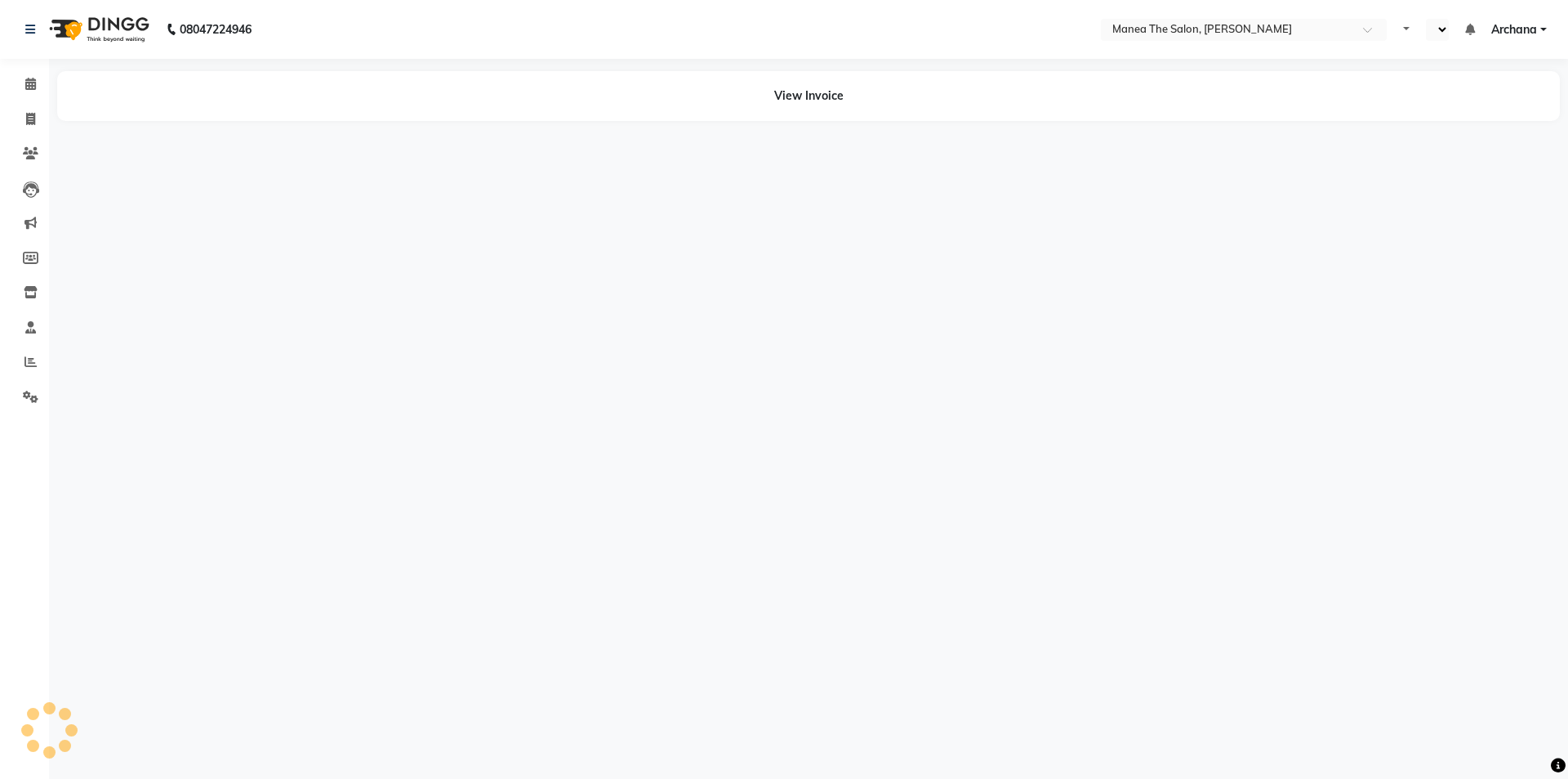
select select "en"
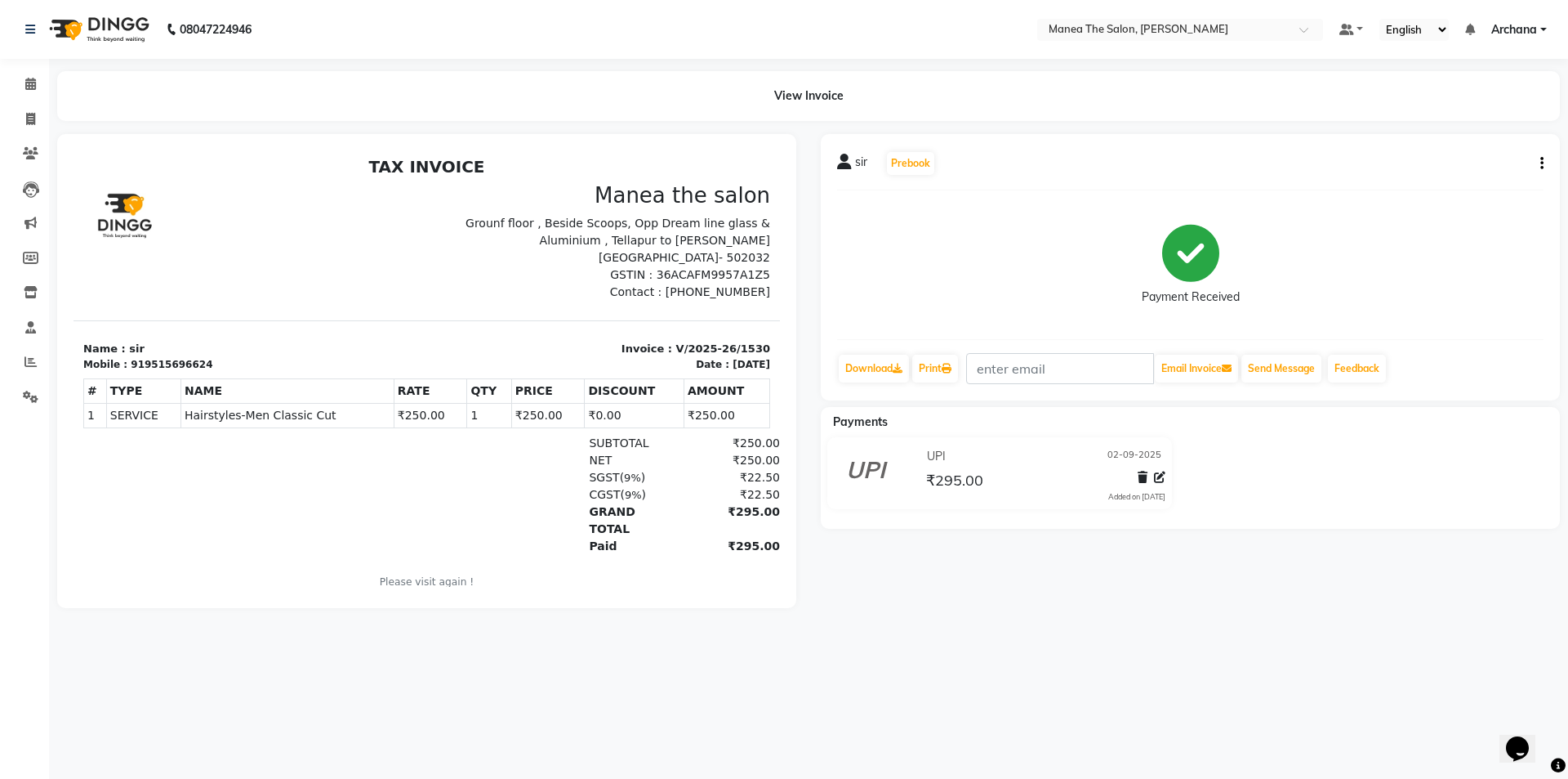
click at [1540, 169] on button "button" at bounding box center [1539, 164] width 10 height 17
click at [1501, 167] on div "Edit Item Staff" at bounding box center [1461, 164] width 112 height 20
select select "82236"
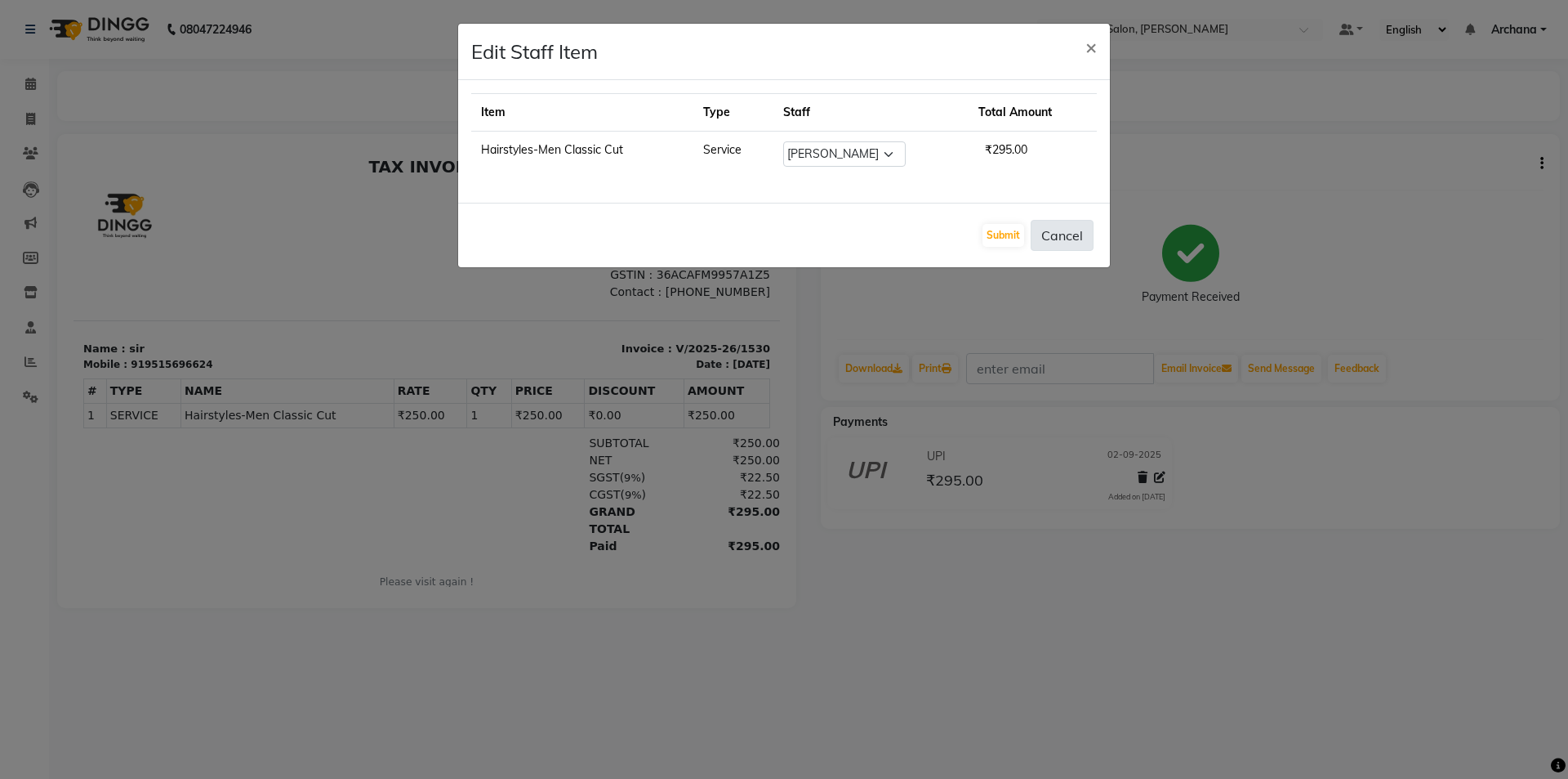
click at [1079, 239] on button "Cancel" at bounding box center [1061, 235] width 63 height 31
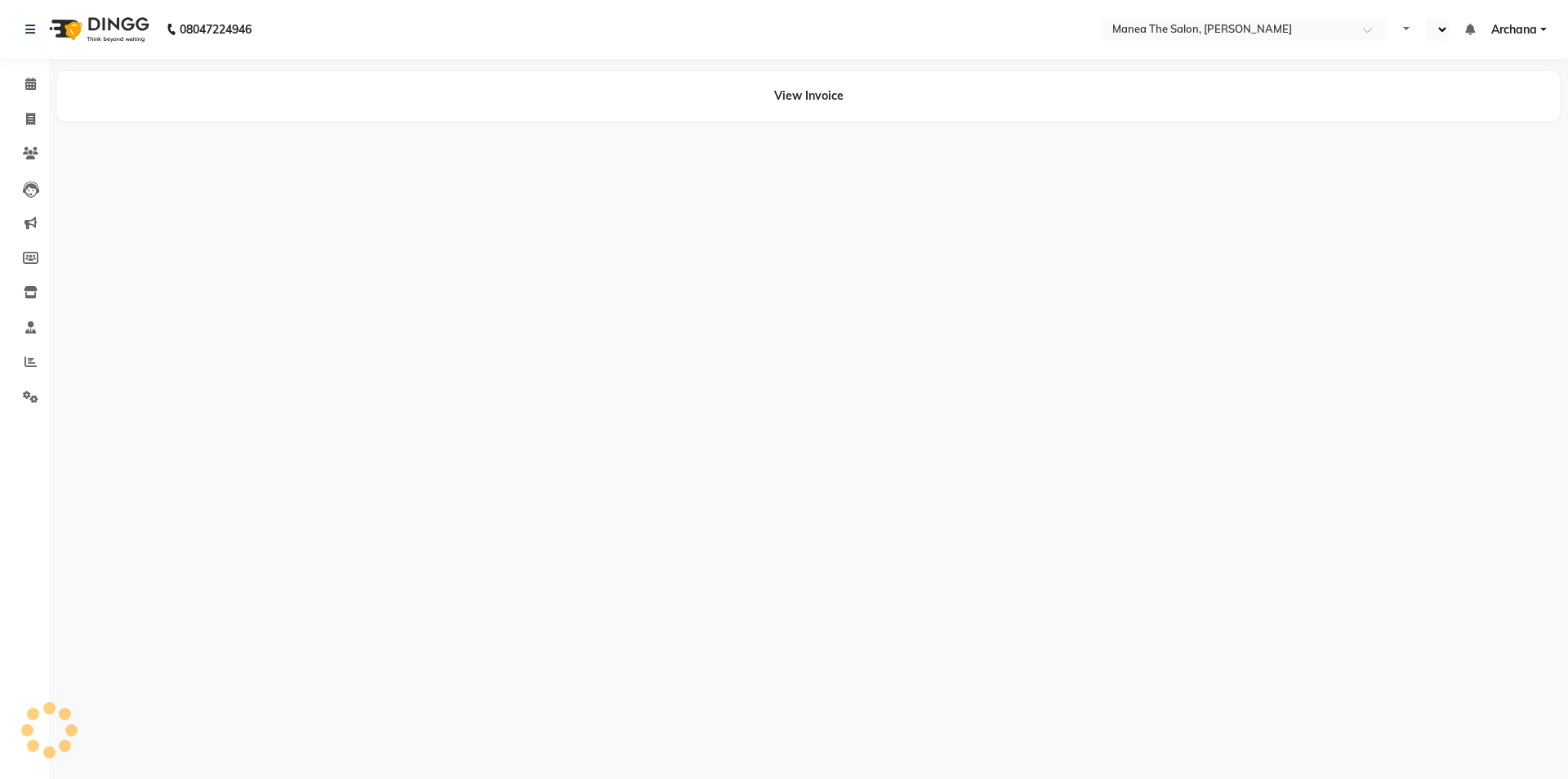
select select "en"
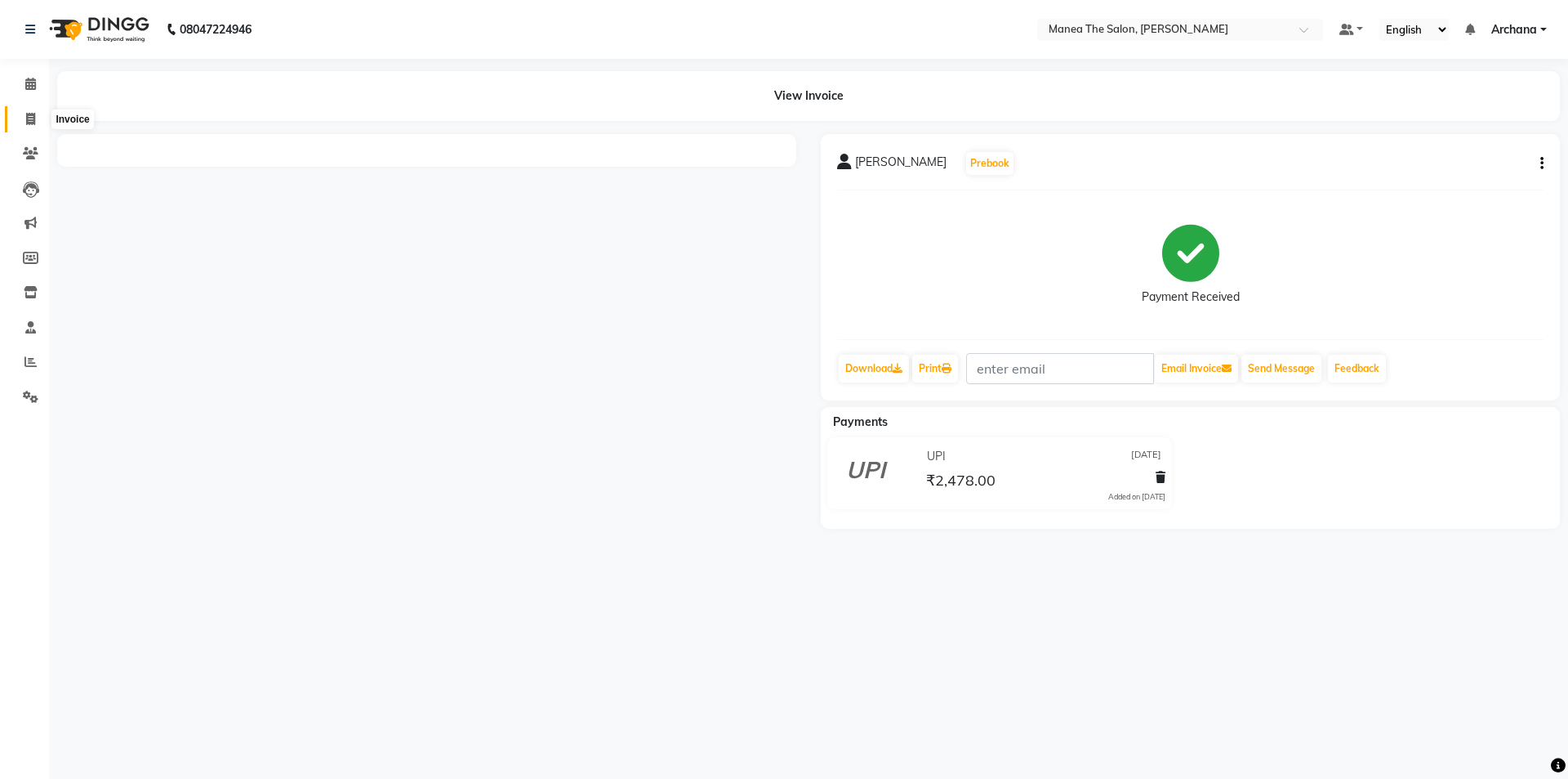
click at [30, 125] on span at bounding box center [31, 119] width 29 height 18
select select "service"
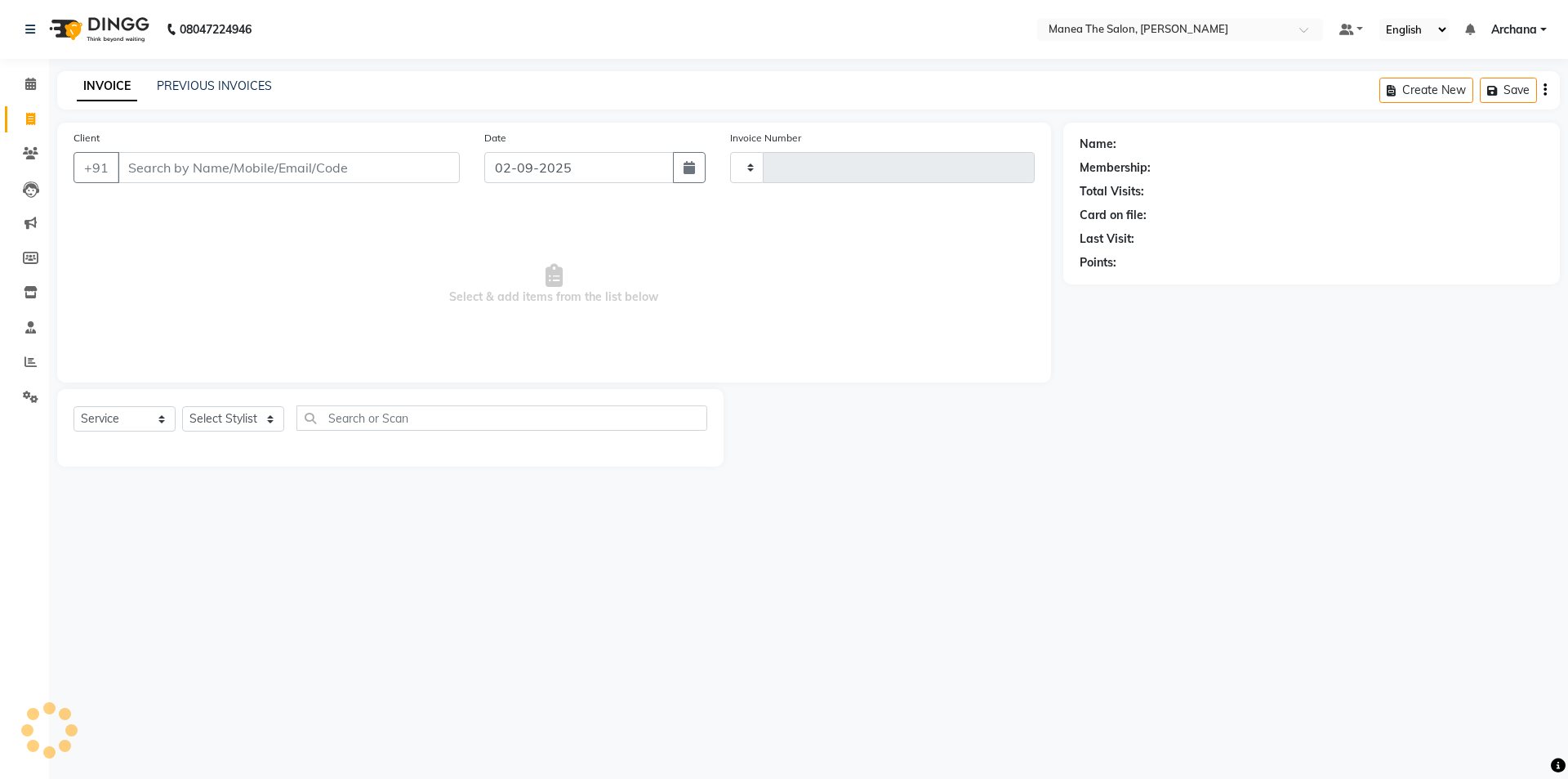
type input "1533"
select select "6846"
